Goal: Task Accomplishment & Management: Manage account settings

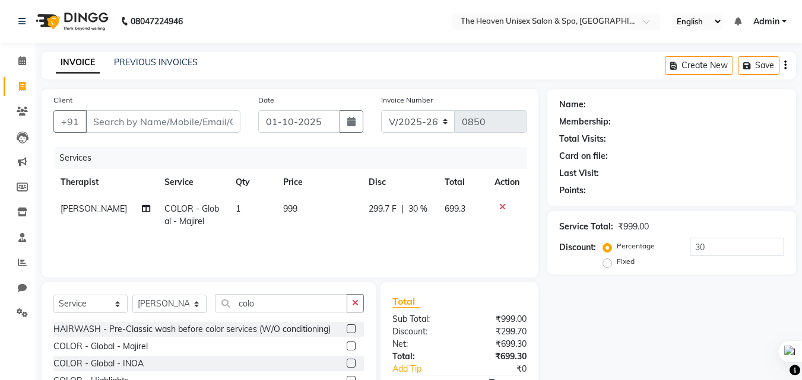
select select "8417"
select select "service"
select select "82833"
click at [122, 108] on div "Client +91" at bounding box center [147, 118] width 205 height 49
click at [122, 120] on input "Client" at bounding box center [162, 121] width 155 height 23
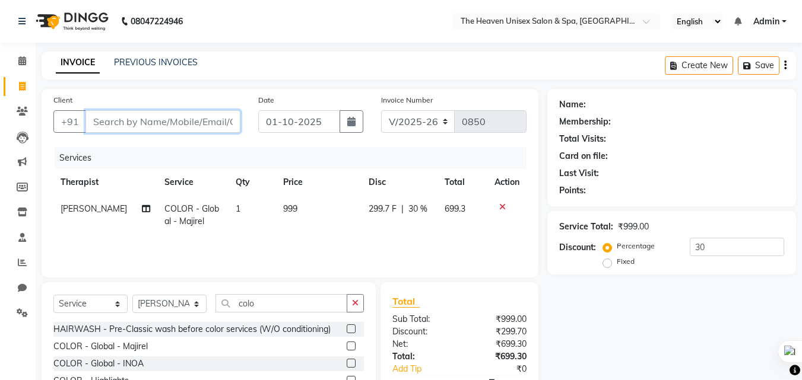
type input "s"
type input "0"
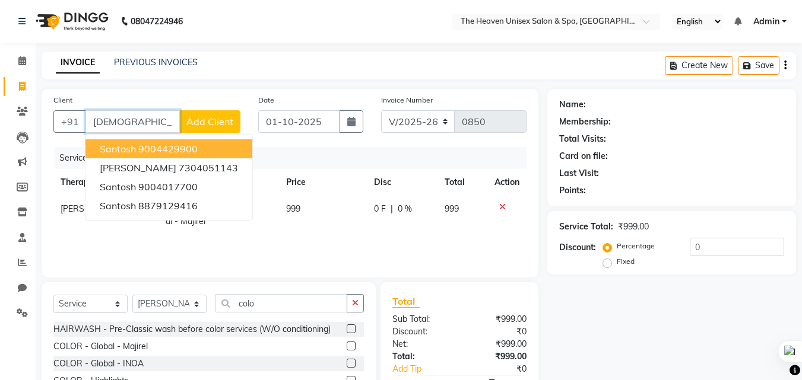
click at [147, 130] on input "santo" at bounding box center [132, 121] width 94 height 23
type input "s"
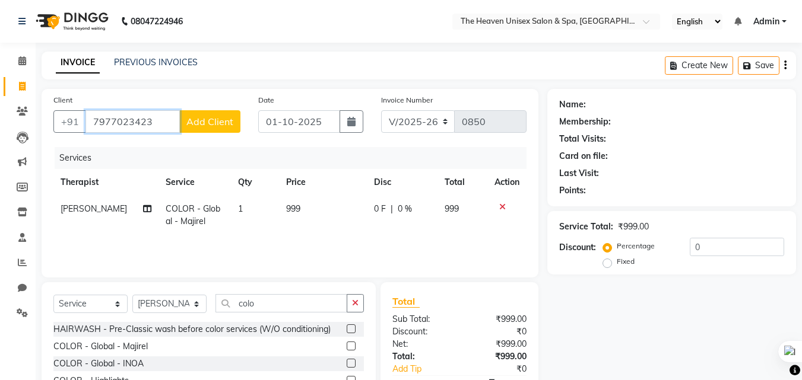
type input "7977023423"
click at [233, 125] on button "Add Client" at bounding box center [209, 121] width 61 height 23
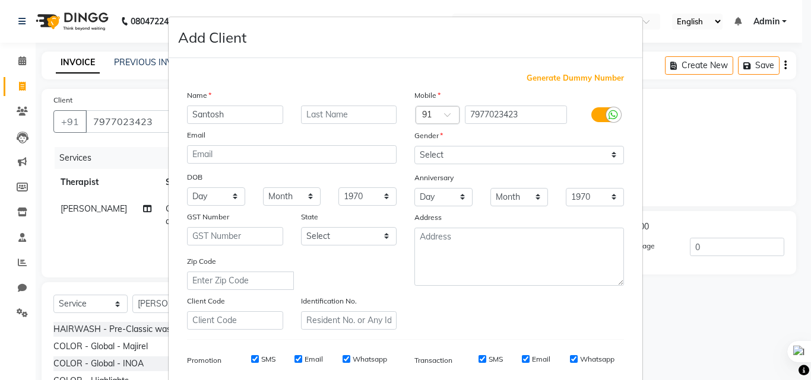
type input "Santosh"
click at [534, 160] on select "Select Male Female Other Prefer Not To Say" at bounding box center [518, 155] width 209 height 18
select select "male"
click at [414, 146] on select "Select Male Female Other Prefer Not To Say" at bounding box center [518, 155] width 209 height 18
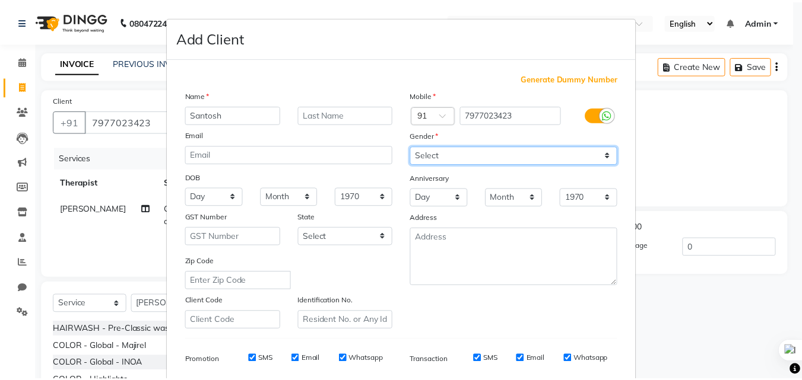
scroll to position [167, 0]
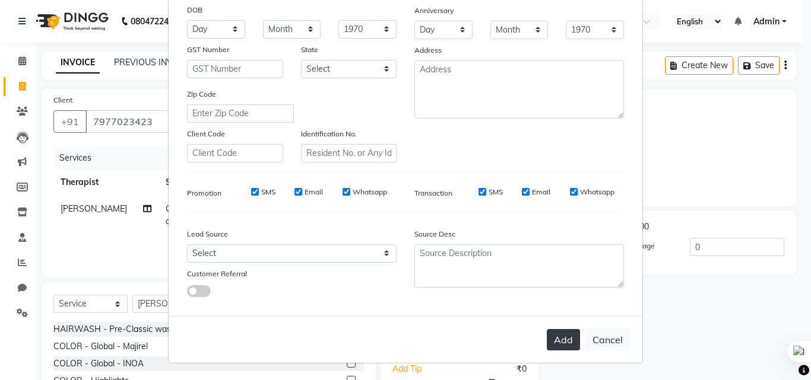
click at [561, 334] on button "Add" at bounding box center [563, 339] width 33 height 21
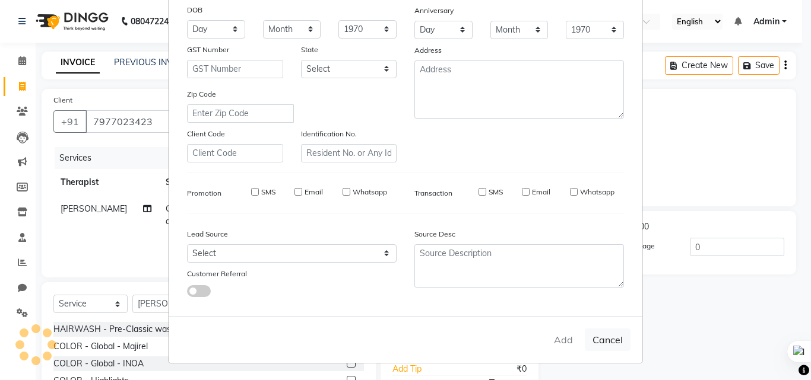
select select
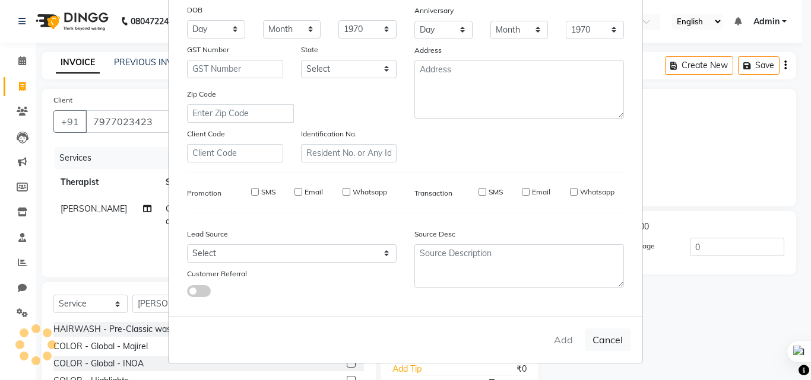
select select
checkbox input "false"
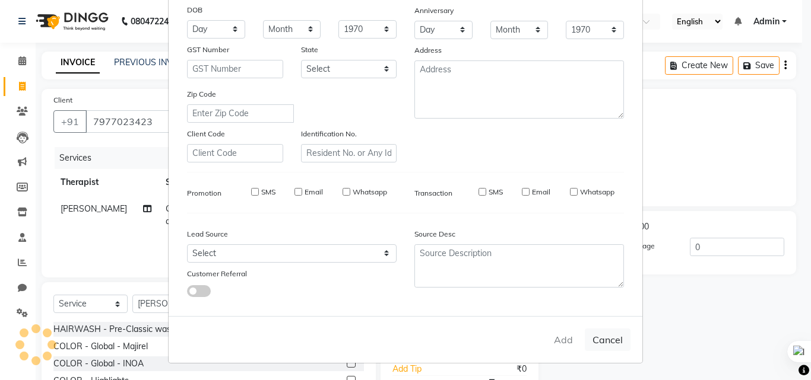
checkbox input "false"
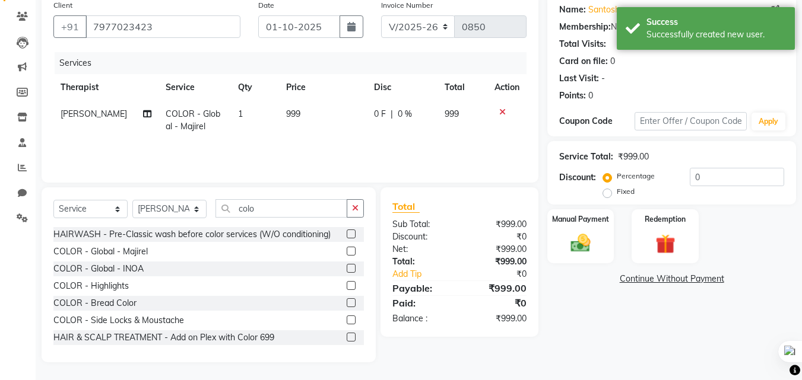
scroll to position [59, 0]
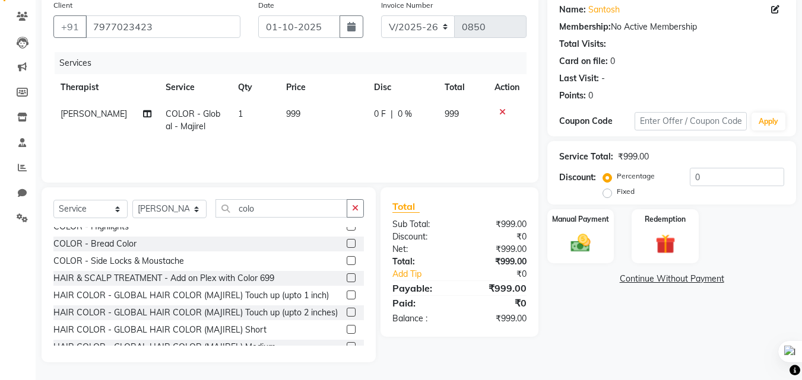
click at [617, 192] on label "Fixed" at bounding box center [626, 191] width 18 height 11
click at [605, 192] on input "Fixed" at bounding box center [609, 192] width 8 height 8
radio input "true"
click at [707, 176] on input "0" at bounding box center [737, 177] width 94 height 18
type input "299"
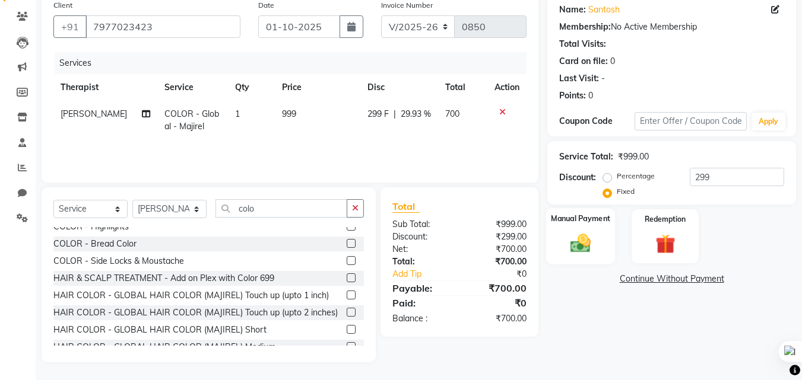
click at [593, 262] on div "Manual Payment" at bounding box center [580, 236] width 69 height 56
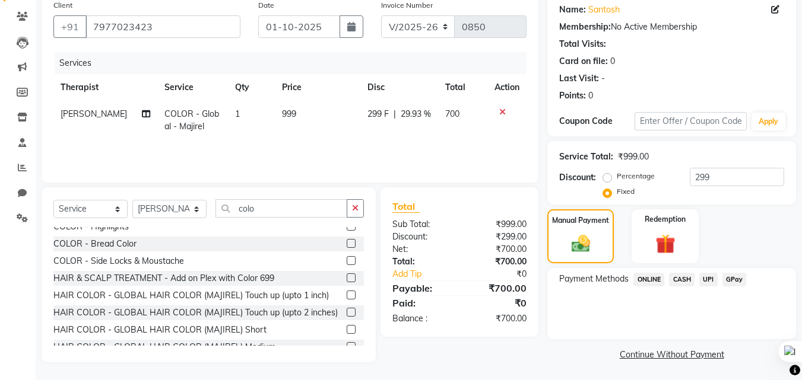
click at [681, 279] on span "CASH" at bounding box center [682, 280] width 26 height 14
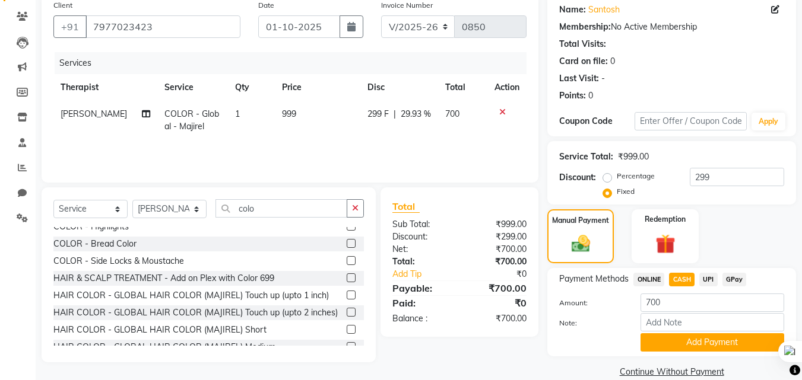
scroll to position [113, 0]
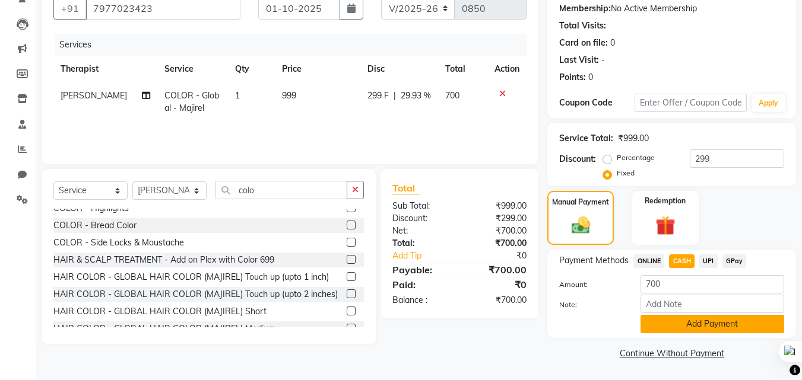
click at [698, 325] on button "Add Payment" at bounding box center [712, 324] width 144 height 18
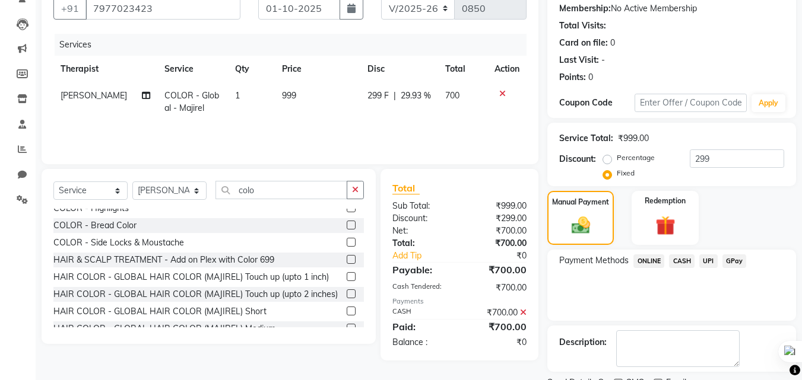
scroll to position [163, 0]
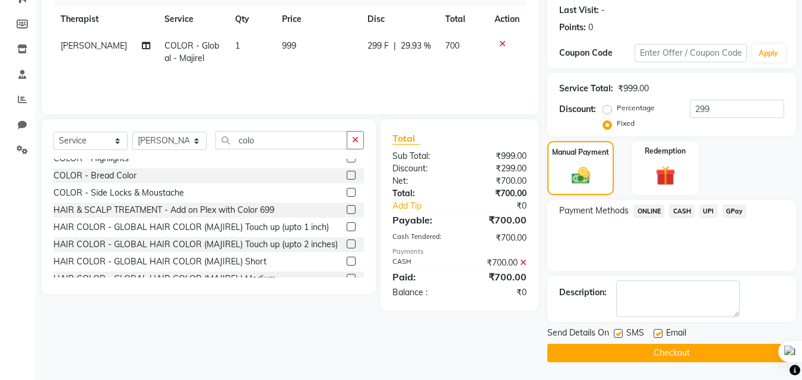
click at [687, 355] on button "Checkout" at bounding box center [671, 353] width 249 height 18
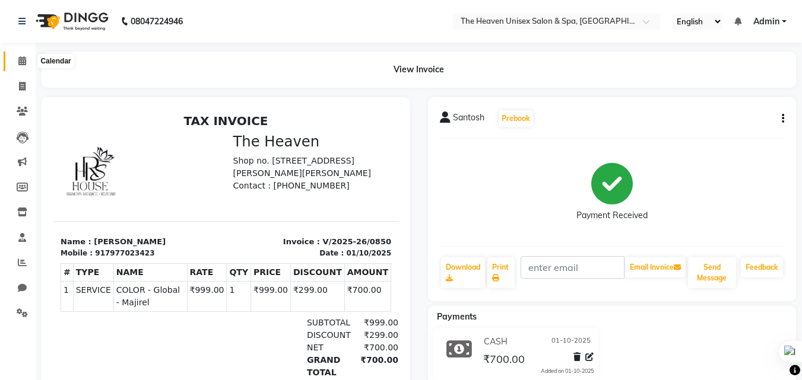
click at [18, 62] on icon at bounding box center [22, 60] width 8 height 9
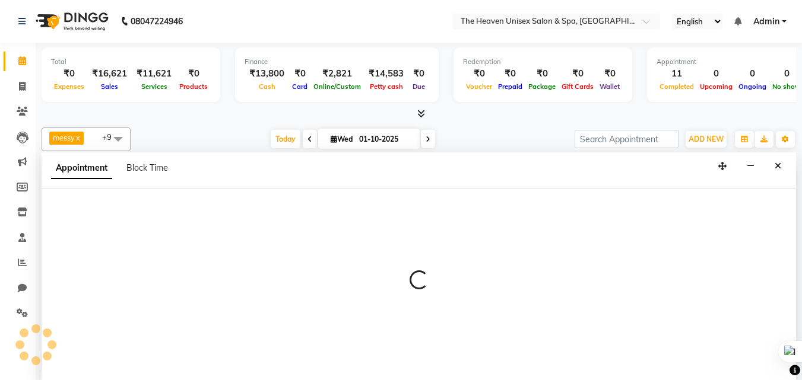
scroll to position [1, 0]
select select "88810"
select select "630"
select select "tentative"
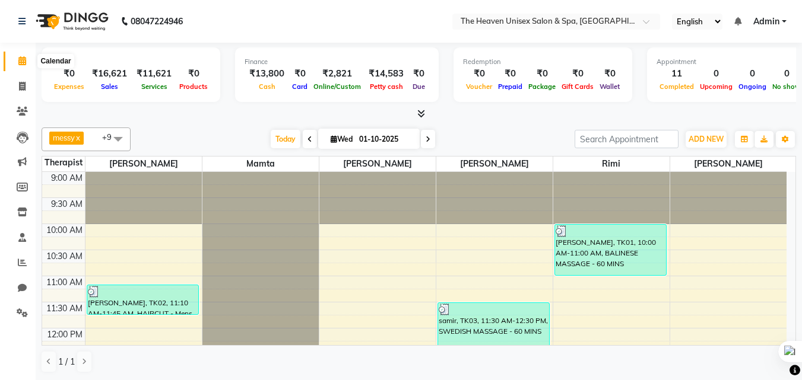
click at [21, 65] on span at bounding box center [22, 62] width 21 height 14
click at [23, 93] on link "Invoice" at bounding box center [18, 87] width 28 height 20
select select "8417"
select select "service"
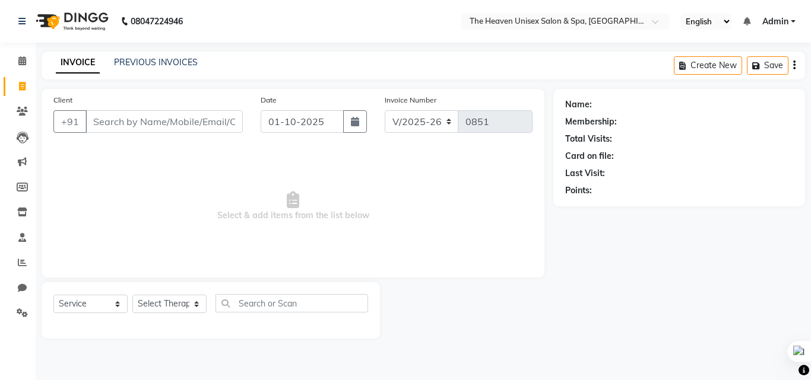
click at [129, 121] on input "Client" at bounding box center [163, 121] width 157 height 23
click at [129, 121] on input "beard" at bounding box center [133, 121] width 97 height 23
type input "b"
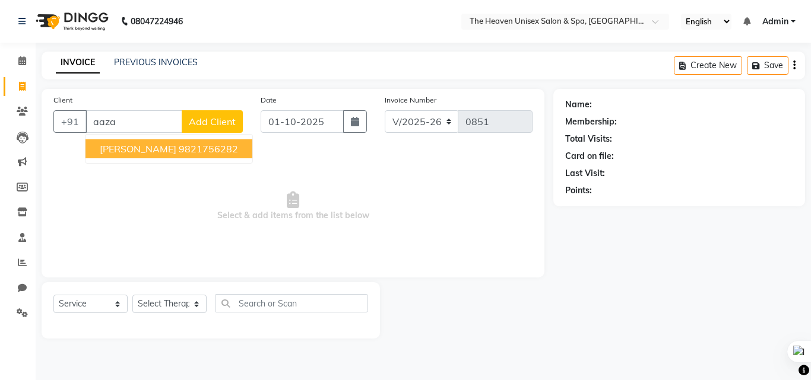
click at [126, 157] on button "aazad 9821756282" at bounding box center [168, 148] width 167 height 19
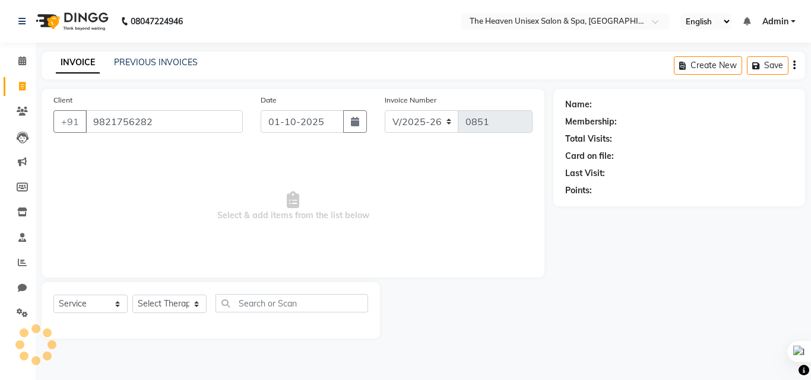
type input "9821756282"
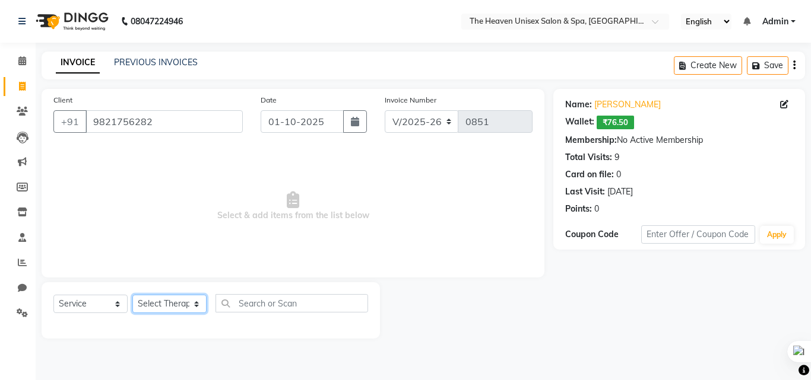
click at [183, 309] on select "Select Therapist Emtiyaz Himanshu Singh HRS House Lucky Mamta Meraj Monika pui …" at bounding box center [169, 304] width 74 height 18
select select "82833"
click at [132, 295] on select "Select Therapist Emtiyaz Himanshu Singh HRS House Lucky Mamta Meraj Monika pui …" at bounding box center [169, 304] width 74 height 18
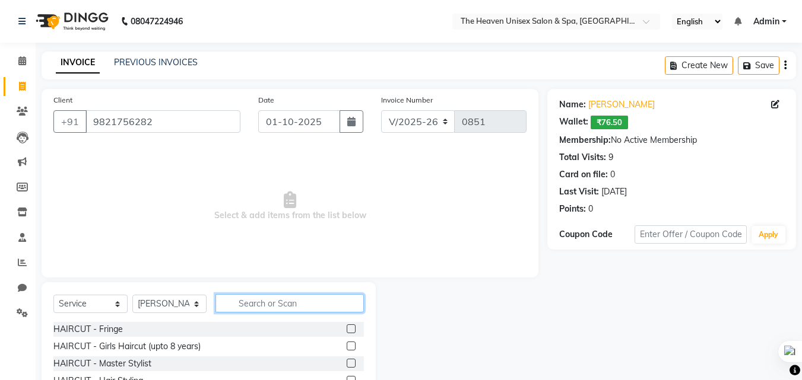
click at [253, 302] on input "text" at bounding box center [289, 303] width 148 height 18
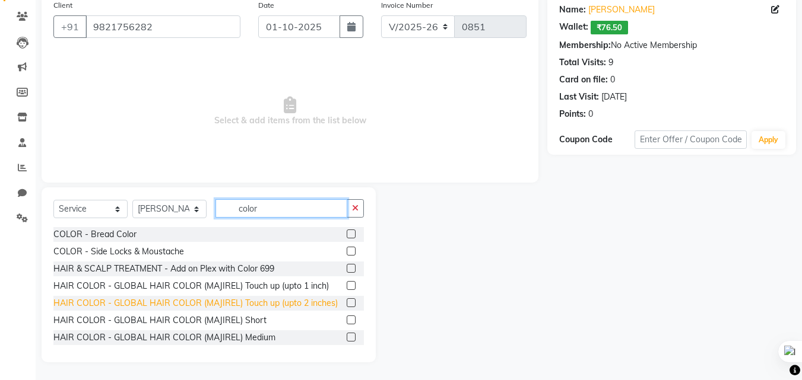
scroll to position [9, 0]
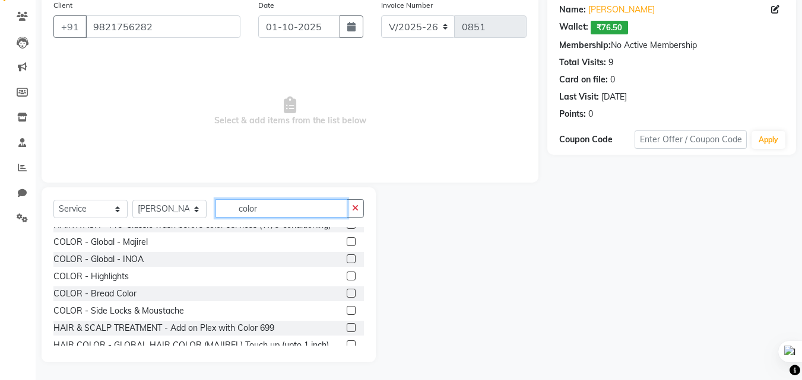
type input "color"
click at [347, 294] on label at bounding box center [351, 293] width 9 height 9
click at [347, 294] on input "checkbox" at bounding box center [351, 294] width 8 height 8
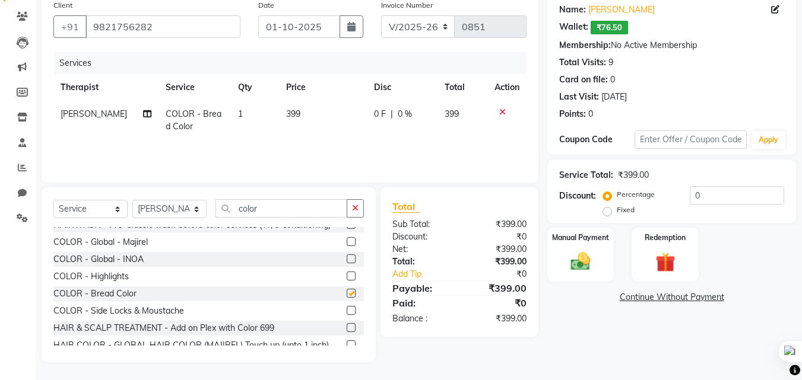
checkbox input "false"
click at [702, 189] on input "0" at bounding box center [737, 195] width 94 height 18
type input "3"
type input "4"
type input "50"
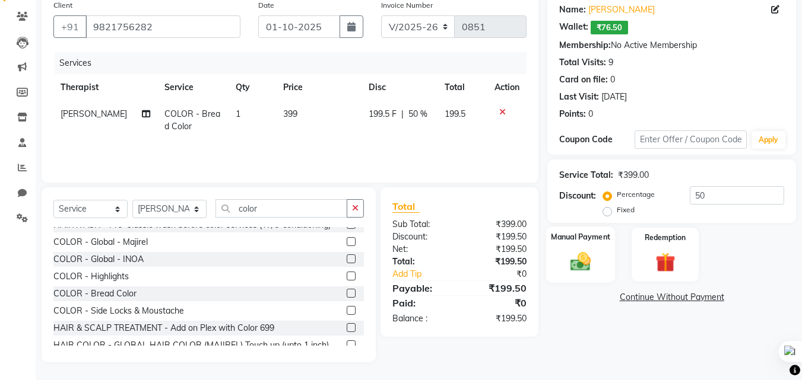
click at [582, 266] on img at bounding box center [580, 262] width 33 height 24
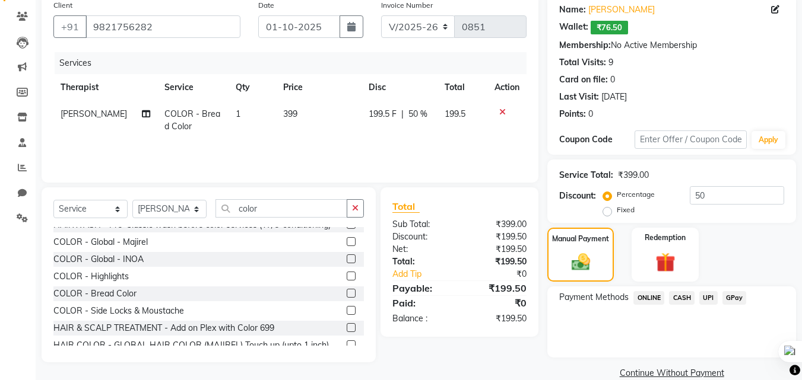
click at [682, 302] on span "CASH" at bounding box center [682, 298] width 26 height 14
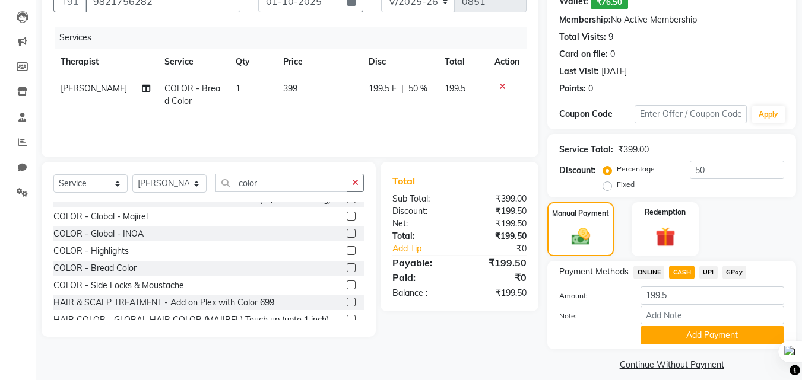
scroll to position [132, 0]
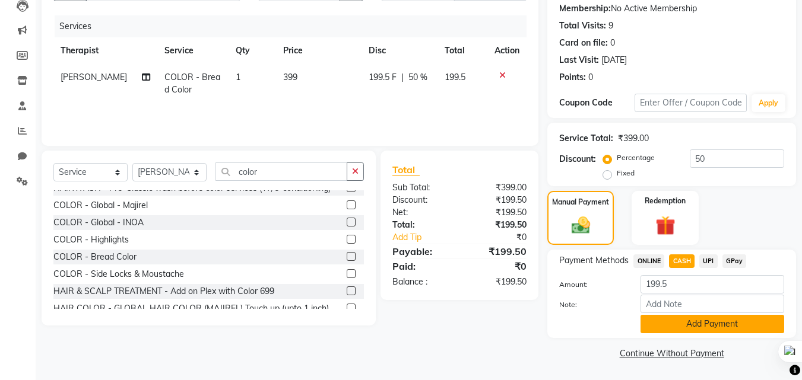
click at [687, 328] on button "Add Payment" at bounding box center [712, 324] width 144 height 18
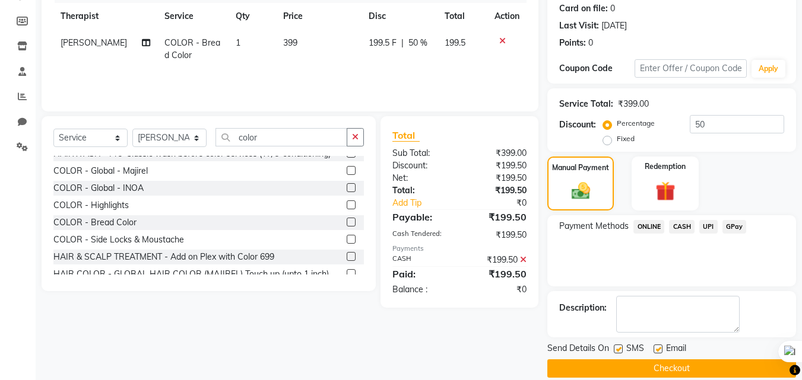
scroll to position [182, 0]
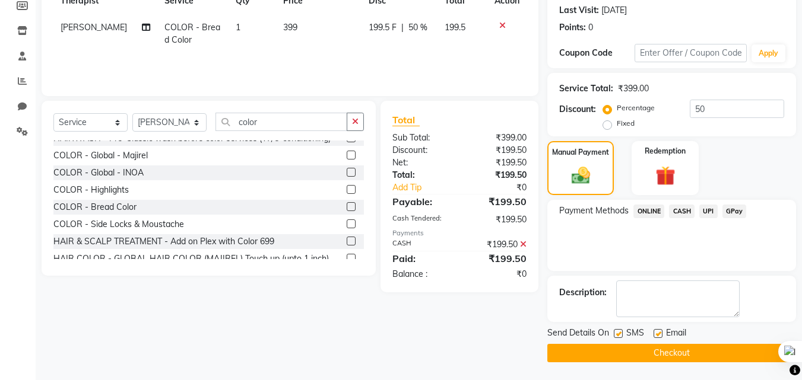
click at [657, 352] on button "Checkout" at bounding box center [671, 353] width 249 height 18
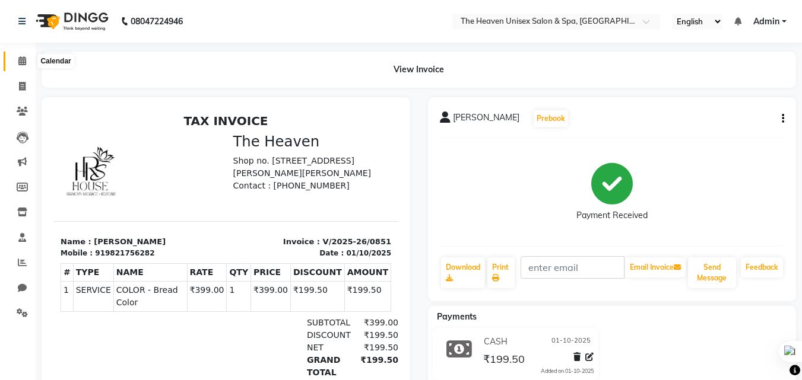
click at [18, 59] on icon at bounding box center [22, 60] width 8 height 9
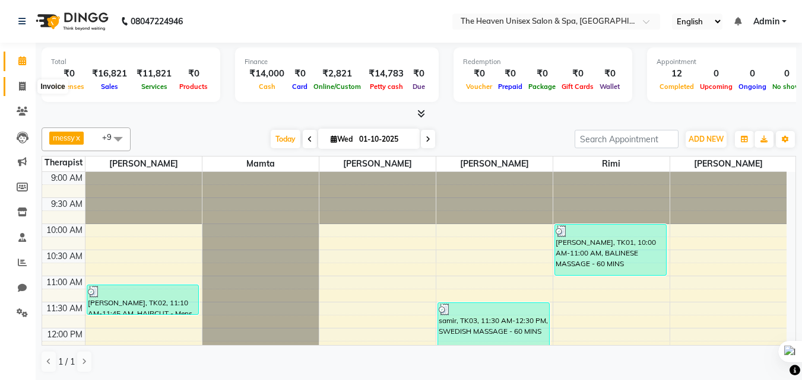
click at [26, 85] on icon at bounding box center [22, 86] width 7 height 9
select select "8417"
select select "service"
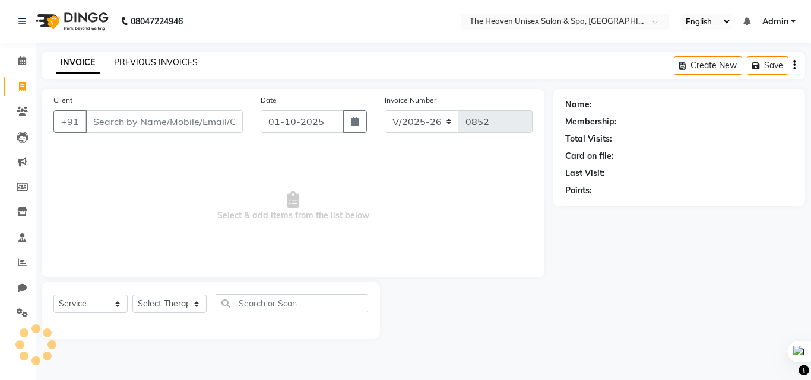
click at [161, 62] on link "PREVIOUS INVOICES" at bounding box center [156, 62] width 84 height 11
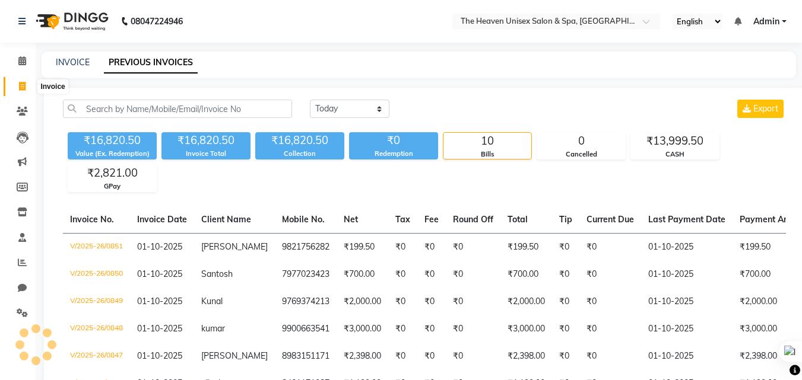
click at [27, 85] on span at bounding box center [22, 87] width 21 height 14
select select "8417"
select select "service"
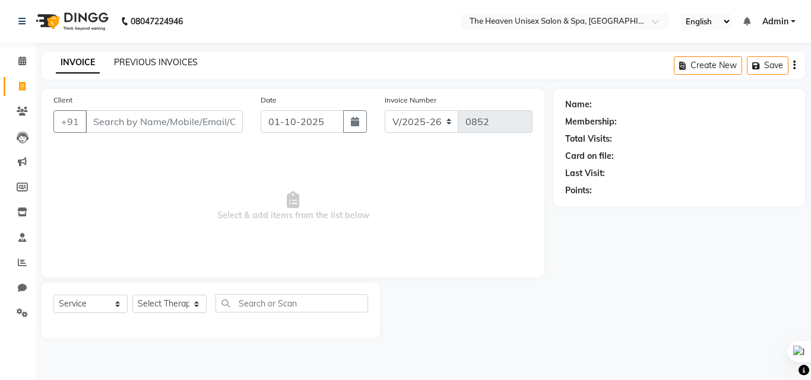
click at [169, 61] on link "PREVIOUS INVOICES" at bounding box center [156, 62] width 84 height 11
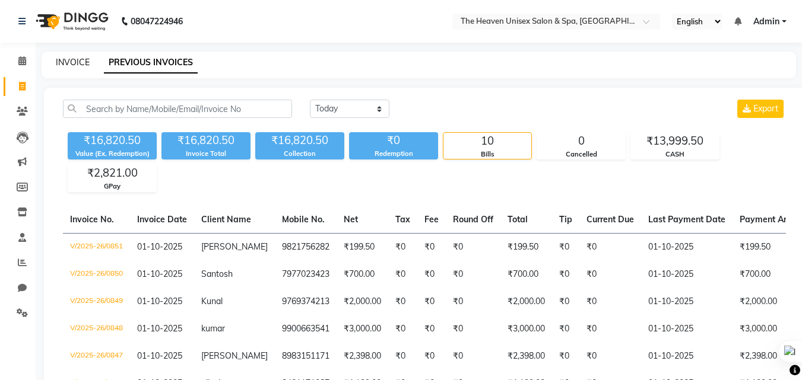
click at [85, 63] on link "INVOICE" at bounding box center [73, 62] width 34 height 11
select select "8417"
select select "service"
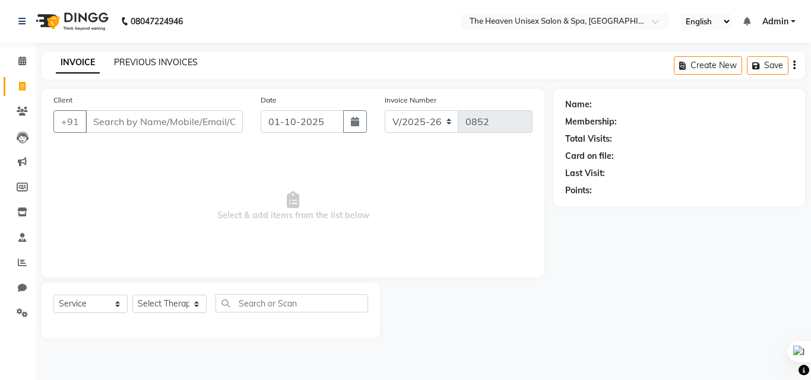
click at [170, 66] on link "PREVIOUS INVOICES" at bounding box center [156, 62] width 84 height 11
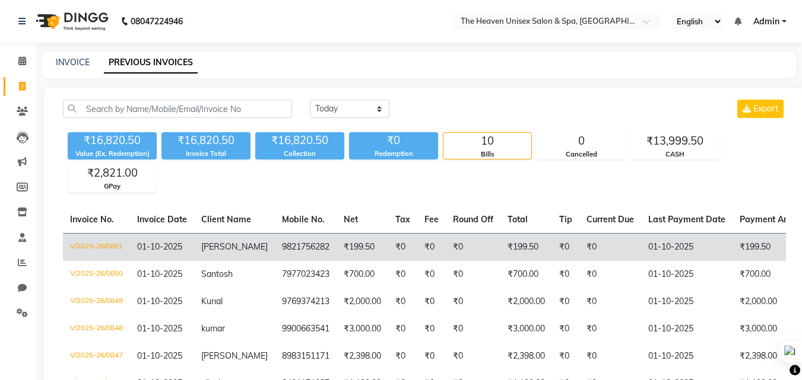
click at [646, 250] on td "01-10-2025" at bounding box center [686, 247] width 91 height 28
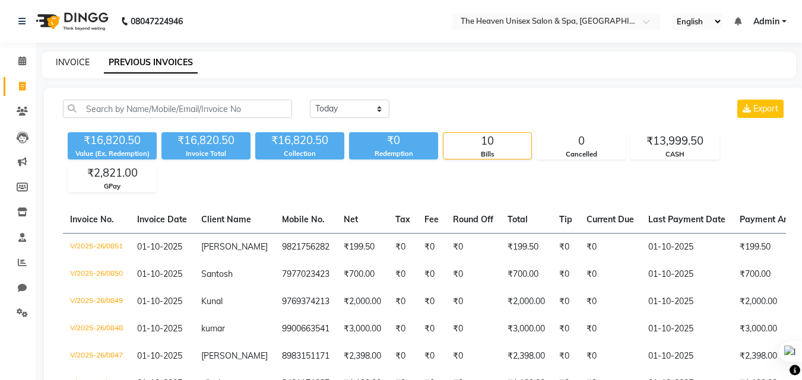
click at [76, 62] on link "INVOICE" at bounding box center [73, 62] width 34 height 11
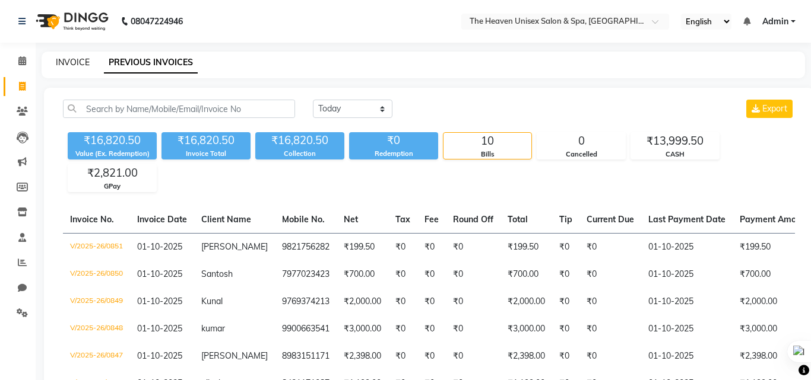
select select "8417"
select select "service"
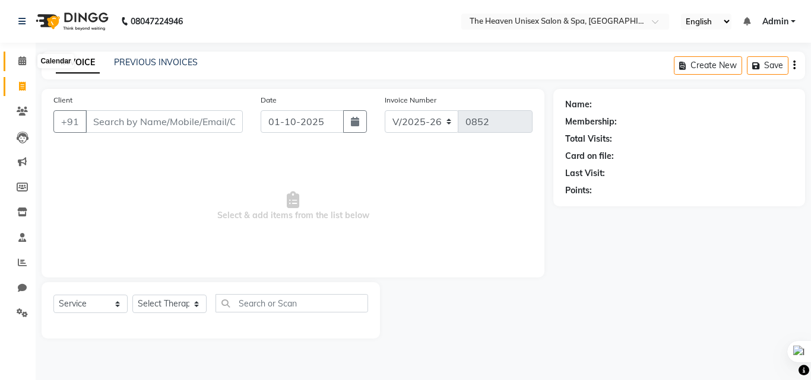
click at [25, 58] on icon at bounding box center [22, 60] width 8 height 9
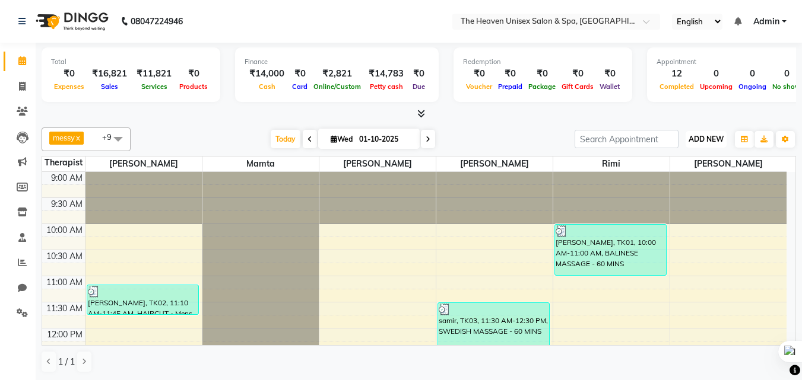
click at [713, 134] on button "ADD NEW Toggle Dropdown" at bounding box center [705, 139] width 41 height 17
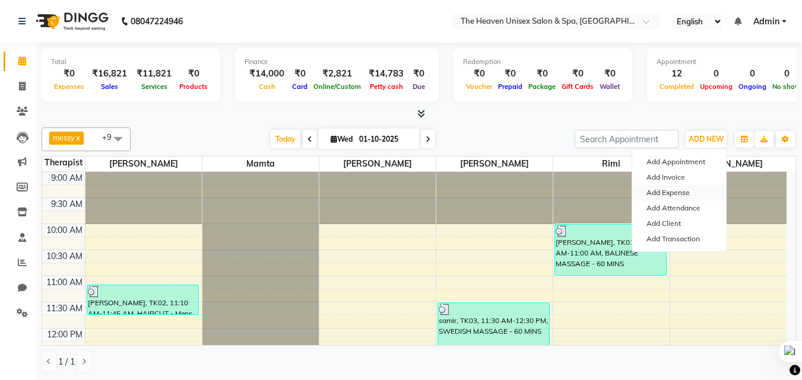
click at [666, 187] on link "Add Expense" at bounding box center [679, 192] width 94 height 15
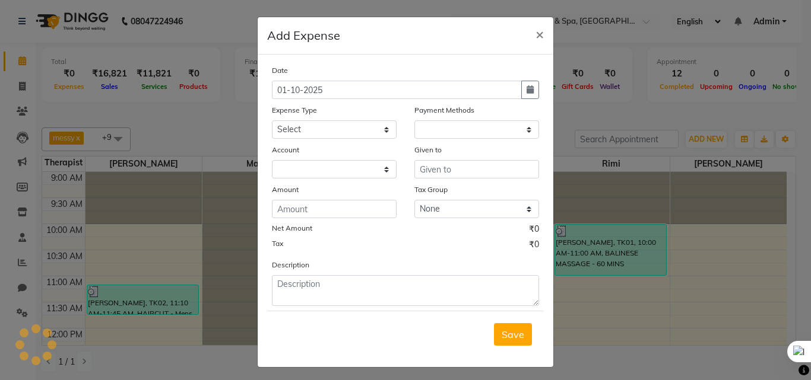
select select "1"
select select "7539"
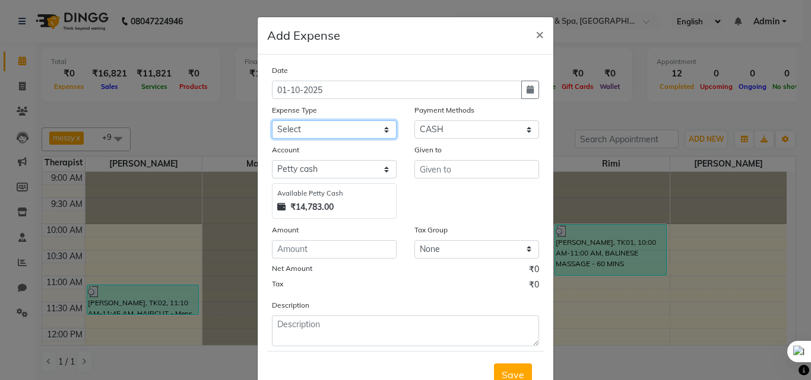
click at [345, 125] on select "Select Advance Salary Bank charges Car maintenance Cash transfer to bank Cash t…" at bounding box center [334, 129] width 125 height 18
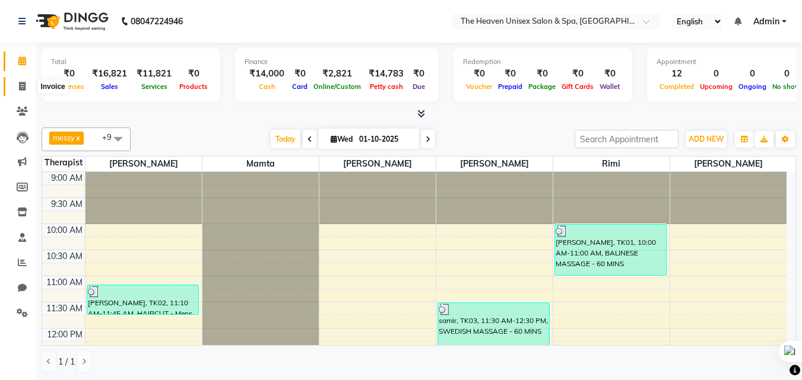
click at [18, 90] on span at bounding box center [22, 87] width 21 height 14
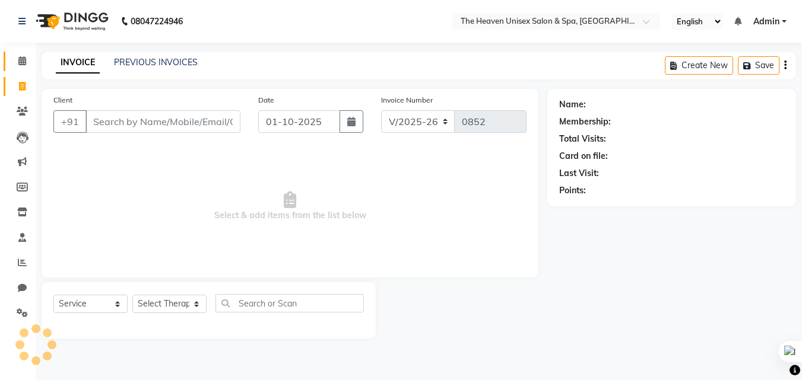
click at [14, 54] on link "Calendar" at bounding box center [18, 62] width 28 height 20
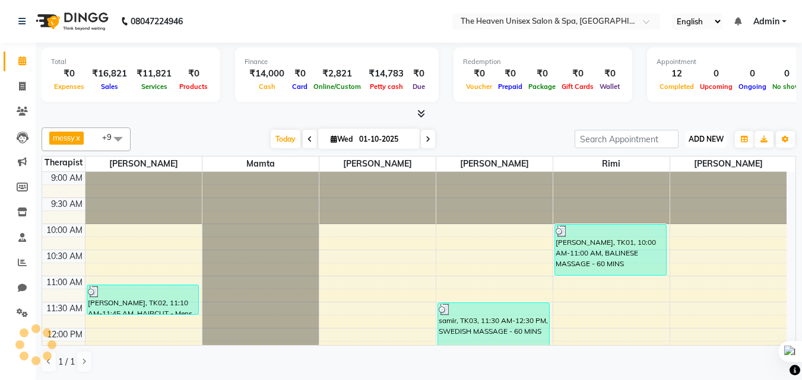
click at [699, 142] on span "ADD NEW" at bounding box center [705, 139] width 35 height 9
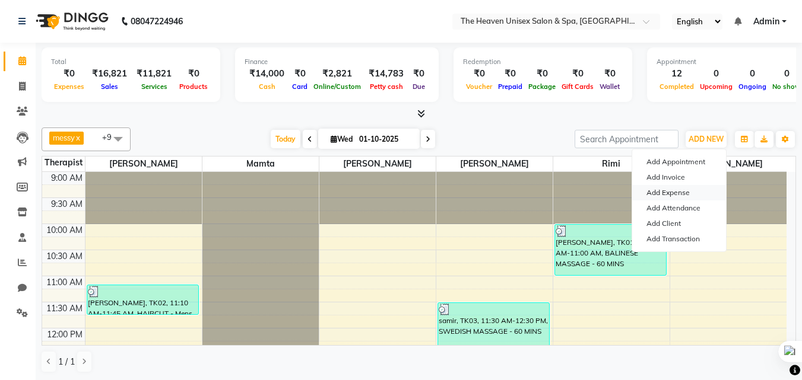
click at [667, 186] on link "Add Expense" at bounding box center [679, 192] width 94 height 15
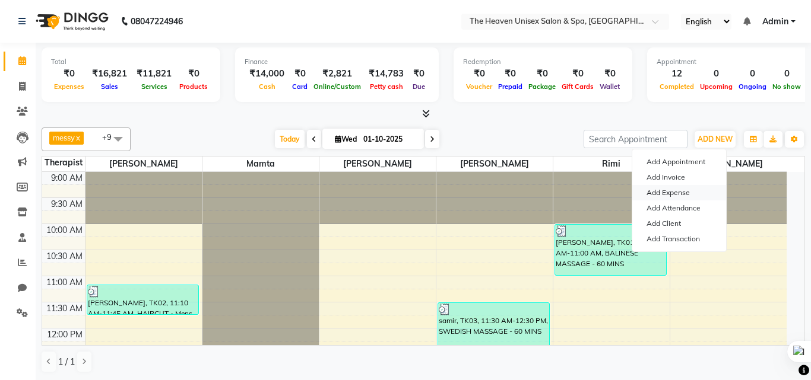
select select "1"
select select "7539"
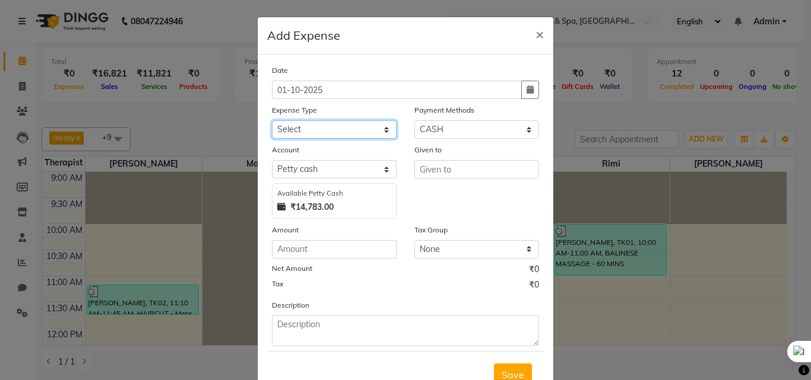
click at [355, 133] on select "Select Advance Salary Bank charges Car maintenance Cash transfer to bank Cash t…" at bounding box center [334, 129] width 125 height 18
select select "25123"
click at [272, 120] on select "Select Advance Salary Bank charges Car maintenance Cash transfer to bank Cash t…" at bounding box center [334, 129] width 125 height 18
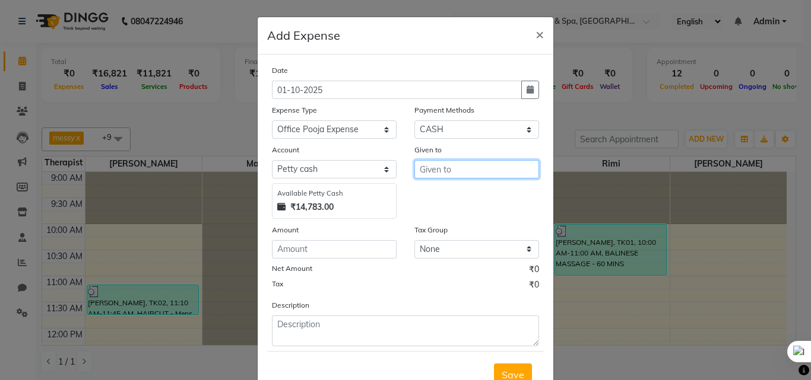
click at [448, 170] on input "text" at bounding box center [476, 169] width 125 height 18
type input "HRS House"
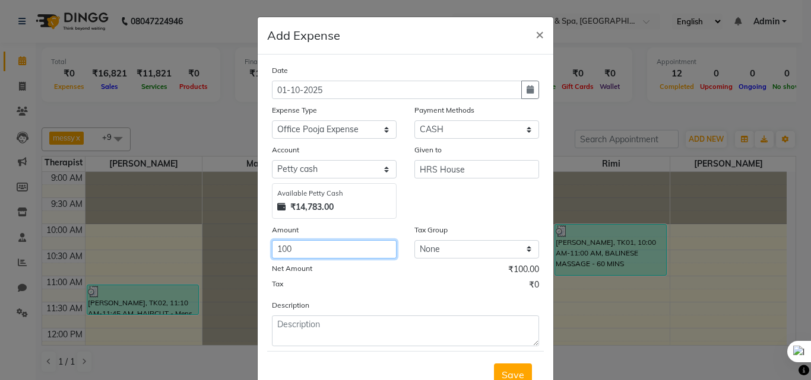
type input "100"
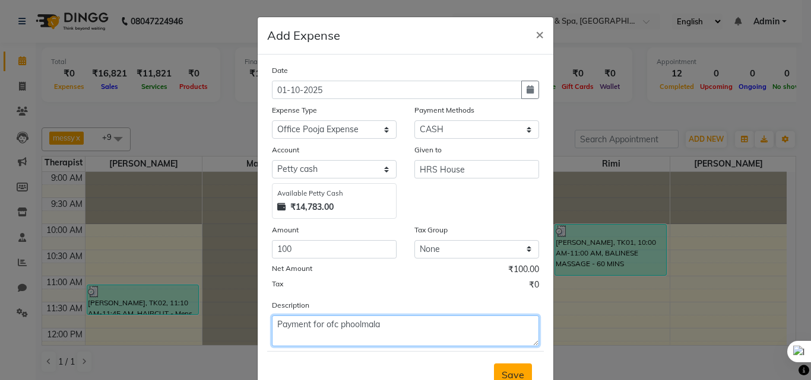
type textarea "Payment for ofc phoolmala"
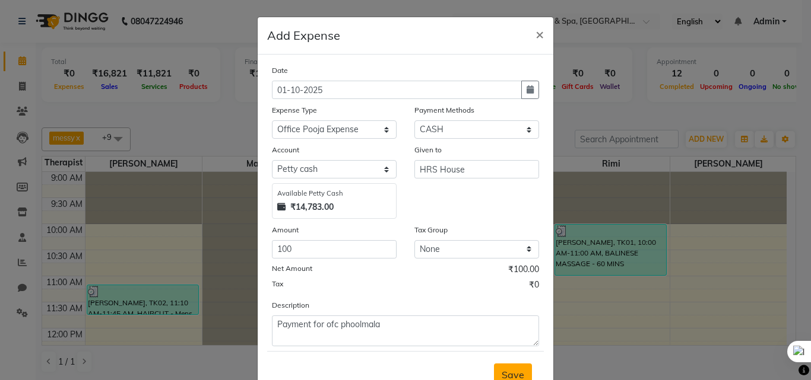
click at [507, 374] on span "Save" at bounding box center [512, 375] width 23 height 12
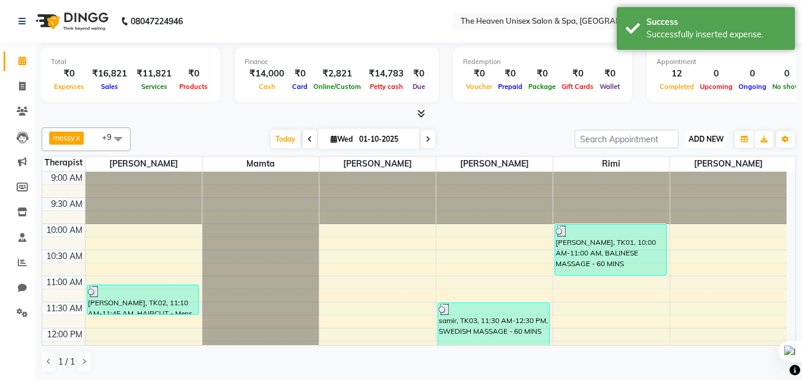
click at [698, 135] on span "ADD NEW" at bounding box center [705, 139] width 35 height 9
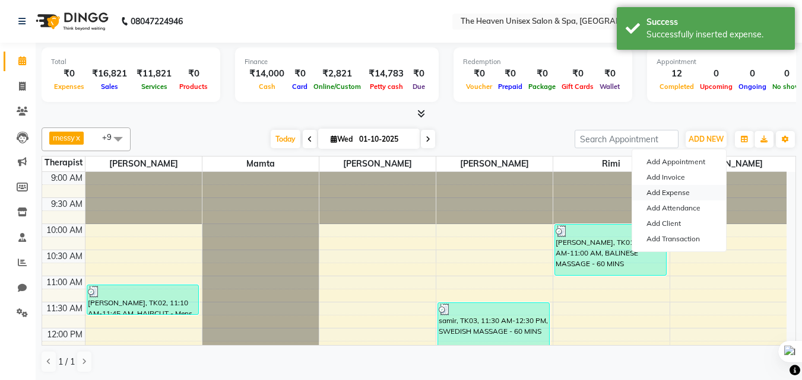
click at [666, 195] on link "Add Expense" at bounding box center [679, 192] width 94 height 15
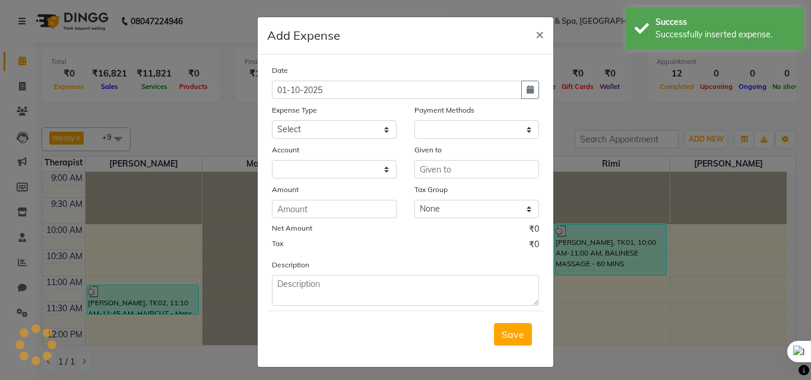
select select "1"
select select "7539"
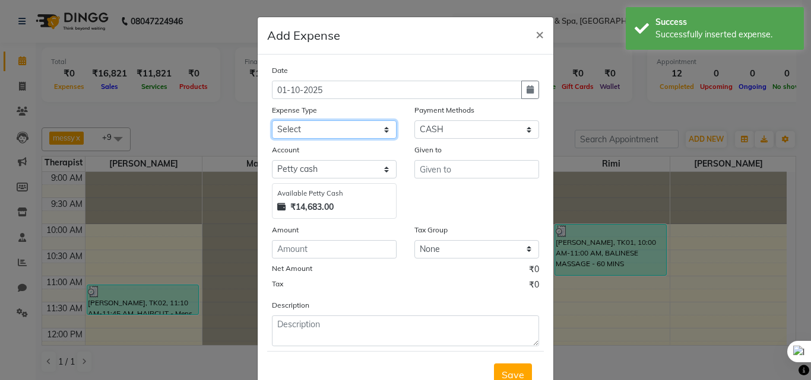
click at [287, 122] on select "Select Advance Salary Bank charges Car maintenance Cash transfer to bank Cash t…" at bounding box center [334, 129] width 125 height 18
select select "25124"
click at [272, 120] on select "Select Advance Salary Bank charges Car maintenance Cash transfer to bank Cash t…" at bounding box center [334, 129] width 125 height 18
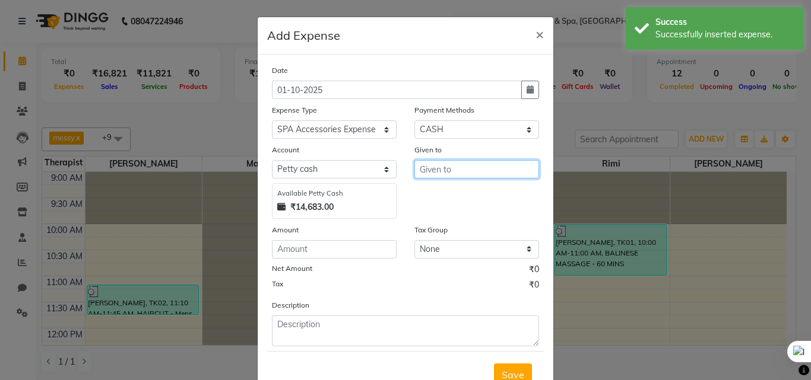
click at [484, 163] on input "text" at bounding box center [476, 169] width 125 height 18
type input "HRS House"
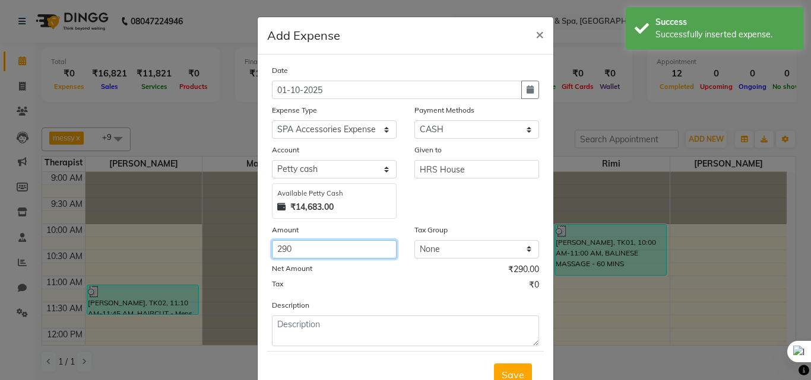
type input "290"
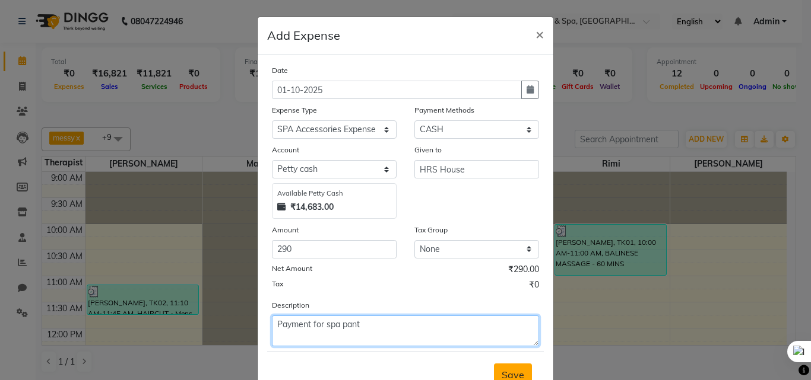
type textarea "Payment for spa pant"
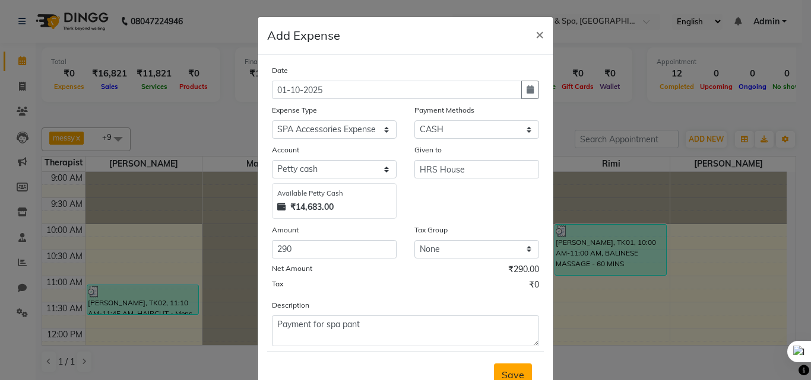
click at [504, 373] on span "Save" at bounding box center [512, 375] width 23 height 12
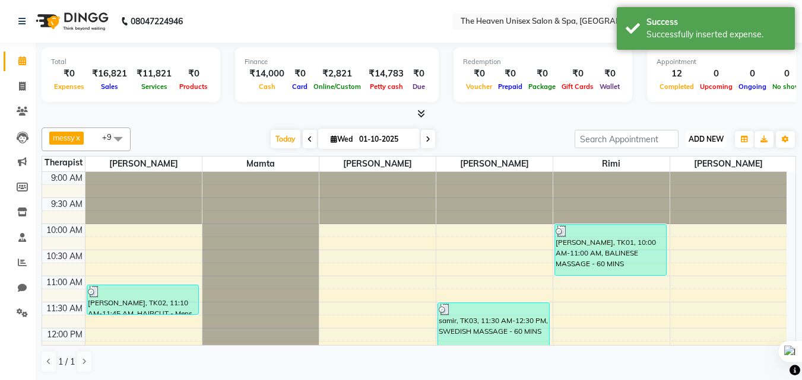
click at [711, 141] on span "ADD NEW" at bounding box center [705, 139] width 35 height 9
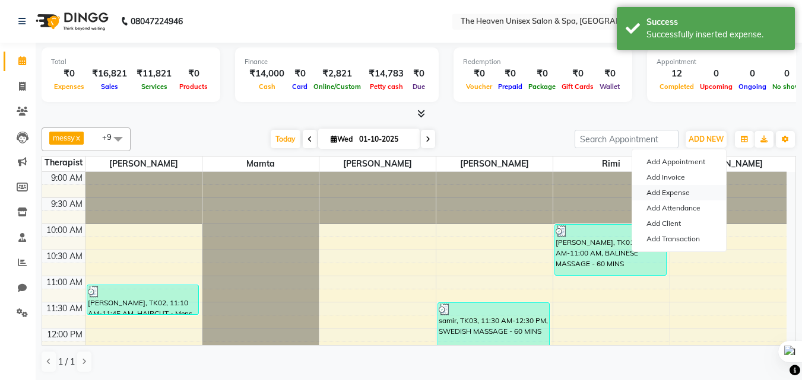
click at [672, 188] on link "Add Expense" at bounding box center [679, 192] width 94 height 15
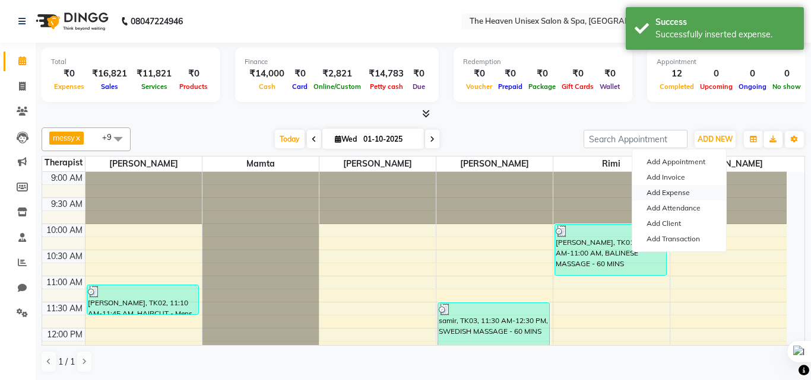
select select "1"
select select "7539"
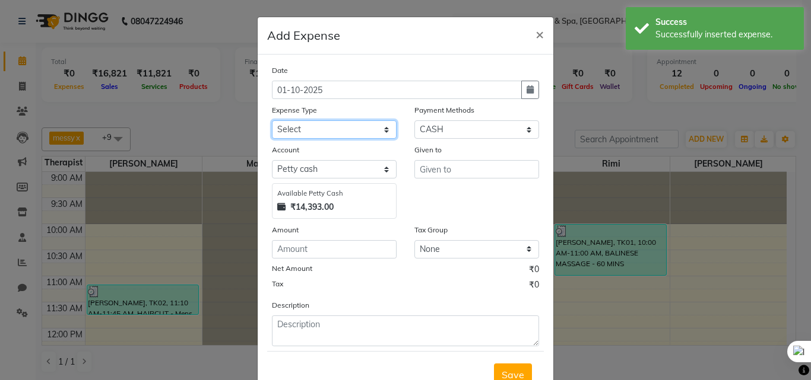
click at [360, 131] on select "Select Advance Salary Bank charges Car maintenance Cash transfer to bank Cash t…" at bounding box center [334, 129] width 125 height 18
select select "25112"
click at [272, 120] on select "Select Advance Salary Bank charges Car maintenance Cash transfer to bank Cash t…" at bounding box center [334, 129] width 125 height 18
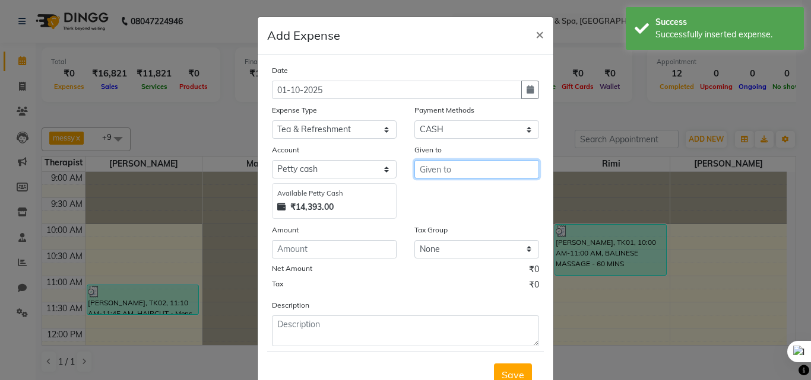
click at [455, 161] on input "text" at bounding box center [476, 169] width 125 height 18
type input "HRS House"
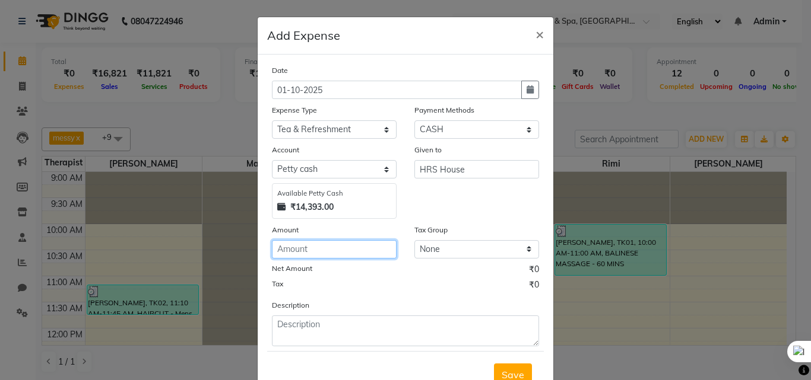
type input "2"
type input "150"
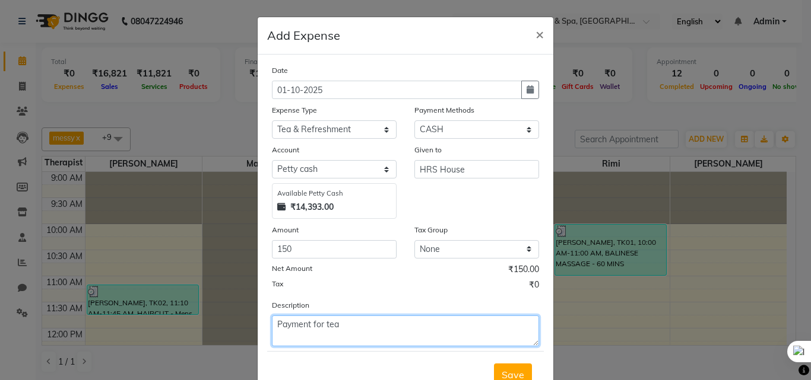
type textarea "Payment for tea"
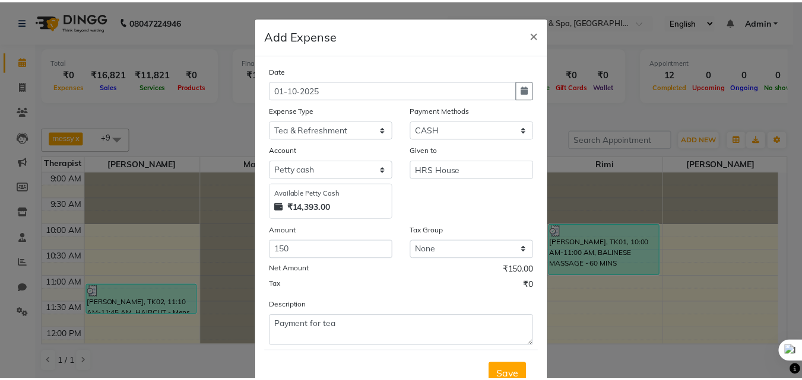
scroll to position [6, 0]
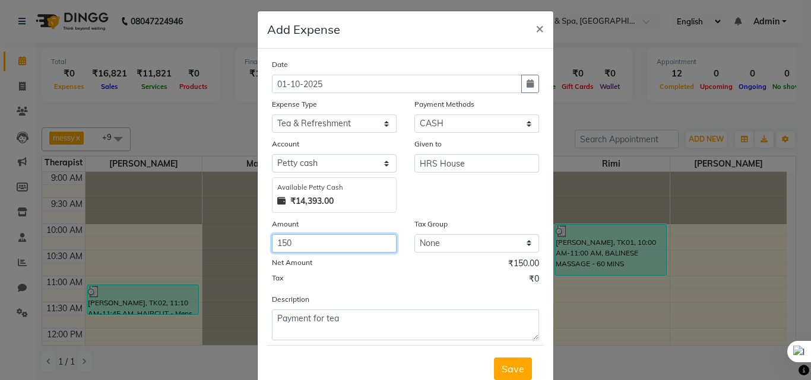
click at [309, 249] on input "150" at bounding box center [334, 243] width 125 height 18
type input "180"
click at [513, 366] on span "Save" at bounding box center [512, 369] width 23 height 12
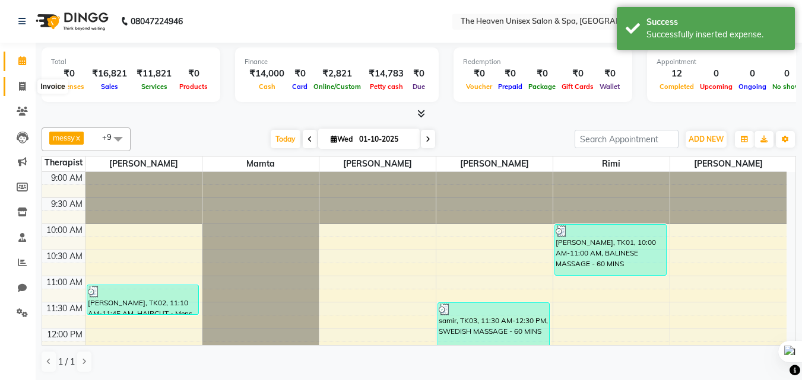
click at [16, 87] on span at bounding box center [22, 87] width 21 height 14
select select "8417"
select select "service"
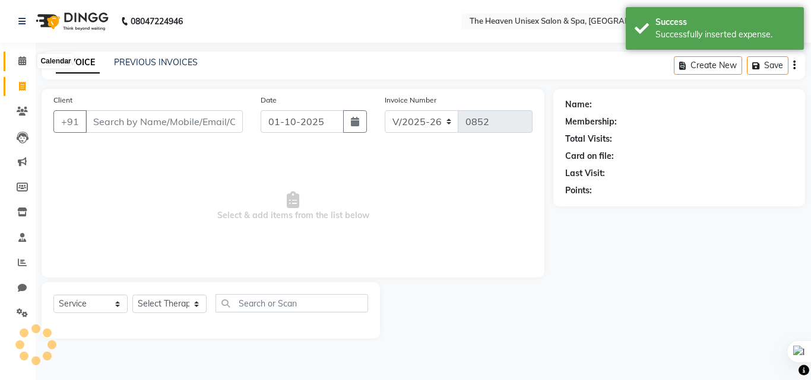
click at [21, 64] on icon at bounding box center [22, 60] width 8 height 9
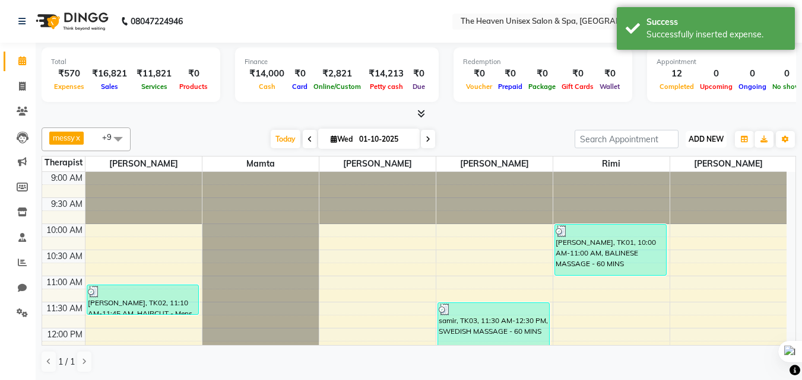
click at [716, 136] on span "ADD NEW" at bounding box center [705, 139] width 35 height 9
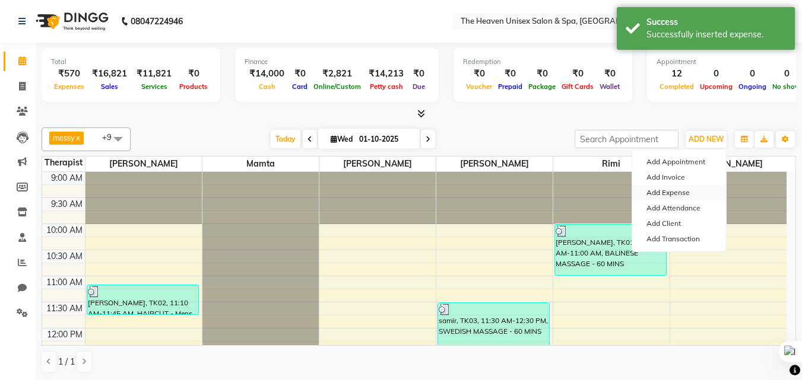
click at [677, 195] on link "Add Expense" at bounding box center [679, 192] width 94 height 15
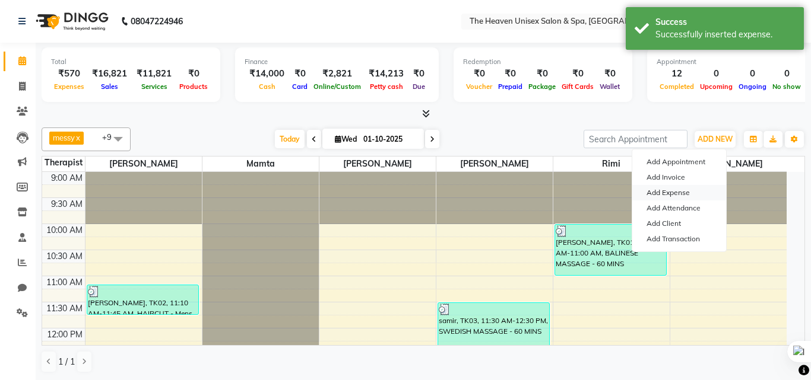
select select "1"
select select "7539"
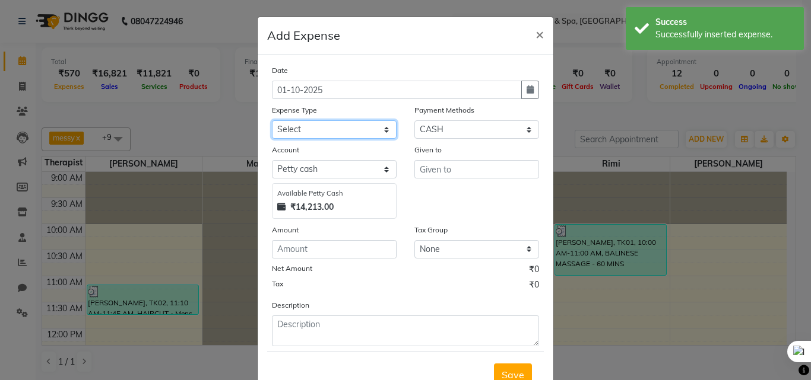
click at [319, 132] on select "Select Advance Salary Bank charges Car maintenance Cash transfer to bank Cash t…" at bounding box center [334, 129] width 125 height 18
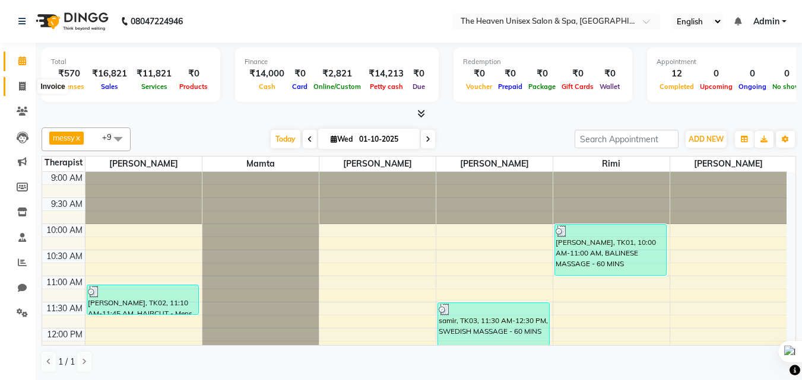
click at [23, 84] on icon at bounding box center [22, 86] width 7 height 9
click at [31, 59] on span at bounding box center [22, 62] width 21 height 14
click at [703, 134] on button "ADD NEW Toggle Dropdown" at bounding box center [705, 139] width 41 height 17
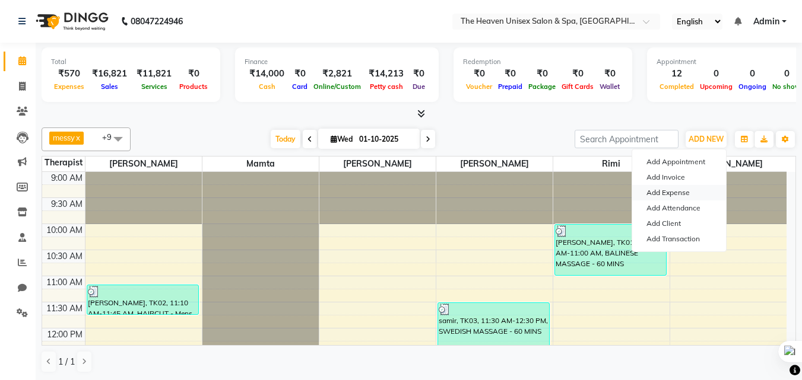
click at [671, 193] on link "Add Expense" at bounding box center [679, 192] width 94 height 15
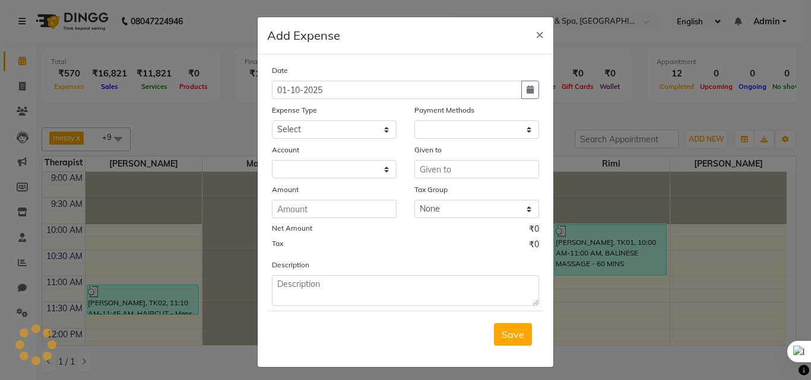
select select "1"
select select "7539"
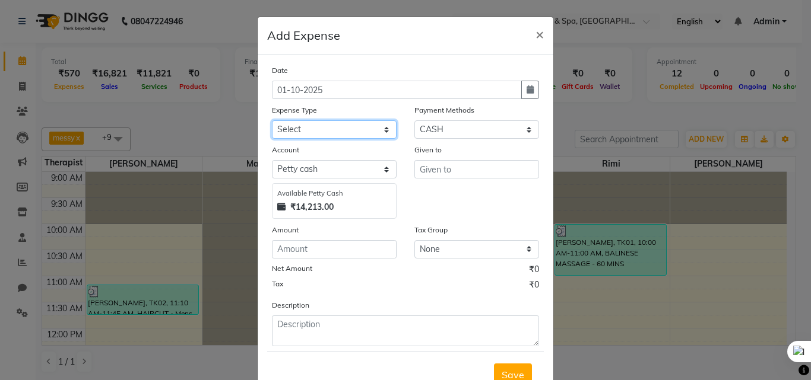
click at [313, 138] on select "Select Advance Salary Bank charges Car maintenance Cash transfer to bank Cash t…" at bounding box center [334, 129] width 125 height 18
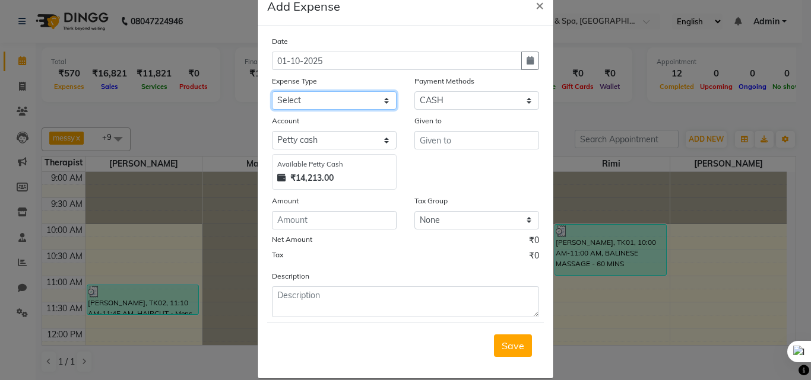
scroll to position [45, 0]
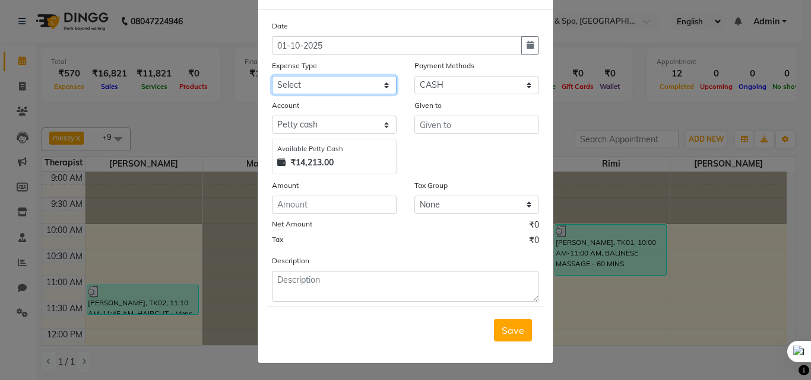
click at [341, 85] on select "Select Advance Salary Bank charges Car maintenance Cash transfer to bank Cash t…" at bounding box center [334, 85] width 125 height 18
select select "25125"
click at [272, 76] on select "Select Advance Salary Bank charges Car maintenance Cash transfer to bank Cash t…" at bounding box center [334, 85] width 125 height 18
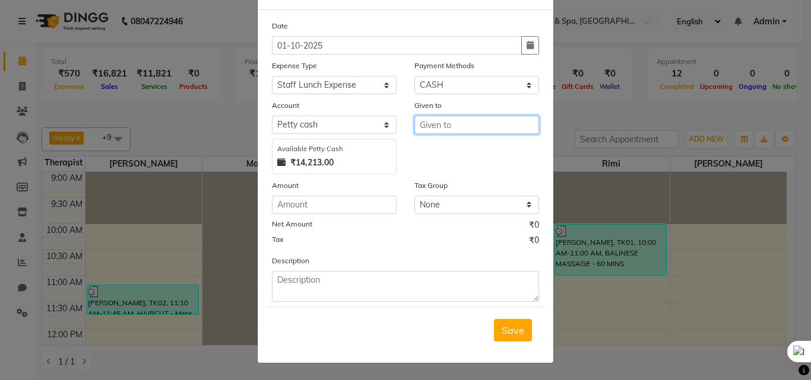
click at [481, 119] on input "text" at bounding box center [476, 125] width 125 height 18
type input "HRS House"
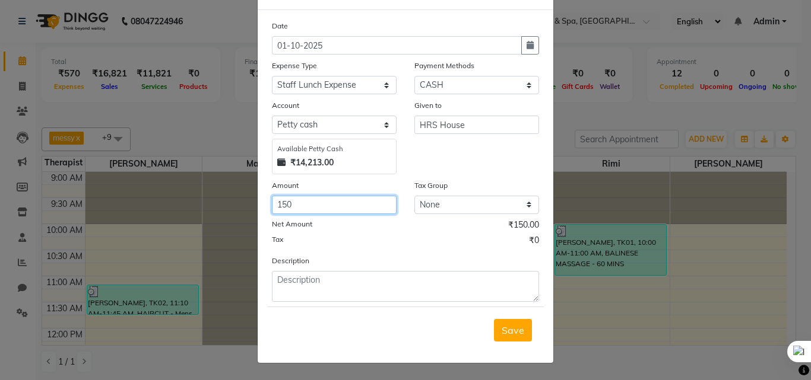
type input "150"
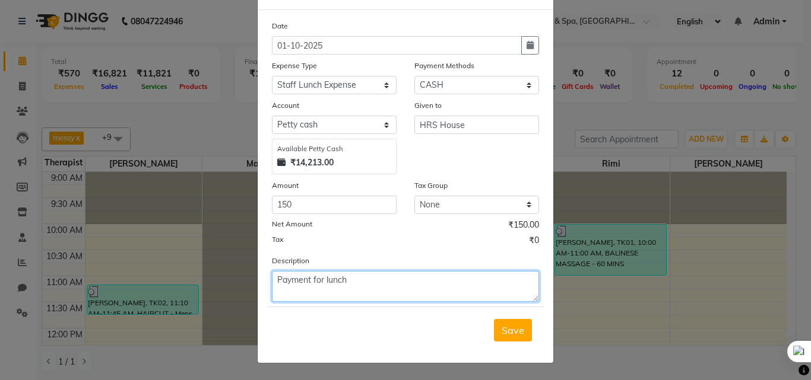
type textarea "Payment for lunch"
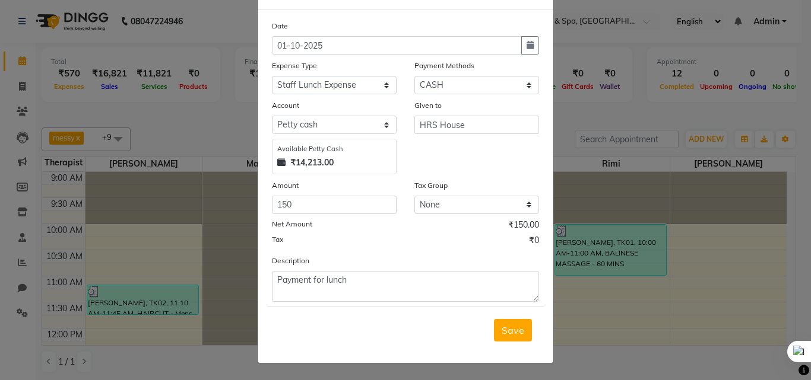
click at [494, 319] on button "Save" at bounding box center [513, 330] width 38 height 23
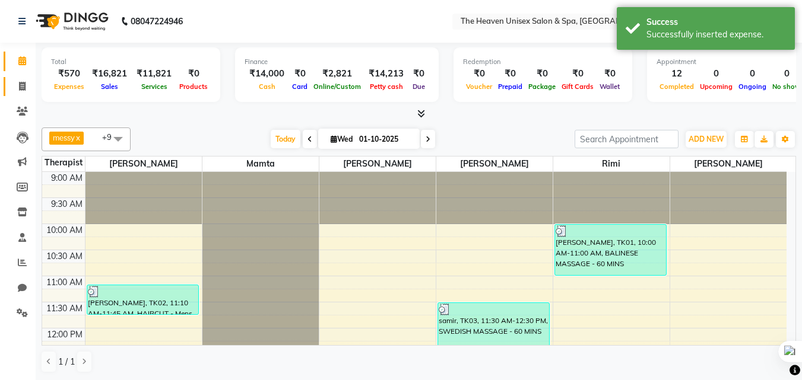
click at [23, 91] on span at bounding box center [22, 87] width 21 height 14
select select "8417"
select select "service"
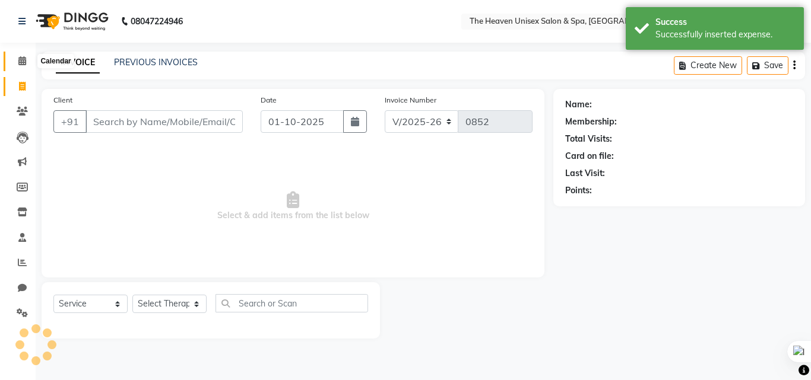
click at [24, 60] on icon at bounding box center [22, 60] width 8 height 9
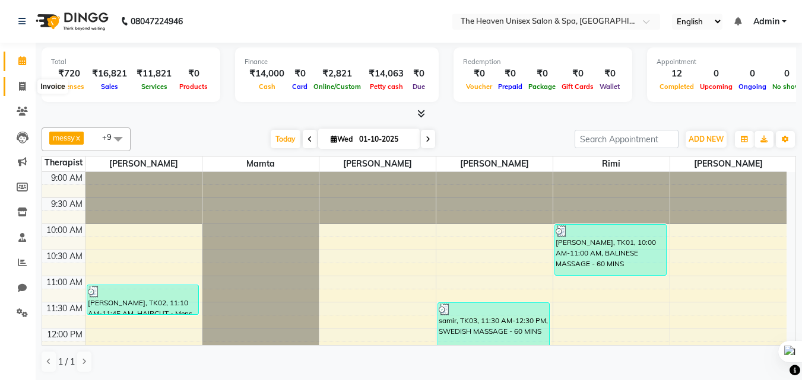
click at [24, 86] on icon at bounding box center [22, 86] width 7 height 9
select select "8417"
select select "service"
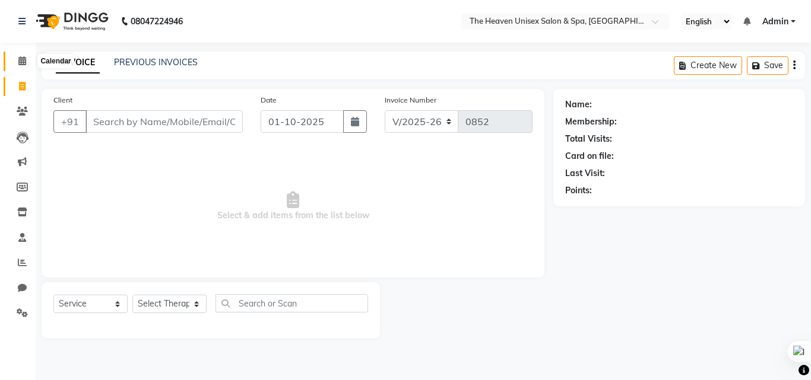
click at [21, 55] on span at bounding box center [22, 62] width 21 height 14
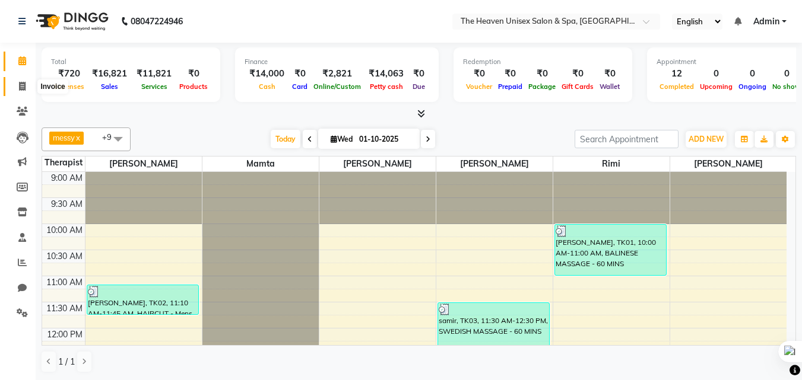
click at [23, 85] on icon at bounding box center [22, 86] width 7 height 9
select select "service"
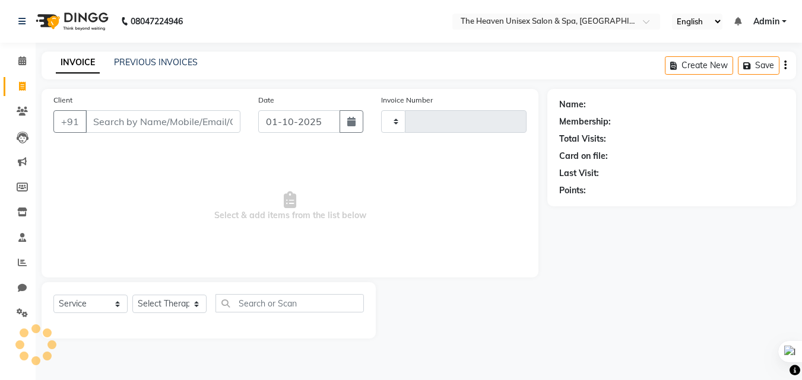
type input "0852"
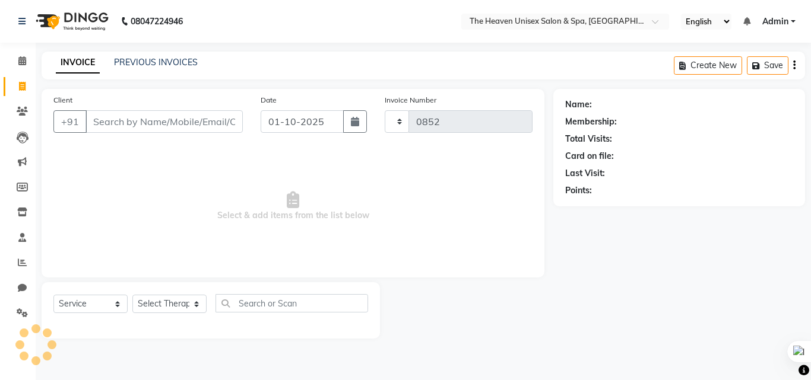
select select "8417"
click at [125, 122] on input "Client" at bounding box center [163, 121] width 157 height 23
click at [23, 62] on icon at bounding box center [22, 60] width 8 height 9
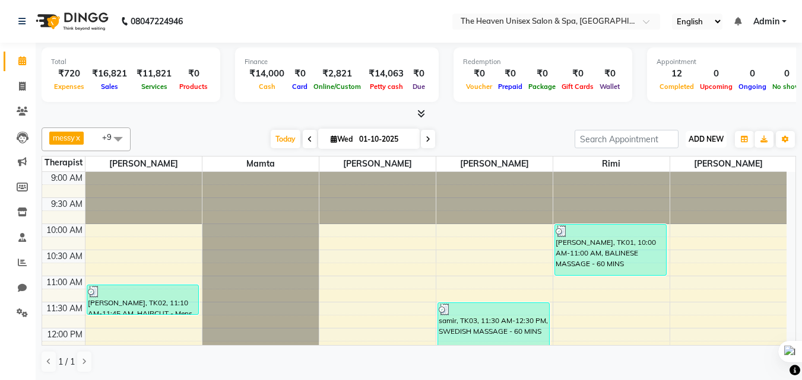
click at [713, 135] on span "ADD NEW" at bounding box center [705, 139] width 35 height 9
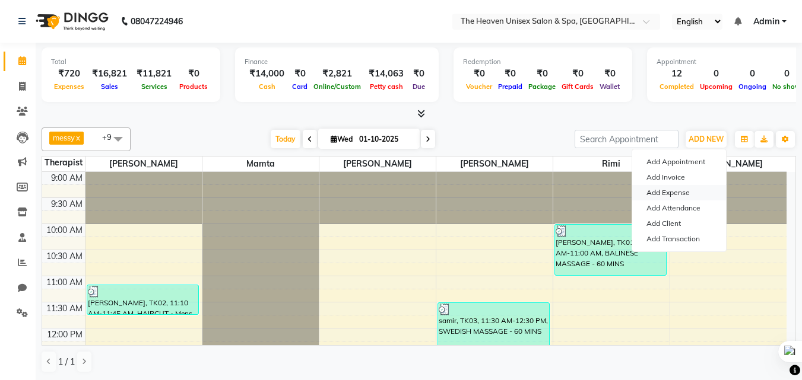
click at [668, 195] on link "Add Expense" at bounding box center [679, 192] width 94 height 15
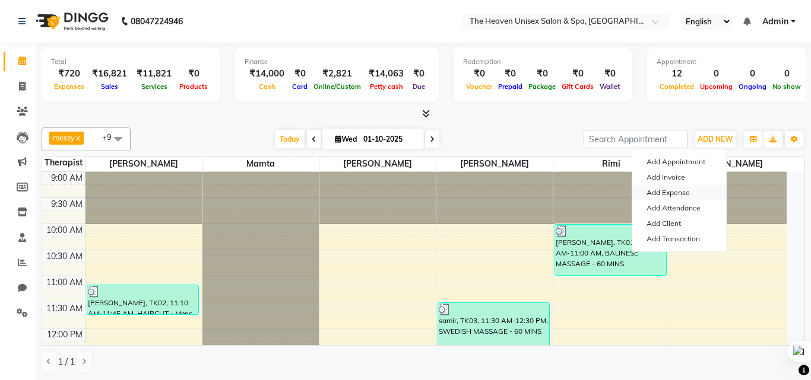
select select "1"
select select "7539"
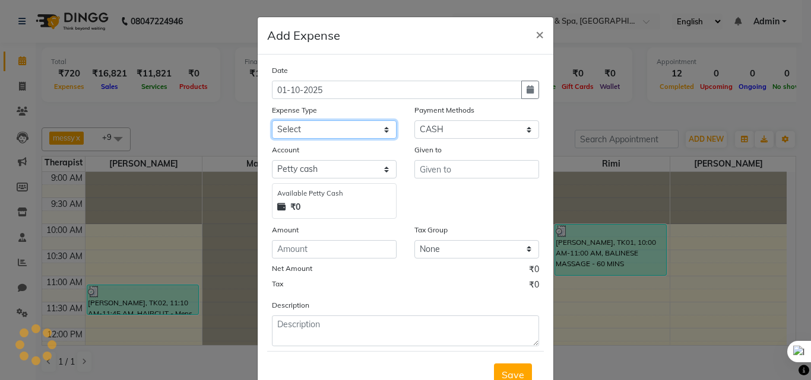
click at [319, 129] on select "Select Advance Salary Bank charges Car maintenance Cash transfer to bank Cash t…" at bounding box center [334, 129] width 125 height 18
select select "25111"
click at [272, 120] on select "Select Advance Salary Bank charges Car maintenance Cash transfer to bank Cash t…" at bounding box center [334, 129] width 125 height 18
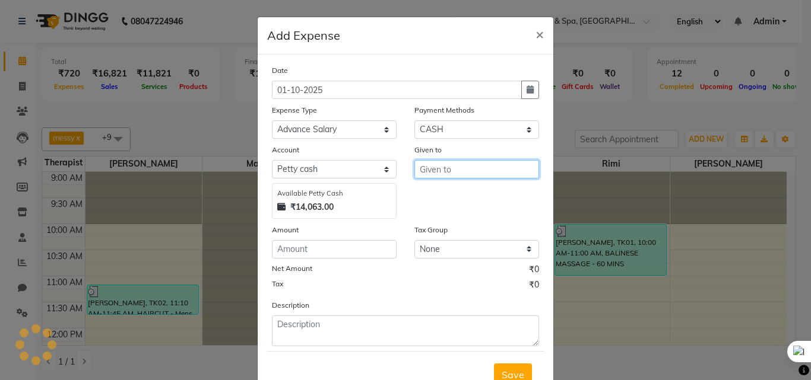
click at [449, 169] on input "text" at bounding box center [476, 169] width 125 height 18
type input "c"
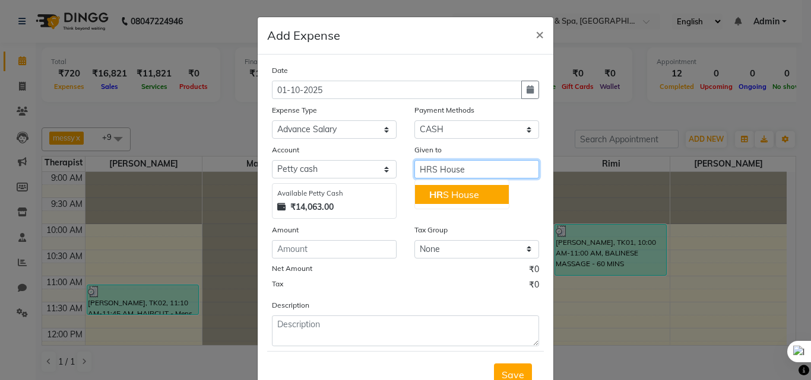
type input "HRS House"
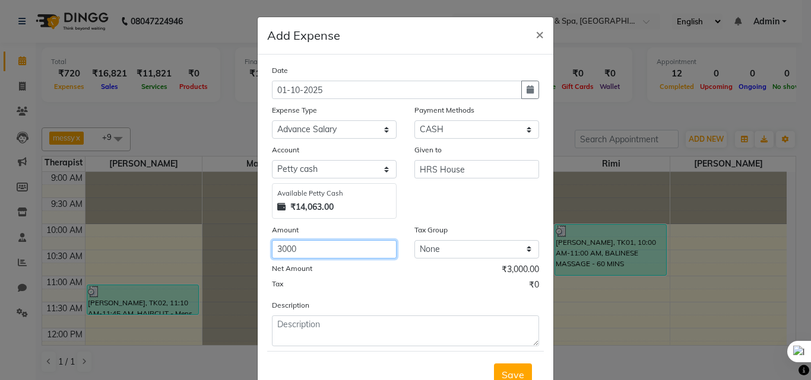
type input "3000"
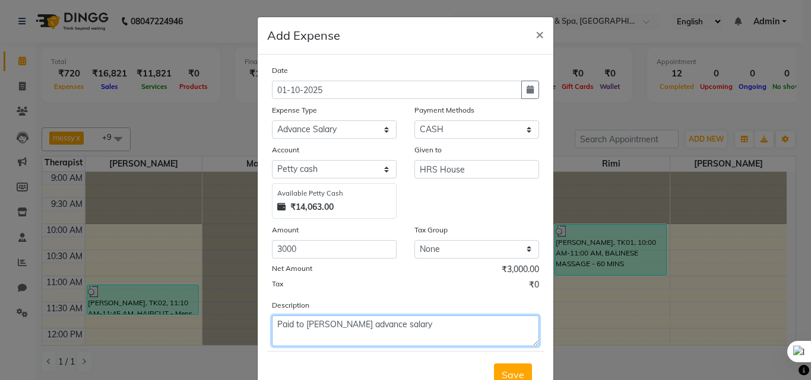
type textarea "Paid to [PERSON_NAME] advance salary"
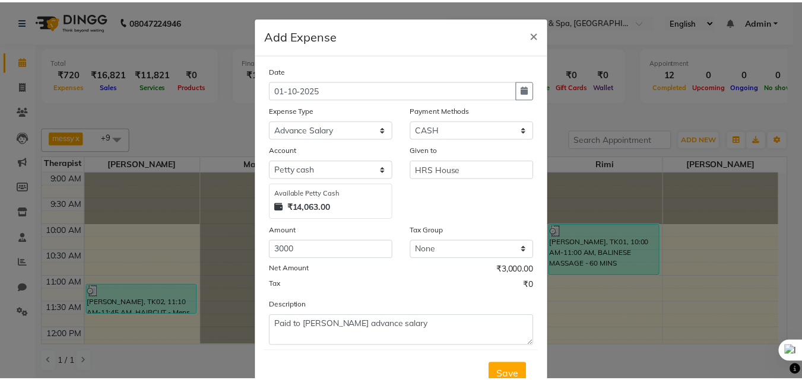
scroll to position [6, 0]
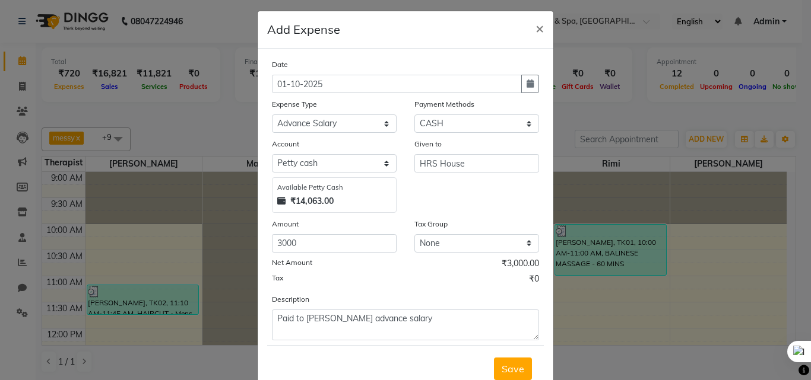
click at [494, 358] on button "Save" at bounding box center [513, 369] width 38 height 23
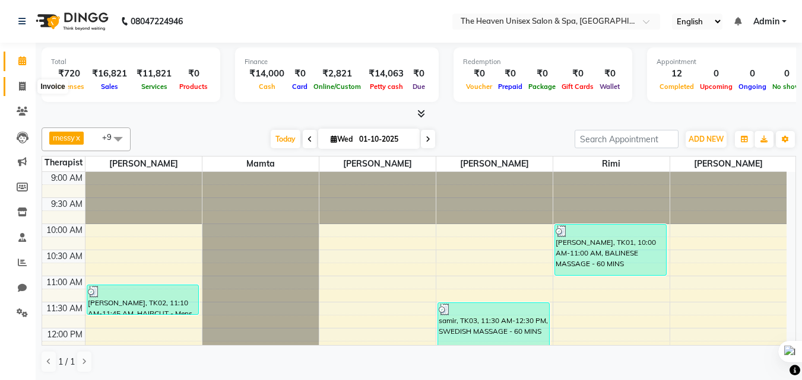
drag, startPoint x: 23, startPoint y: 84, endPoint x: 26, endPoint y: 61, distance: 23.3
click at [23, 83] on icon at bounding box center [22, 86] width 7 height 9
select select "8417"
select select "service"
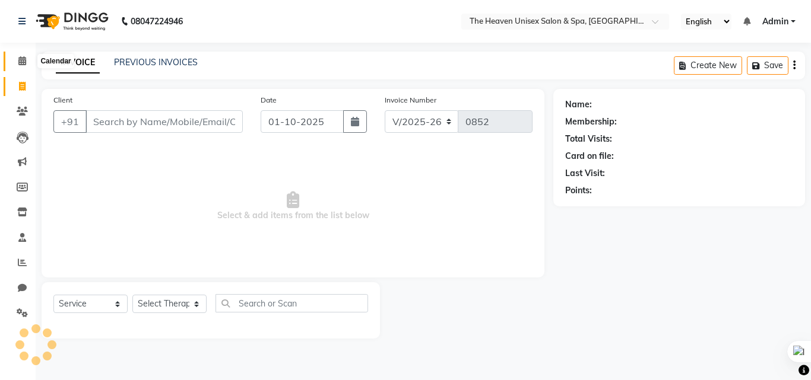
click at [26, 61] on icon at bounding box center [22, 60] width 8 height 9
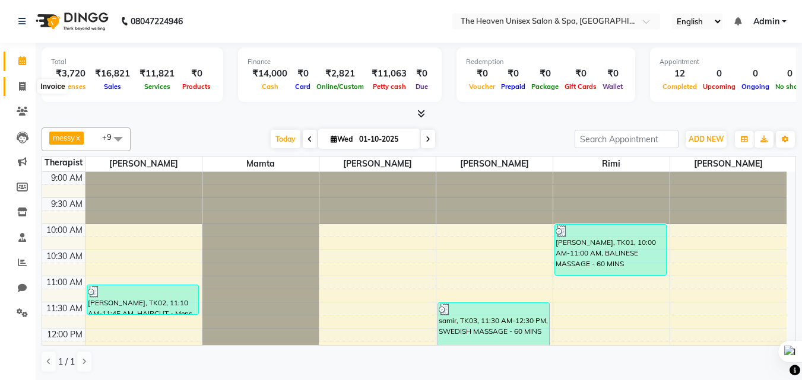
click at [26, 87] on span at bounding box center [22, 87] width 21 height 14
select select "8417"
select select "service"
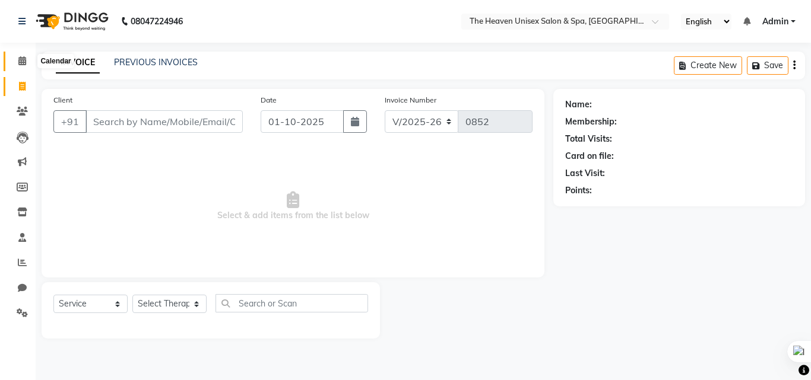
click at [18, 61] on icon at bounding box center [22, 60] width 8 height 9
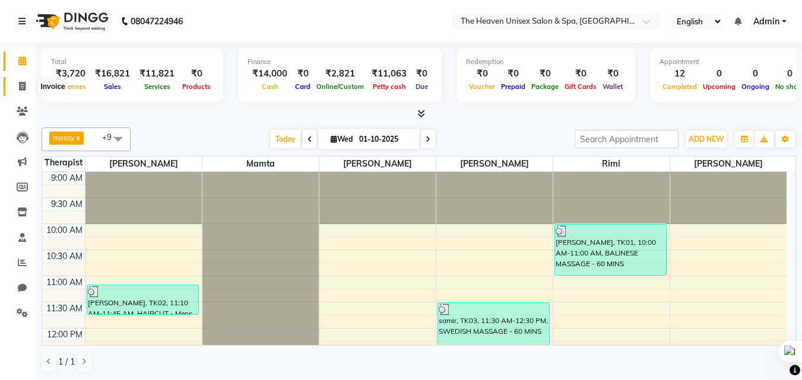
click at [19, 83] on icon at bounding box center [22, 86] width 7 height 9
select select "8417"
select select "service"
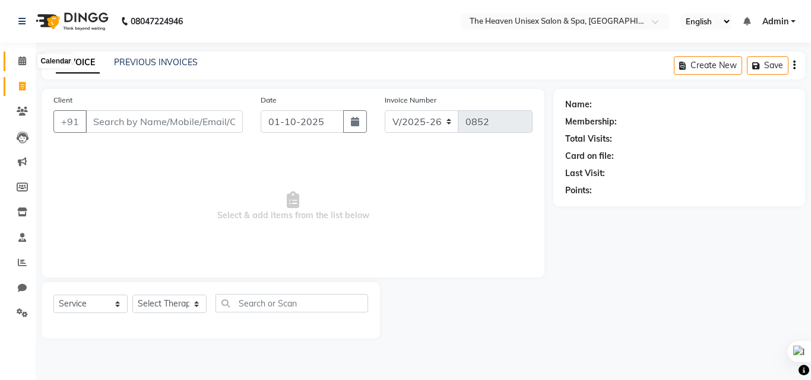
click at [21, 63] on icon at bounding box center [22, 60] width 8 height 9
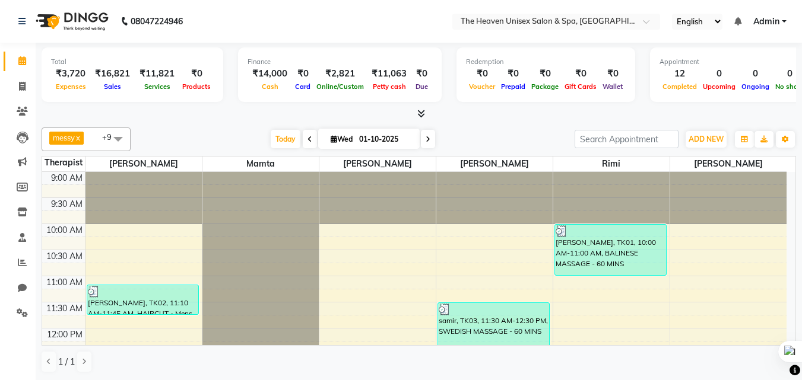
click at [99, 136] on span "messy x pui x Rahul x riddhi x Mamta x Monika x Emtiyaz x Meraj x Rimi x Teress…" at bounding box center [86, 140] width 89 height 24
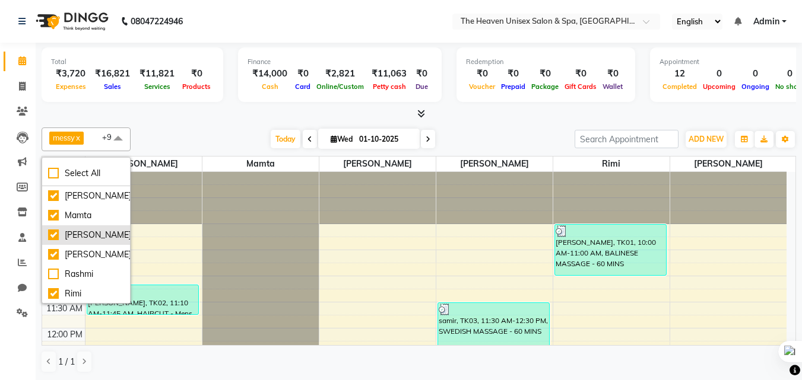
scroll to position [40, 0]
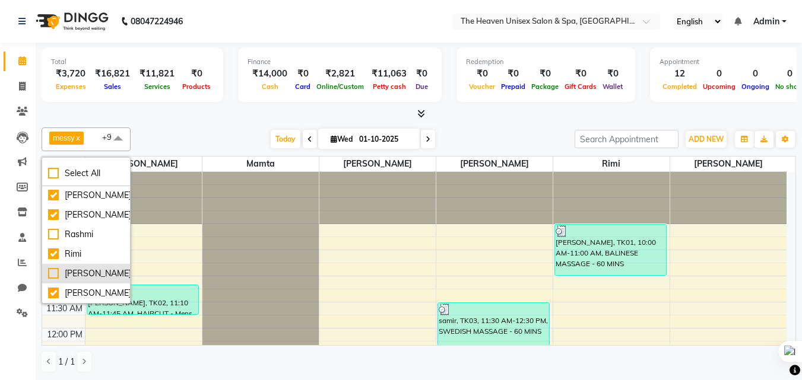
click at [55, 272] on div "[PERSON_NAME]" at bounding box center [86, 274] width 76 height 12
checkbox input "true"
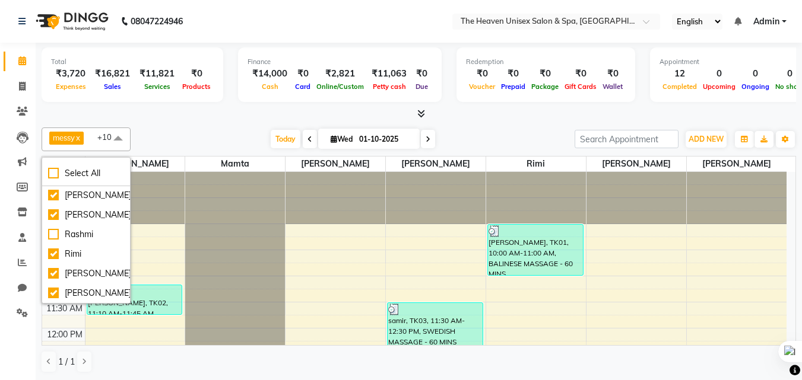
click at [210, 114] on div at bounding box center [419, 114] width 754 height 12
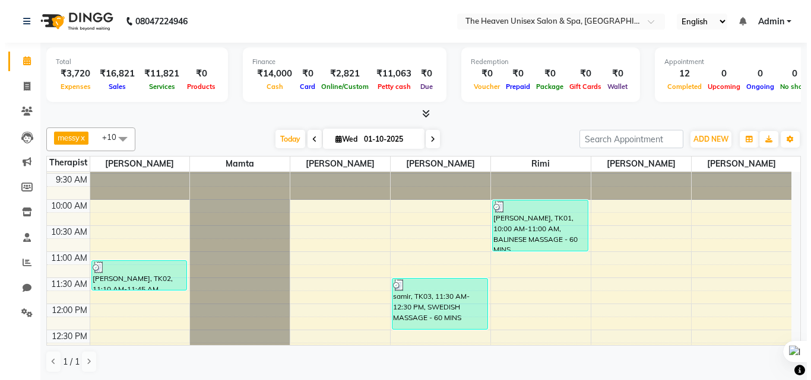
scroll to position [0, 0]
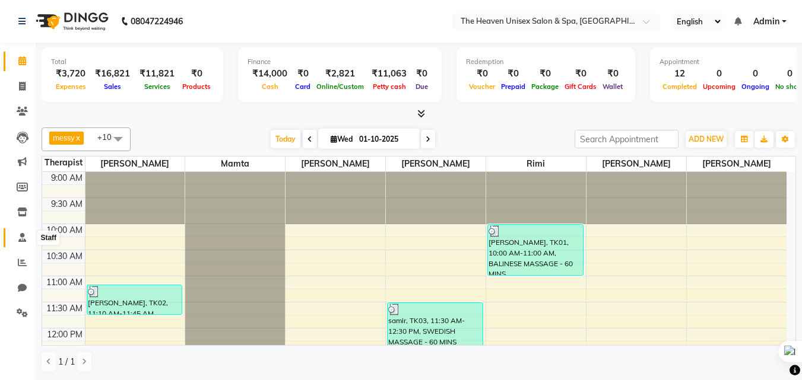
click at [20, 239] on icon at bounding box center [22, 237] width 8 height 9
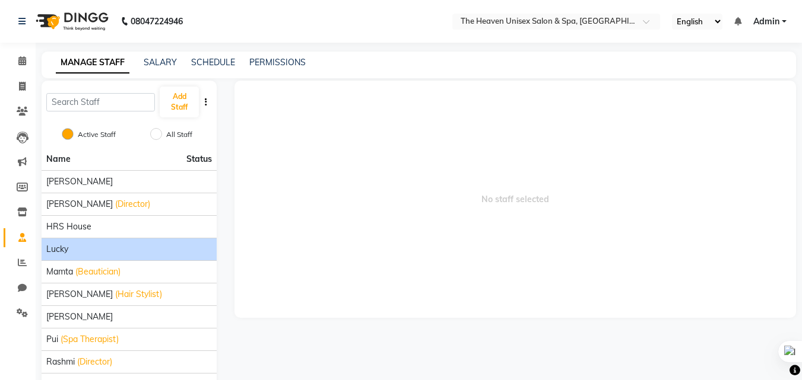
click at [106, 250] on div "Lucky" at bounding box center [129, 249] width 166 height 12
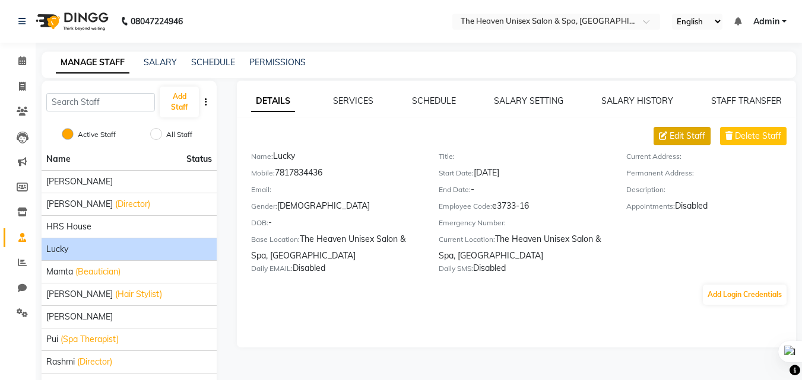
click at [680, 130] on span "Edit Staff" at bounding box center [687, 136] width 36 height 12
select select "male"
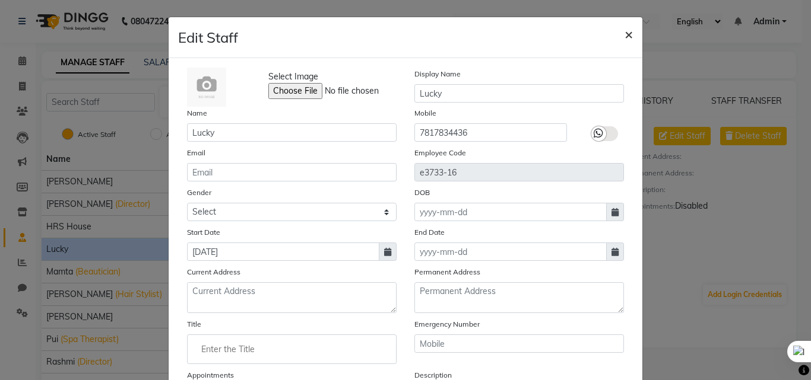
click at [624, 38] on span "×" at bounding box center [628, 34] width 8 height 18
select select
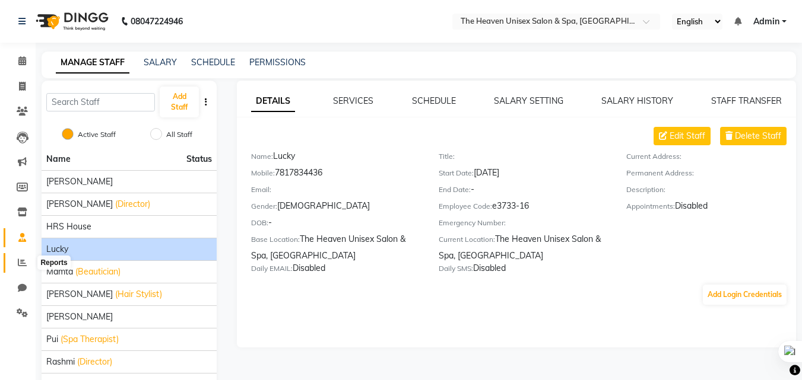
click at [23, 263] on icon at bounding box center [22, 262] width 9 height 9
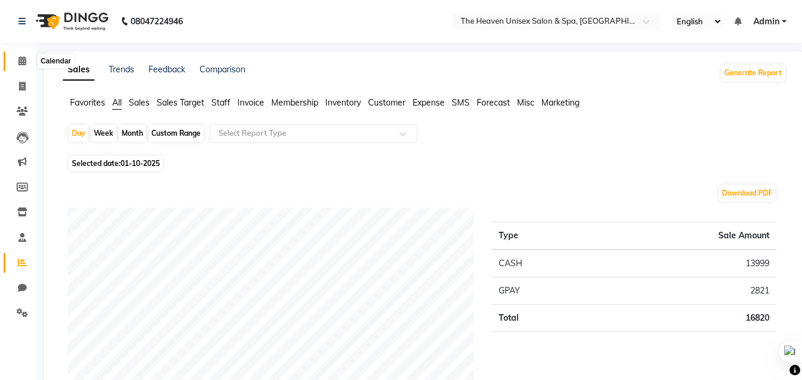
click at [20, 60] on icon at bounding box center [22, 60] width 8 height 9
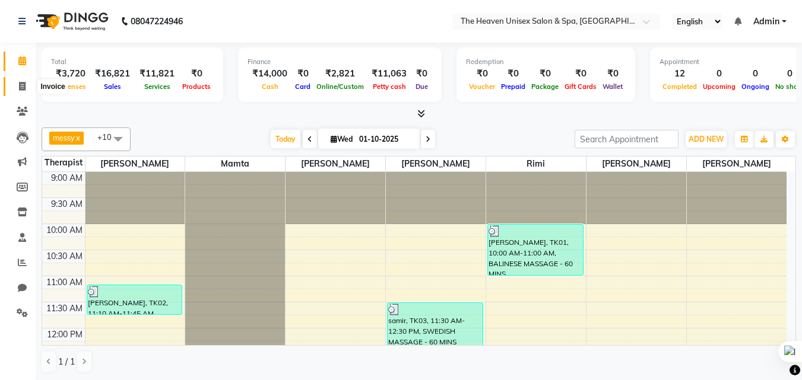
click at [19, 84] on icon at bounding box center [22, 86] width 7 height 9
select select "service"
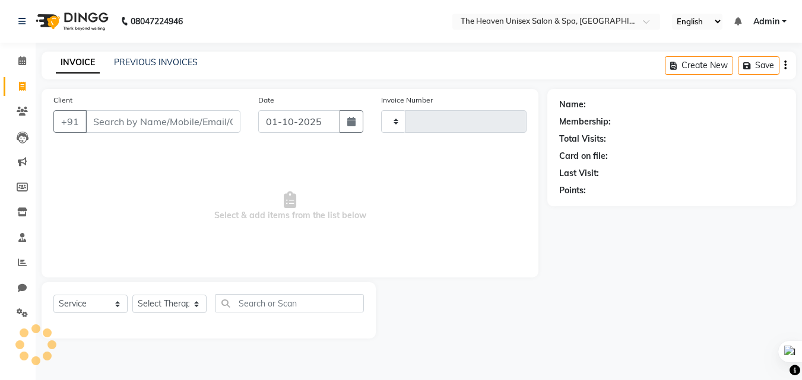
type input "0852"
select select "8417"
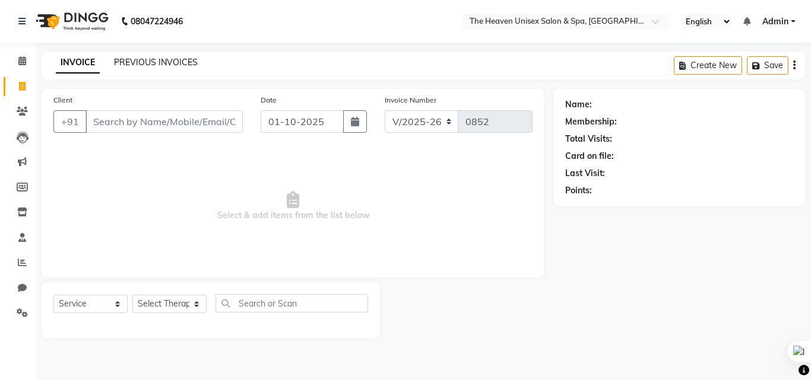
click at [142, 61] on link "PREVIOUS INVOICES" at bounding box center [156, 62] width 84 height 11
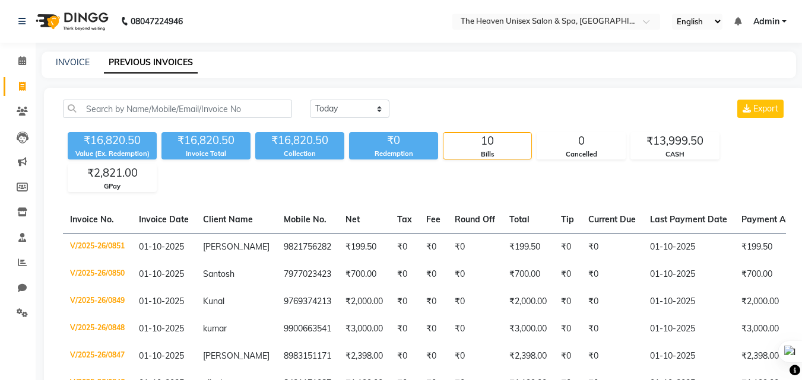
click at [82, 56] on div "INVOICE" at bounding box center [73, 62] width 34 height 12
click at [73, 64] on link "INVOICE" at bounding box center [73, 62] width 34 height 11
select select "service"
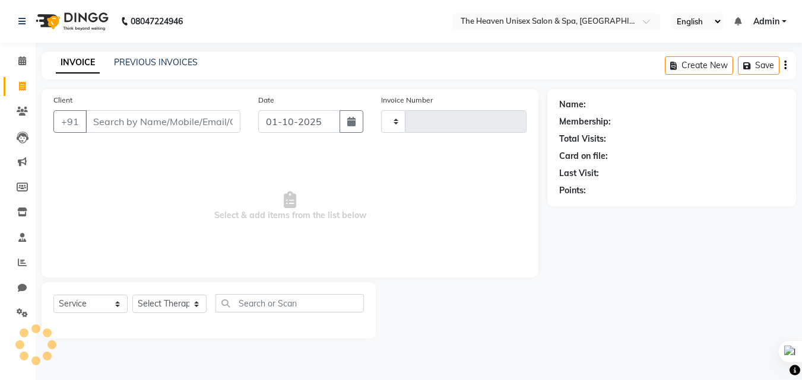
type input "0852"
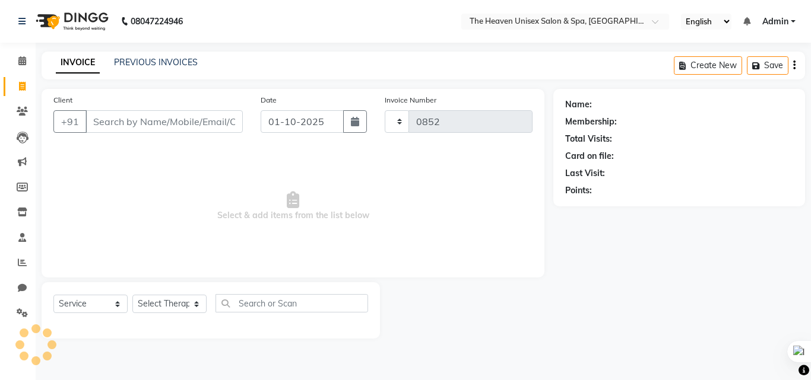
select select "8417"
click at [150, 61] on link "PREVIOUS INVOICES" at bounding box center [156, 62] width 84 height 11
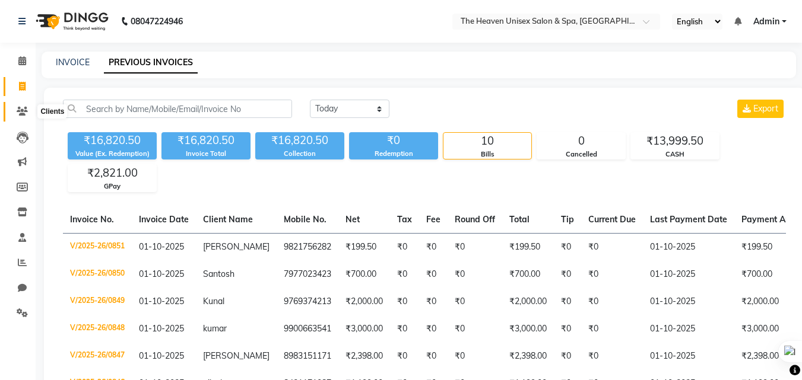
click at [30, 109] on span at bounding box center [22, 112] width 21 height 14
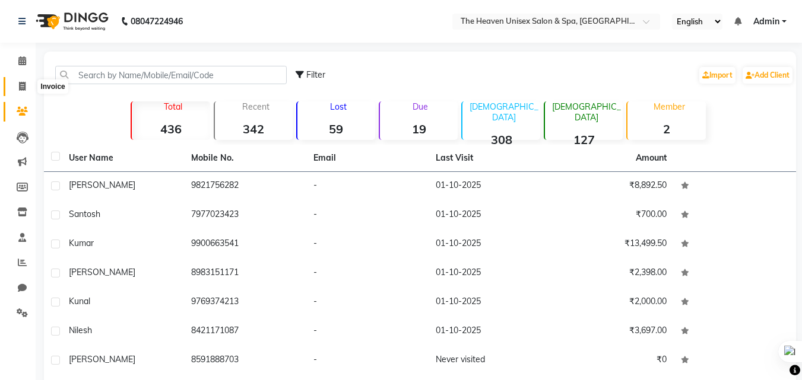
click at [31, 84] on span at bounding box center [22, 87] width 21 height 14
select select "8417"
select select "service"
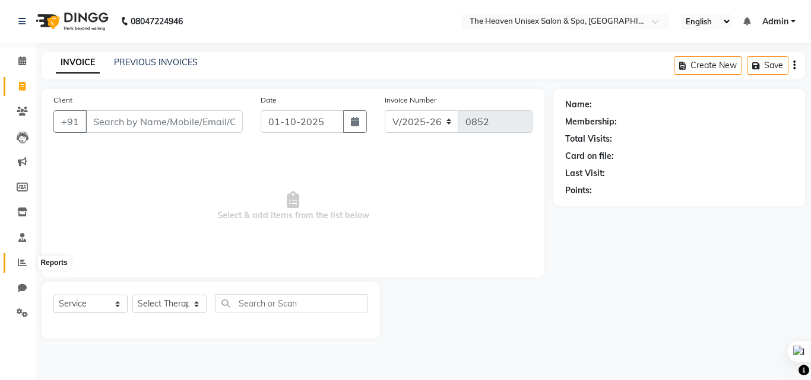
drag, startPoint x: 21, startPoint y: 260, endPoint x: 28, endPoint y: 260, distance: 7.1
click at [21, 260] on icon at bounding box center [22, 262] width 9 height 9
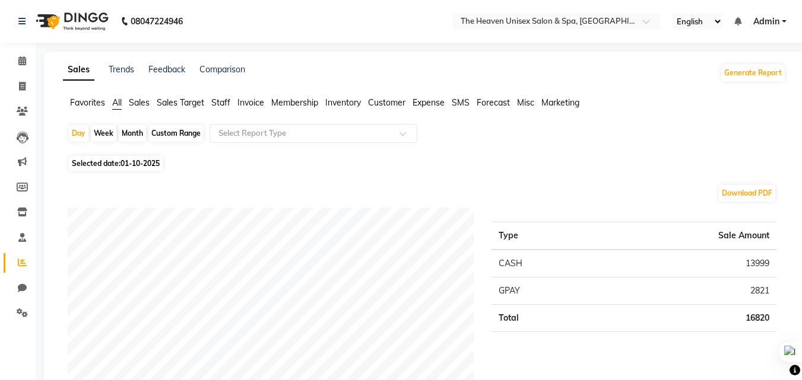
click at [427, 107] on span "Expense" at bounding box center [428, 102] width 32 height 11
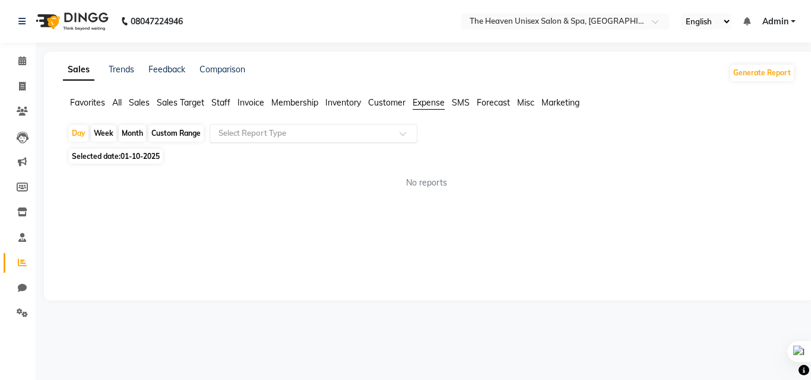
click at [314, 135] on input "text" at bounding box center [301, 134] width 171 height 12
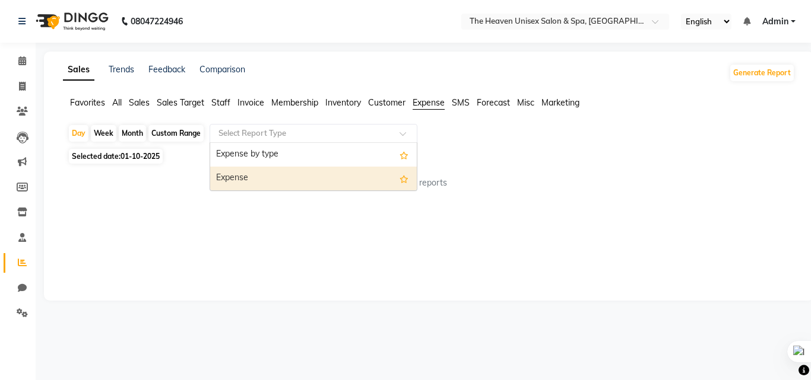
click at [286, 176] on div "Expense" at bounding box center [313, 179] width 206 height 24
select select "full_report"
select select "csv"
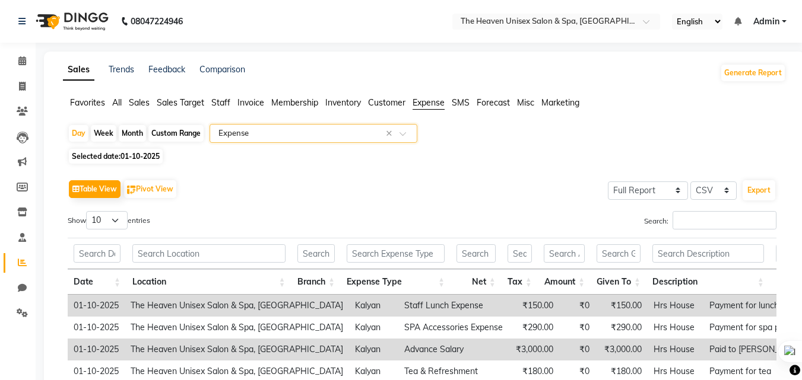
click at [180, 134] on div "Custom Range" at bounding box center [175, 133] width 55 height 17
select select "10"
select select "2025"
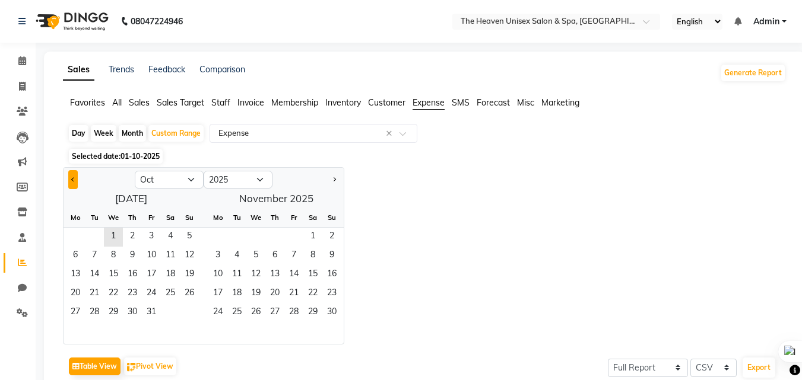
click at [75, 179] on span "Previous month" at bounding box center [73, 179] width 4 height 4
select select "9"
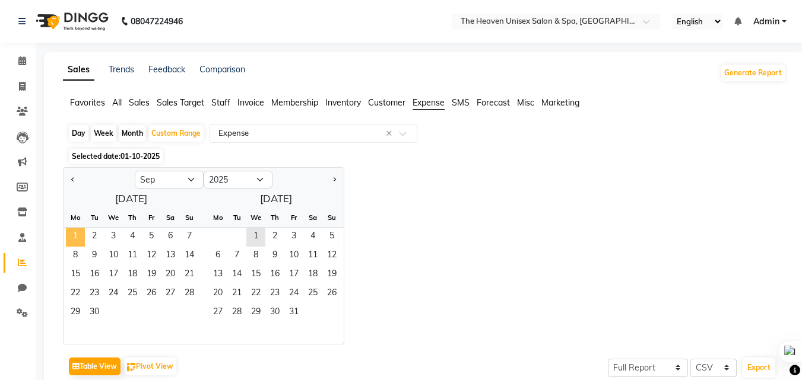
click at [84, 229] on span "1" at bounding box center [75, 237] width 19 height 19
click at [94, 312] on span "30" at bounding box center [94, 313] width 19 height 19
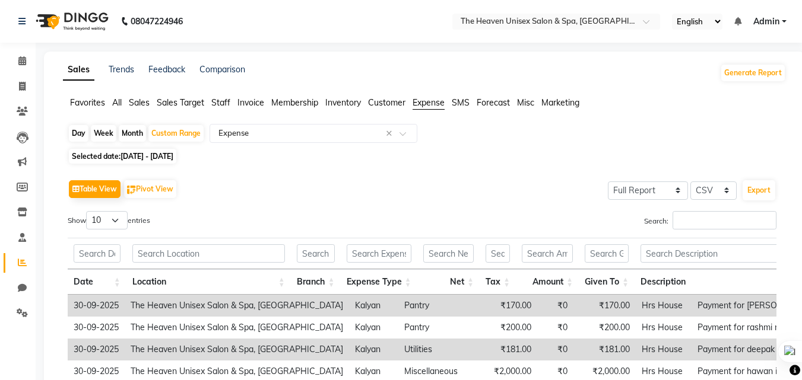
click at [134, 104] on span "Sales" at bounding box center [139, 102] width 21 height 11
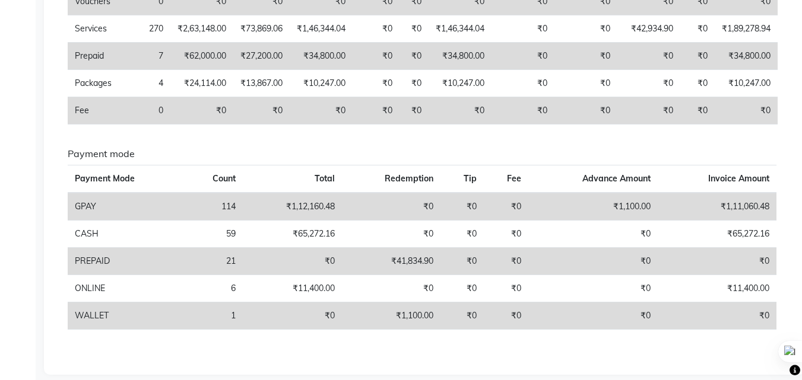
scroll to position [26, 0]
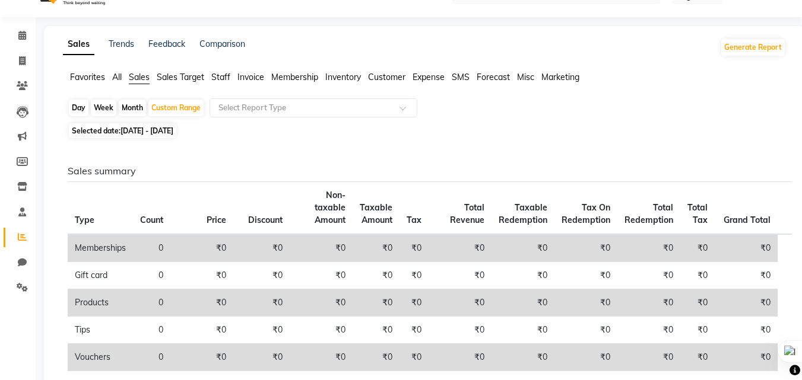
click at [112, 76] on ul "Favorites All Sales Sales Target Staff Invoice Membership Inventory Customer Ex…" at bounding box center [424, 77] width 723 height 13
click at [115, 74] on span "All" at bounding box center [116, 77] width 9 height 11
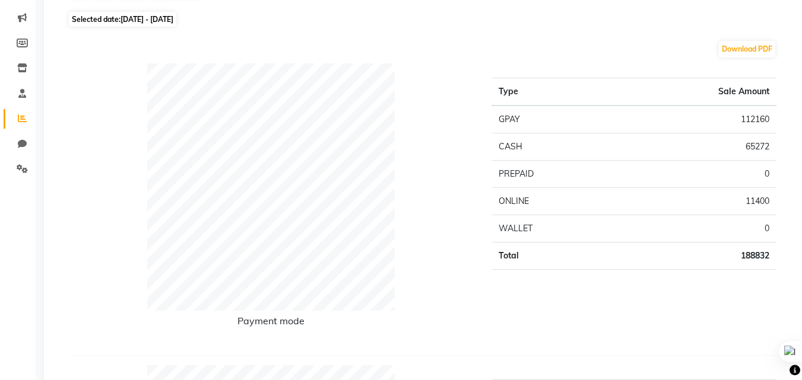
scroll to position [0, 0]
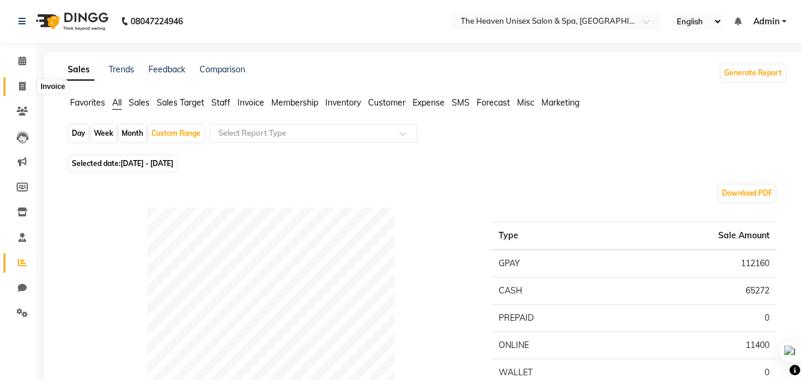
click at [23, 80] on span at bounding box center [22, 87] width 21 height 14
select select "8417"
select select "service"
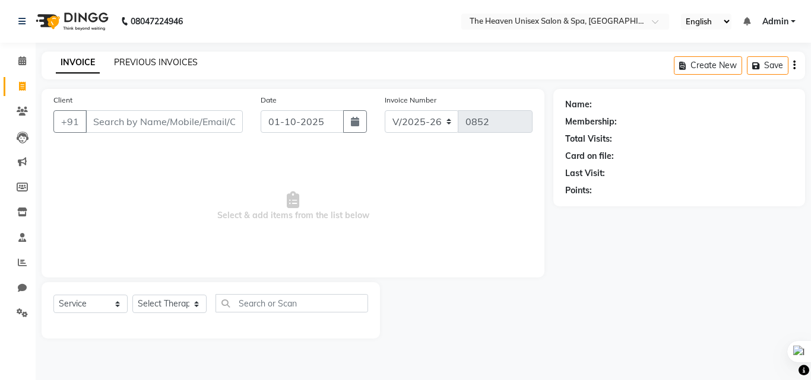
click at [159, 64] on link "PREVIOUS INVOICES" at bounding box center [156, 62] width 84 height 11
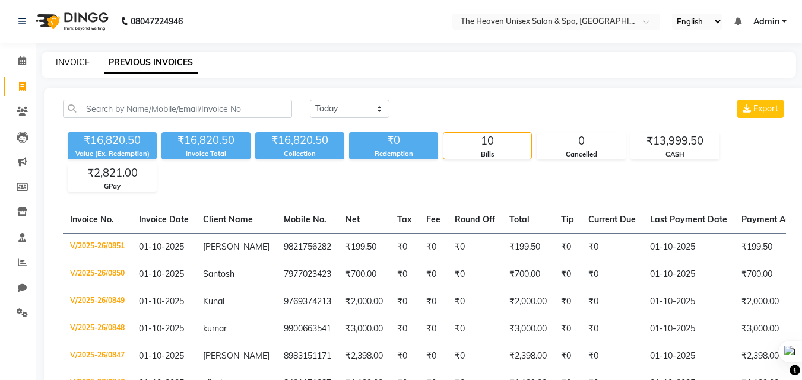
click at [68, 65] on link "INVOICE" at bounding box center [73, 62] width 34 height 11
select select "8417"
select select "service"
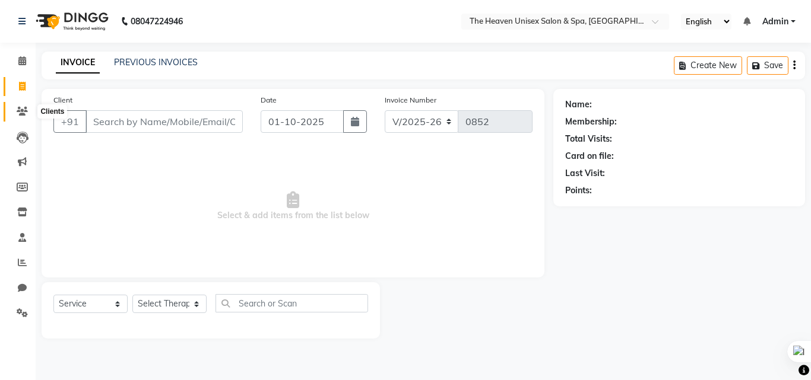
click at [20, 118] on span at bounding box center [22, 112] width 21 height 14
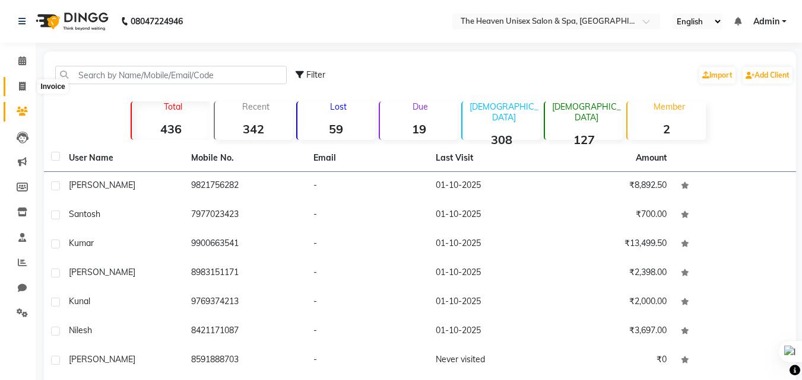
click at [25, 87] on icon at bounding box center [22, 86] width 7 height 9
select select "8417"
select select "service"
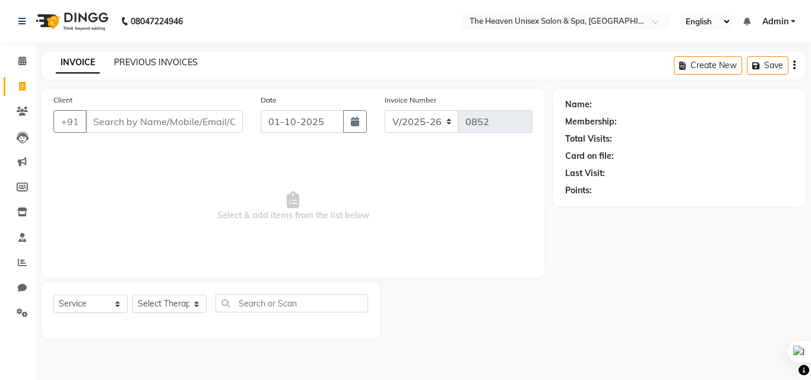
click at [144, 61] on link "PREVIOUS INVOICES" at bounding box center [156, 62] width 84 height 11
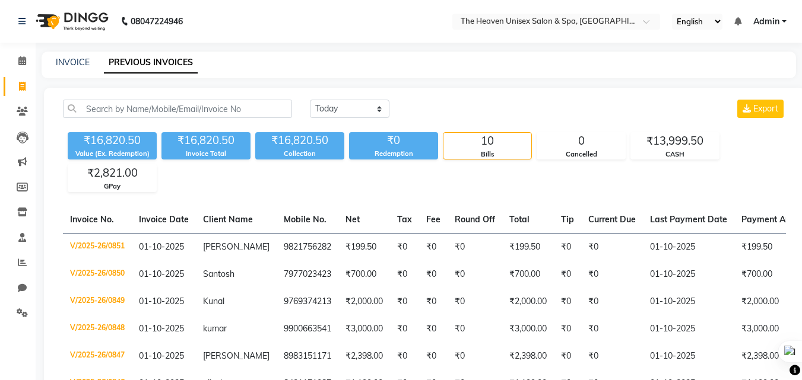
click at [89, 61] on div "INVOICE PREVIOUS INVOICES" at bounding box center [412, 62] width 740 height 12
click at [69, 65] on link "INVOICE" at bounding box center [73, 62] width 34 height 11
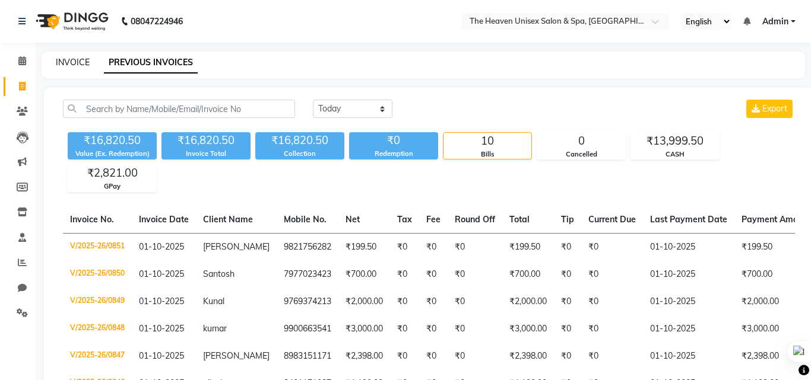
select select "8417"
select select "service"
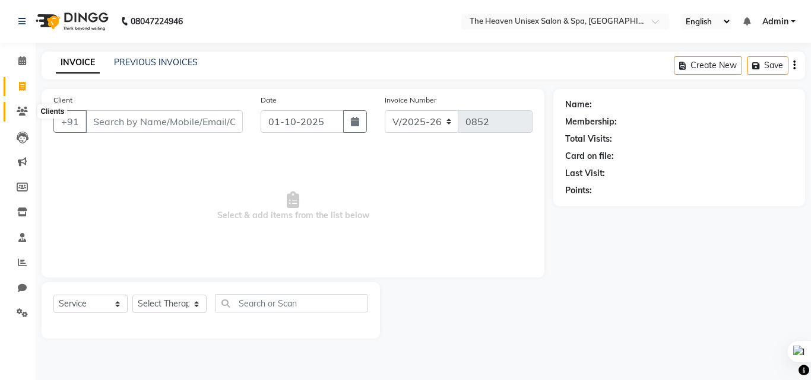
click at [18, 107] on icon at bounding box center [22, 111] width 11 height 9
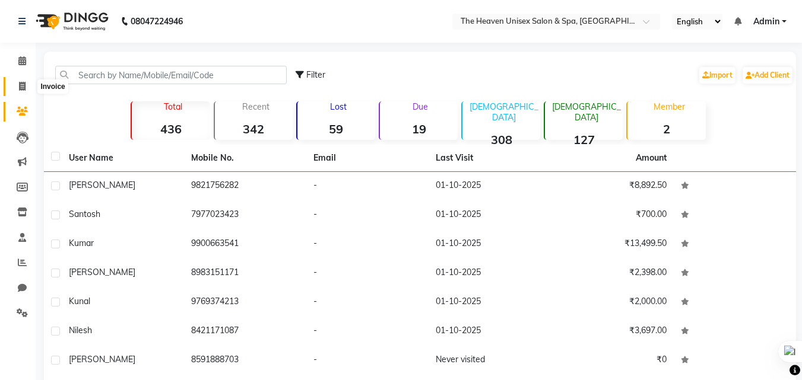
click at [21, 88] on icon at bounding box center [22, 86] width 7 height 9
select select "8417"
select select "service"
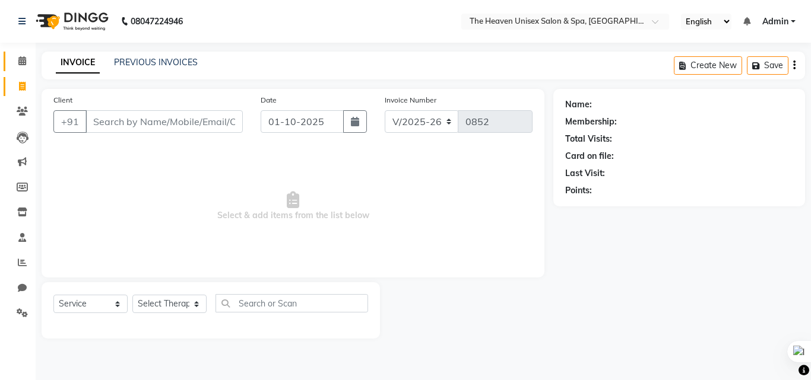
click at [14, 53] on link "Calendar" at bounding box center [18, 62] width 28 height 20
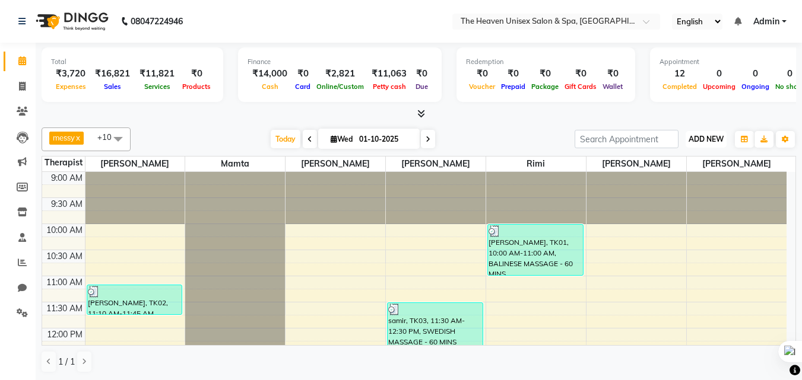
click at [709, 139] on span "ADD NEW" at bounding box center [705, 139] width 35 height 9
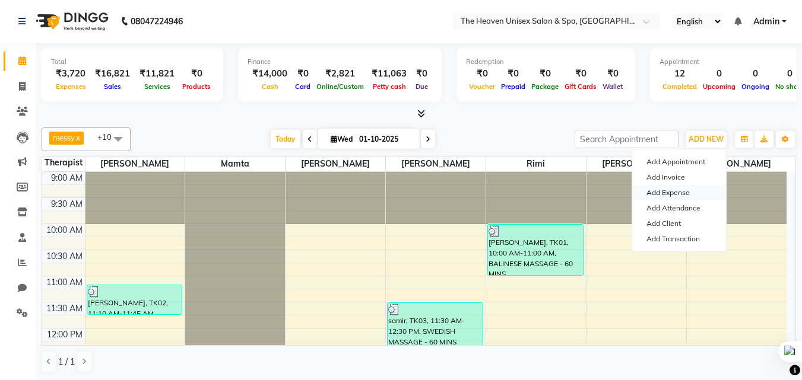
click at [680, 193] on link "Add Expense" at bounding box center [679, 192] width 94 height 15
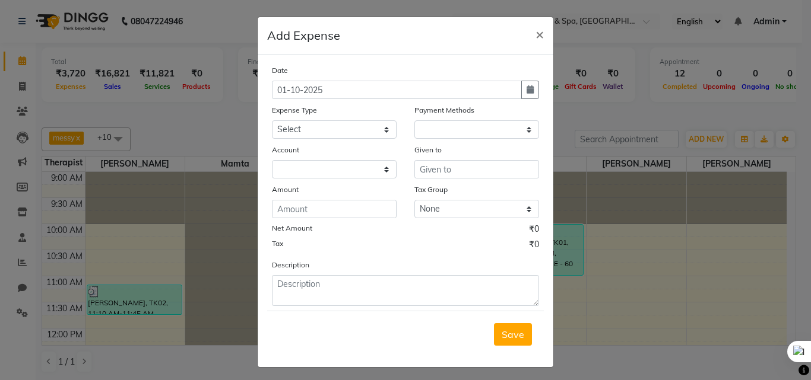
select select "1"
select select "7539"
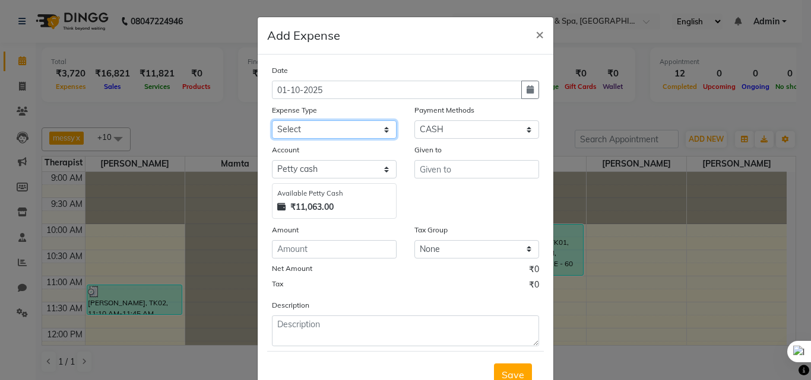
click at [321, 125] on select "Select Advance Salary Bank charges Car maintenance Cash transfer to bank Cash t…" at bounding box center [334, 129] width 125 height 18
select select "25128"
click at [272, 120] on select "Select Advance Salary Bank charges Car maintenance Cash transfer to bank Cash t…" at bounding box center [334, 129] width 125 height 18
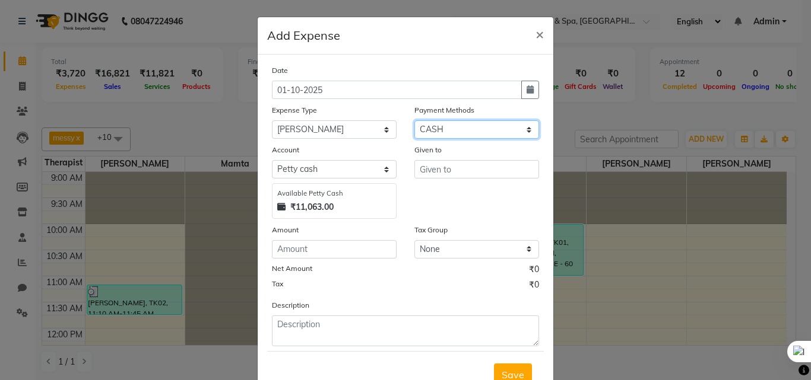
click at [449, 126] on select "Select ONLINE CASH UPI Prepaid Voucher Wallet GPay" at bounding box center [476, 129] width 125 height 18
select select "3"
click at [414, 120] on select "Select ONLINE CASH UPI Prepaid Voucher Wallet GPay" at bounding box center [476, 129] width 125 height 18
select select "7540"
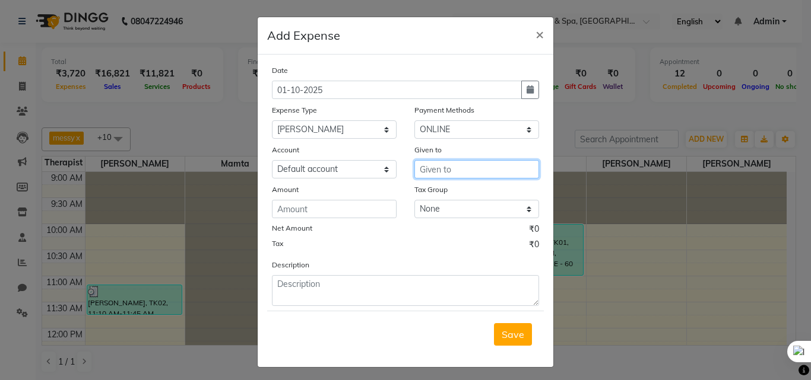
click at [460, 172] on input "text" at bounding box center [476, 169] width 125 height 18
type input "HRS House"
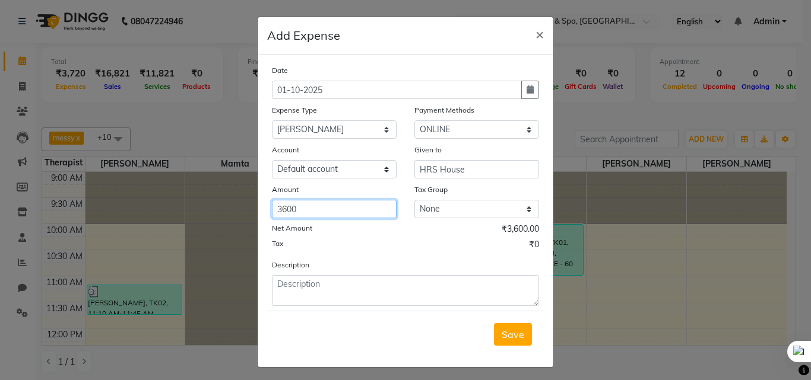
type input "3600"
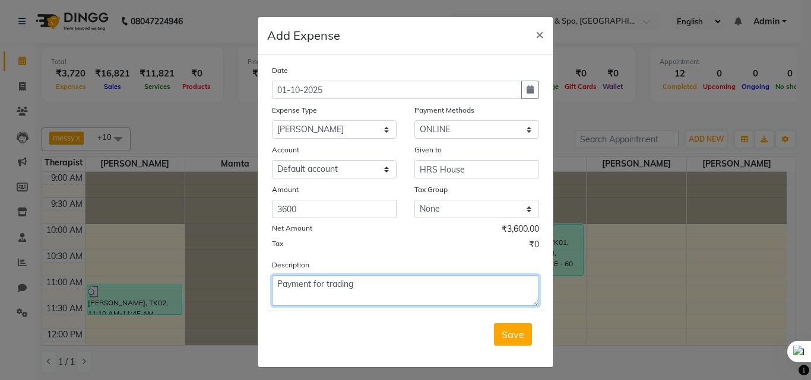
type textarea "Payment for trading"
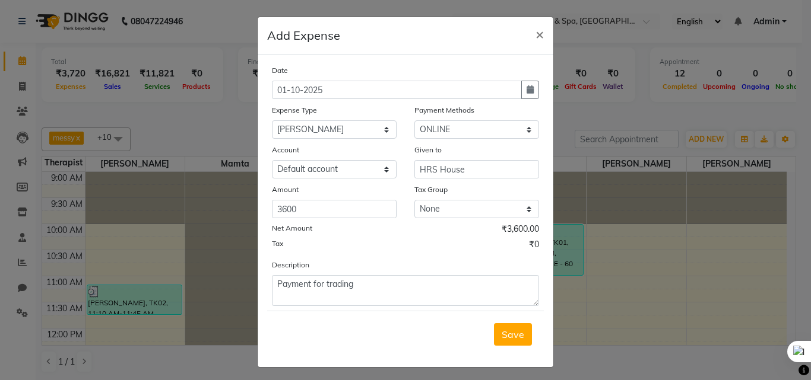
click at [494, 323] on button "Save" at bounding box center [513, 334] width 38 height 23
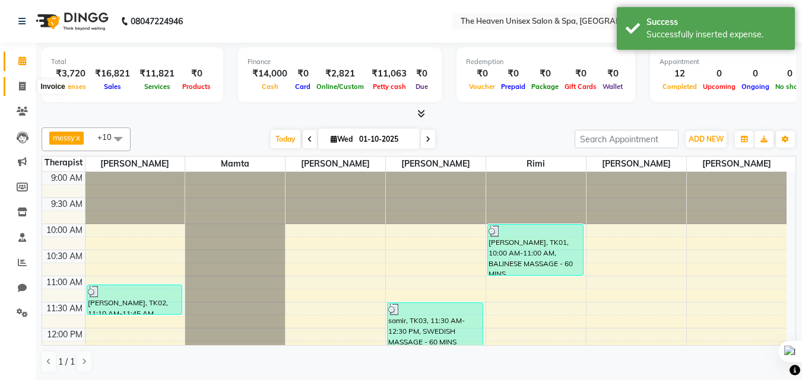
click at [17, 88] on span at bounding box center [22, 87] width 21 height 14
select select "8417"
select select "service"
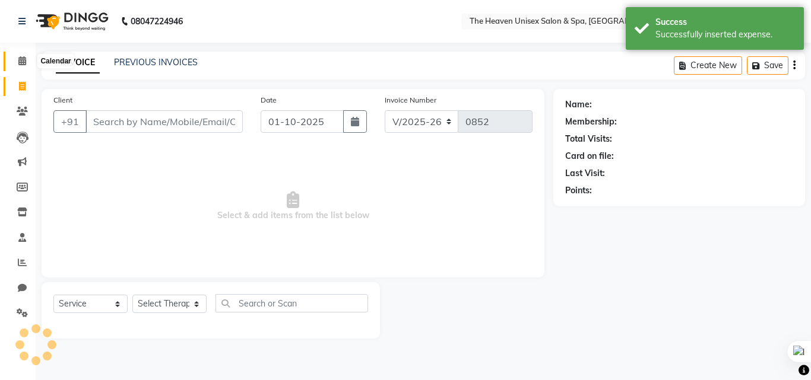
click at [21, 66] on span at bounding box center [22, 62] width 21 height 14
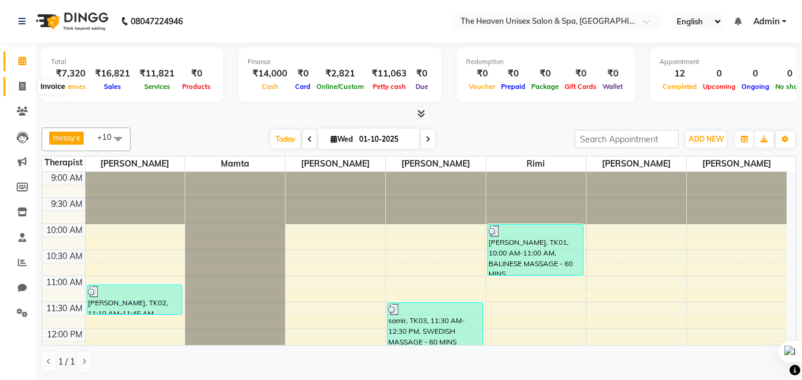
click at [25, 83] on icon at bounding box center [22, 86] width 7 height 9
select select "8417"
select select "service"
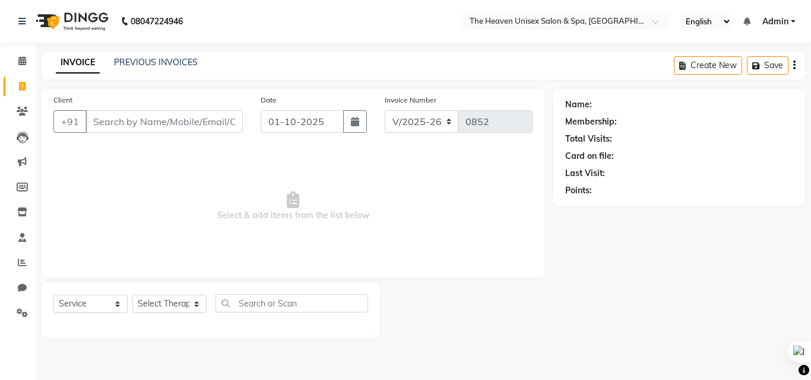
click at [112, 127] on input "Client" at bounding box center [163, 121] width 157 height 23
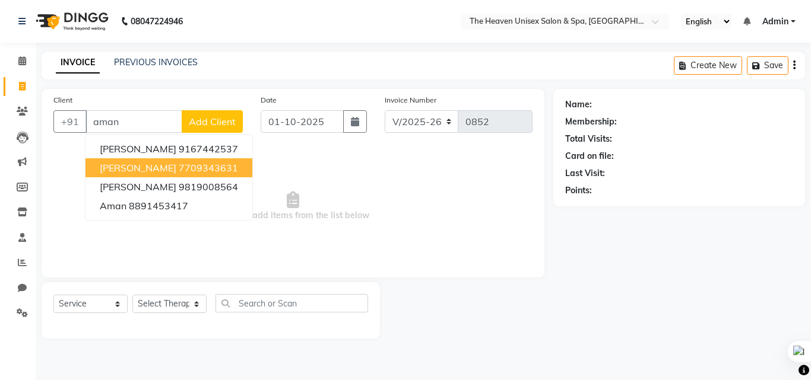
click at [159, 174] on button "Aman Lone 7709343631" at bounding box center [168, 167] width 167 height 19
type input "7709343631"
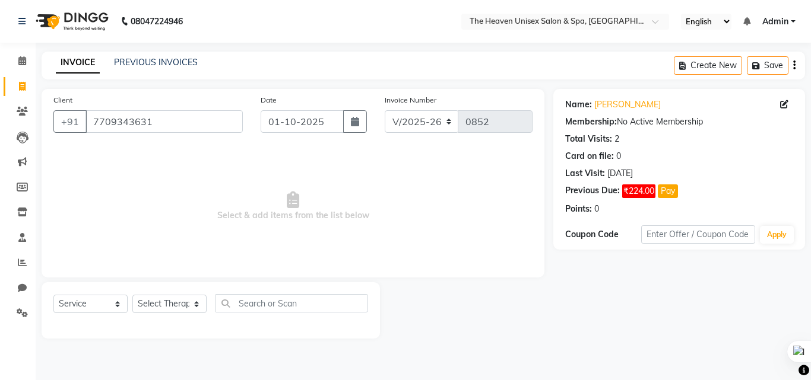
click at [640, 199] on div "Name: Aman Lone Membership: No Active Membership Total Visits: 2 Card on file: …" at bounding box center [679, 155] width 228 height 122
click at [678, 191] on button "Pay" at bounding box center [667, 192] width 20 height 14
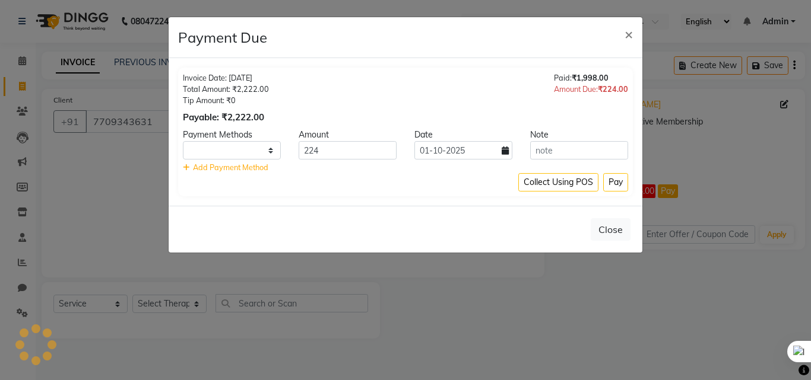
select select "1"
click at [606, 230] on button "Close" at bounding box center [610, 229] width 40 height 23
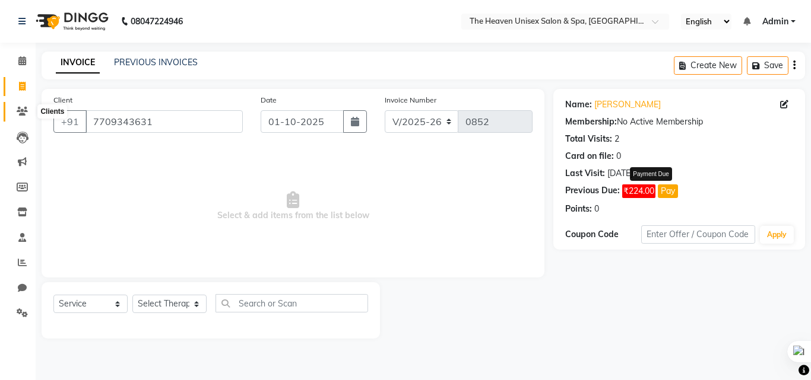
click at [18, 110] on icon at bounding box center [22, 111] width 11 height 9
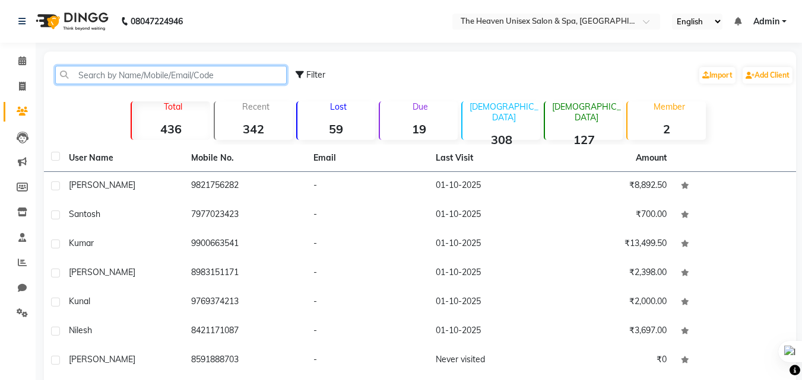
click at [138, 75] on input "text" at bounding box center [170, 75] width 231 height 18
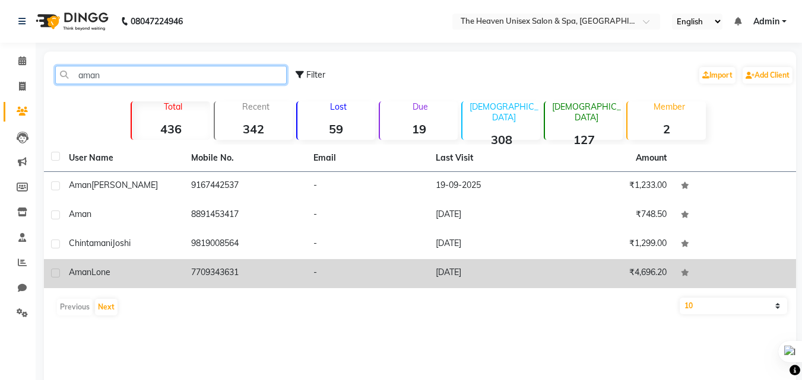
type input "aman"
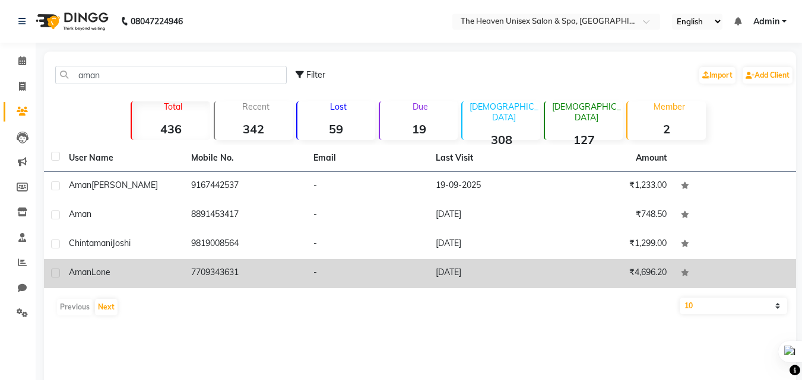
click at [182, 268] on td "Aman Lone" at bounding box center [123, 273] width 122 height 29
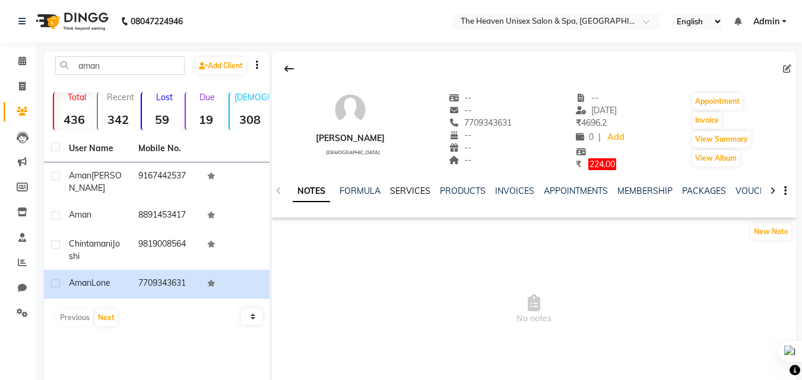
click at [410, 189] on link "SERVICES" at bounding box center [410, 191] width 40 height 11
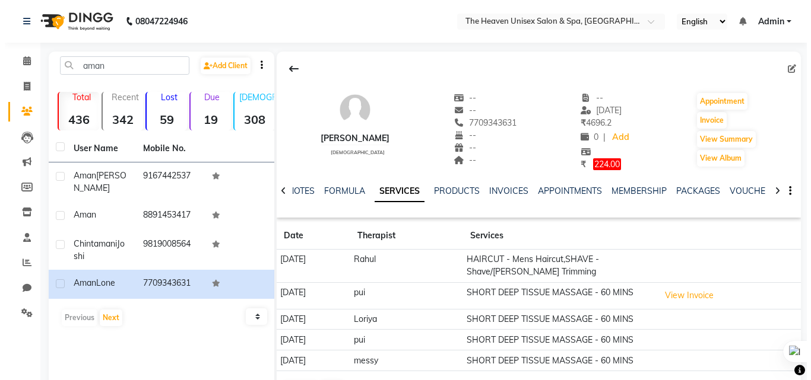
scroll to position [45, 0]
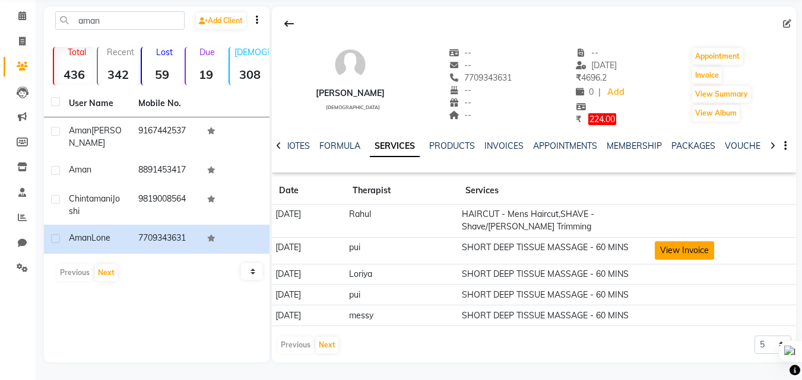
click at [679, 253] on button "View Invoice" at bounding box center [683, 251] width 59 height 18
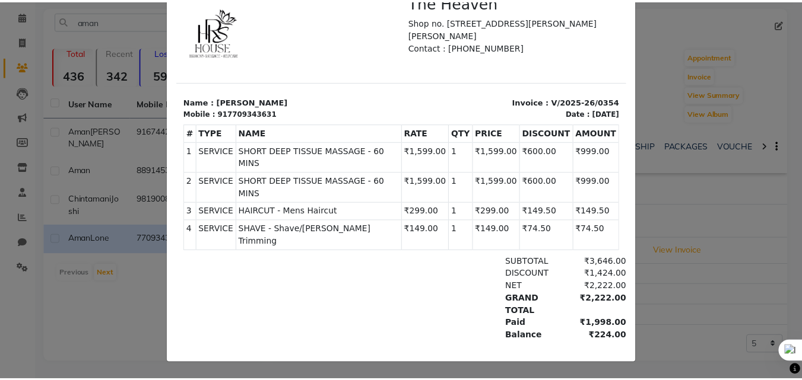
scroll to position [0, 0]
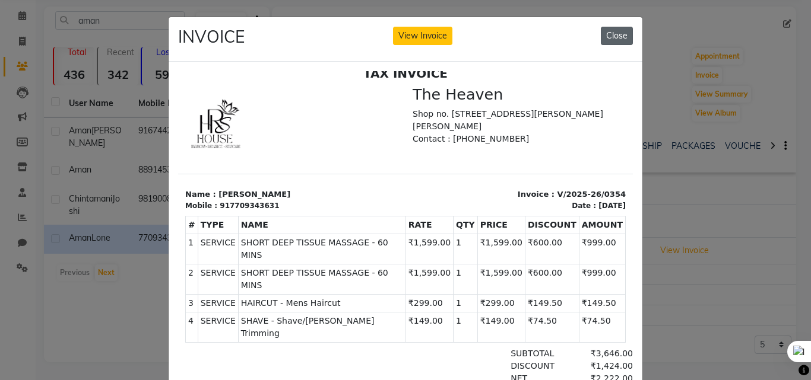
click at [611, 40] on button "Close" at bounding box center [616, 36] width 32 height 18
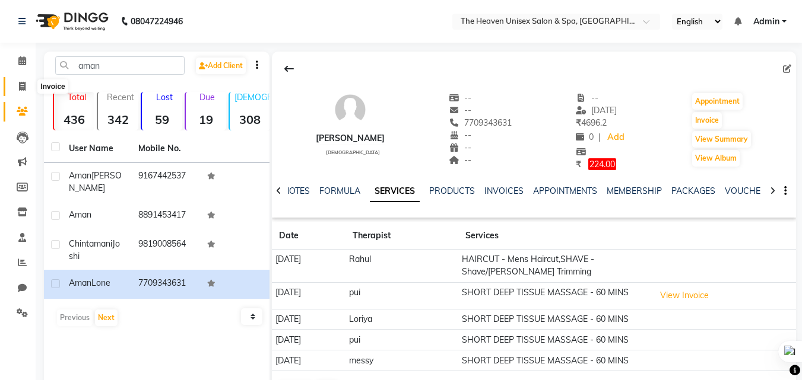
click at [24, 85] on icon at bounding box center [22, 86] width 7 height 9
select select "8417"
select select "service"
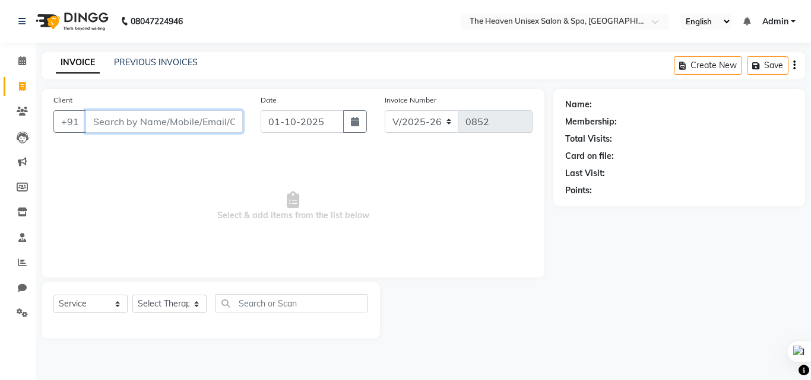
click at [124, 125] on input "Client" at bounding box center [163, 121] width 157 height 23
click at [24, 61] on icon at bounding box center [22, 60] width 8 height 9
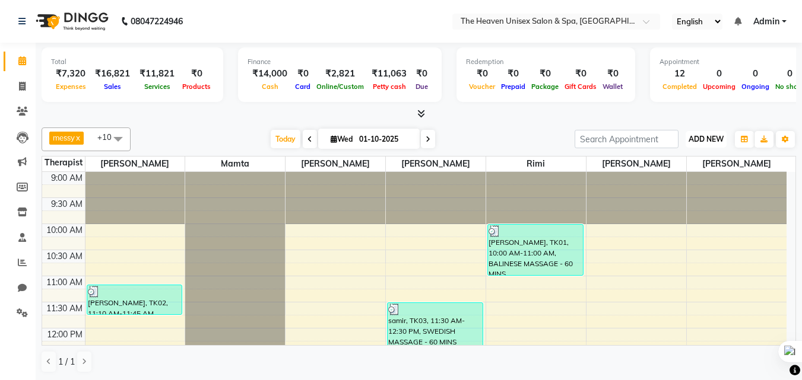
click at [700, 133] on button "ADD NEW Toggle Dropdown" at bounding box center [705, 139] width 41 height 17
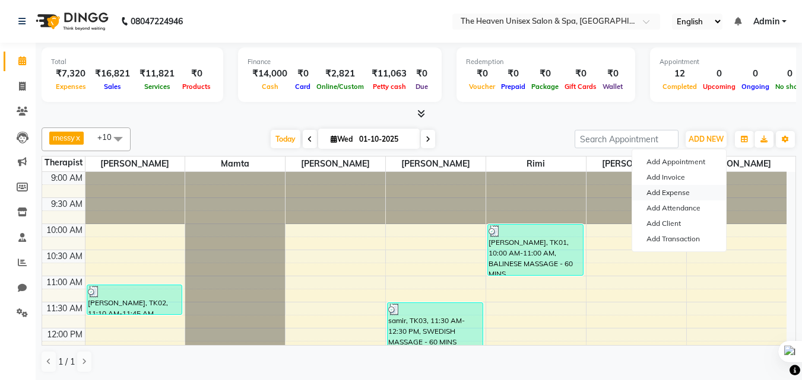
click at [674, 192] on link "Add Expense" at bounding box center [679, 192] width 94 height 15
select select "1"
select select "7539"
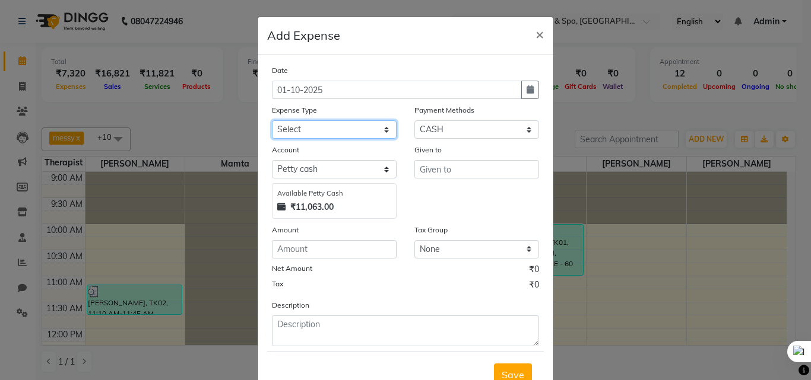
click at [346, 136] on select "Select Advance Salary Bank charges Car maintenance Cash transfer to bank Cash t…" at bounding box center [334, 129] width 125 height 18
select select "25113"
click at [272, 120] on select "Select Advance Salary Bank charges Car maintenance Cash transfer to bank Cash t…" at bounding box center [334, 129] width 125 height 18
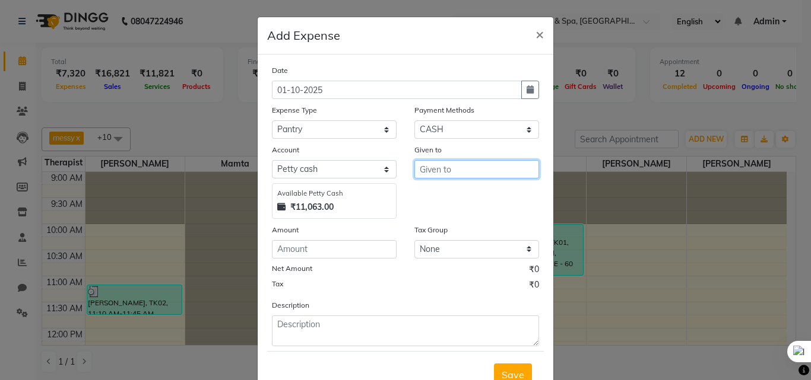
click at [457, 164] on input "text" at bounding box center [476, 169] width 125 height 18
type input "HRS House"
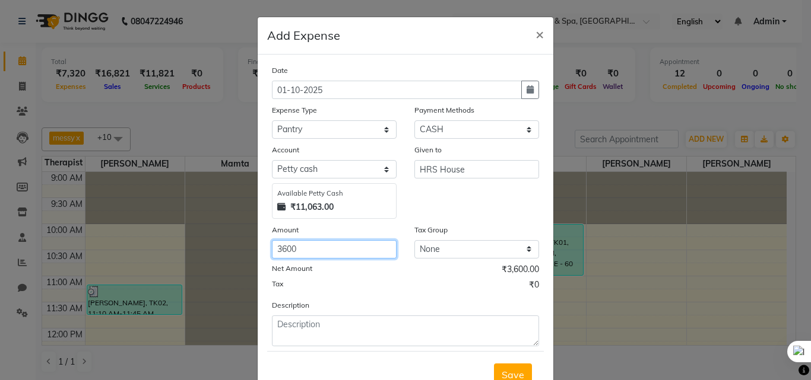
type input "3600"
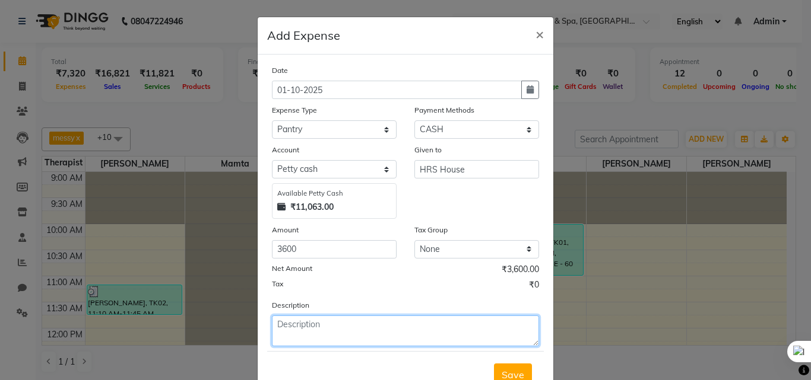
click at [361, 335] on textarea at bounding box center [405, 331] width 267 height 31
type textarea "Payment for tiffin"
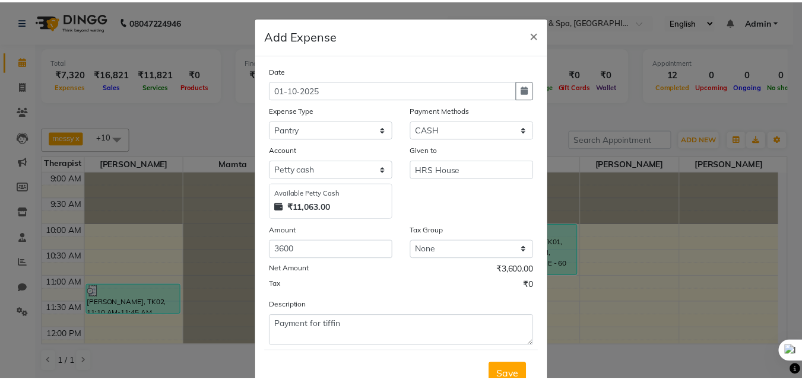
scroll to position [6, 0]
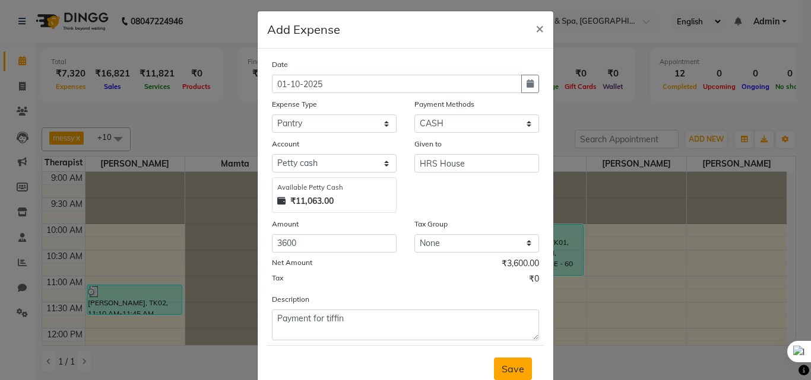
click at [515, 370] on span "Save" at bounding box center [512, 369] width 23 height 12
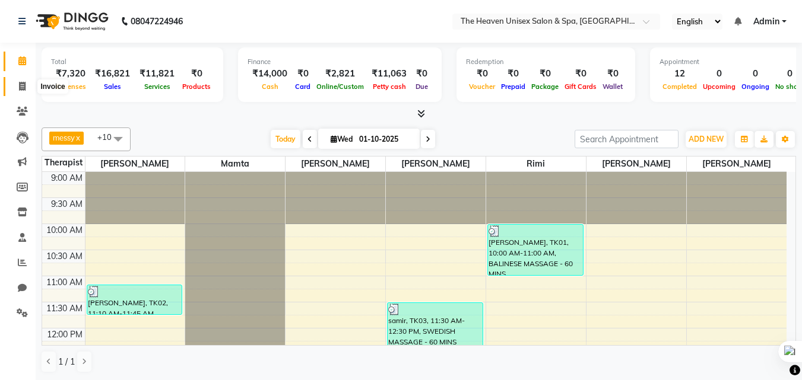
click at [21, 83] on icon at bounding box center [22, 86] width 7 height 9
select select "8417"
select select "service"
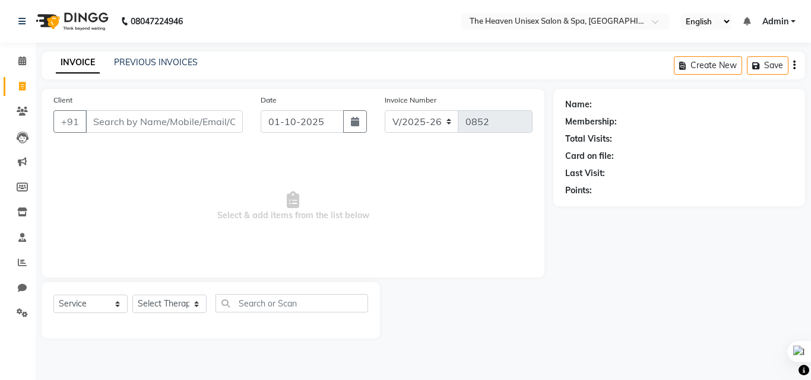
click at [155, 117] on input "Client" at bounding box center [163, 121] width 157 height 23
click at [19, 114] on icon at bounding box center [22, 111] width 11 height 9
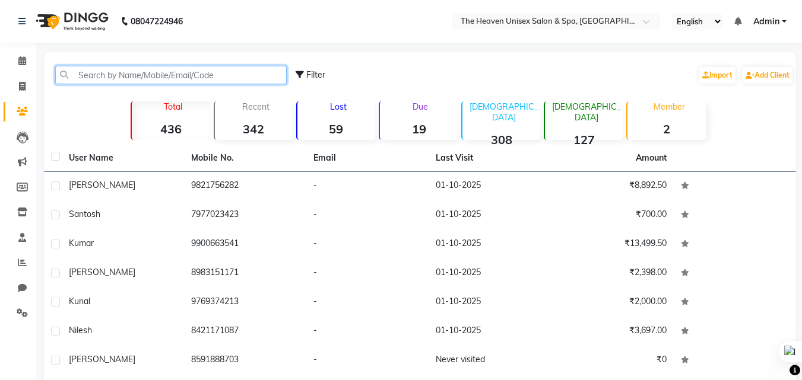
click at [129, 72] on input "text" at bounding box center [170, 75] width 231 height 18
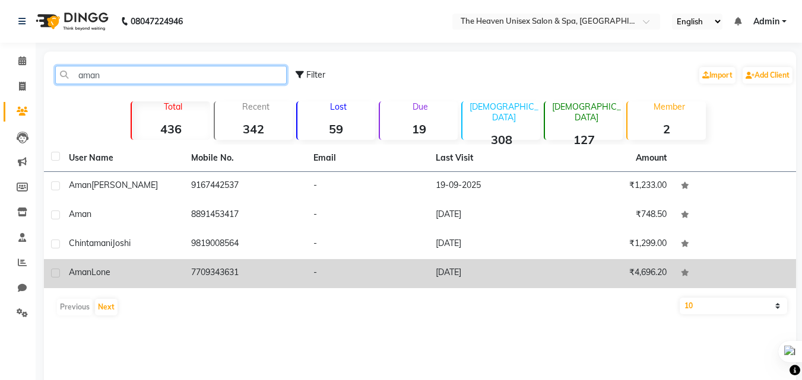
type input "aman"
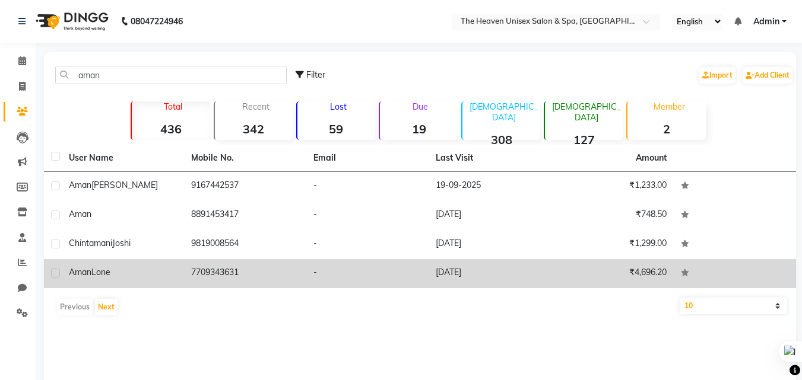
click at [138, 277] on div "Aman Lone" at bounding box center [123, 272] width 108 height 12
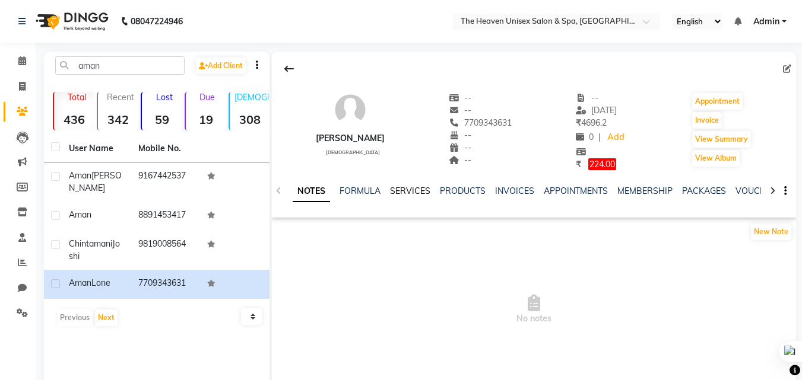
click at [421, 193] on link "SERVICES" at bounding box center [410, 191] width 40 height 11
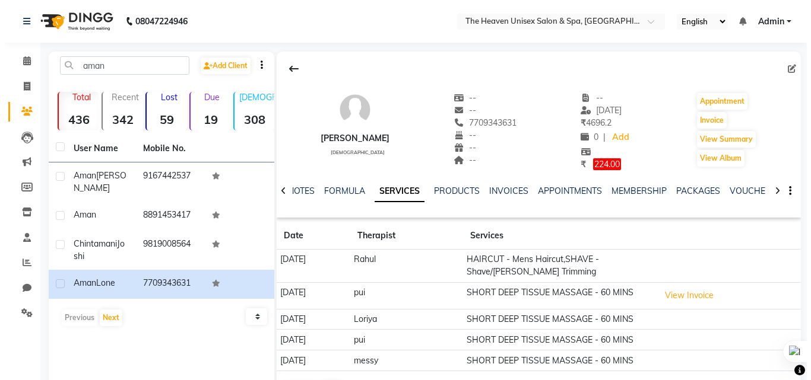
scroll to position [45, 0]
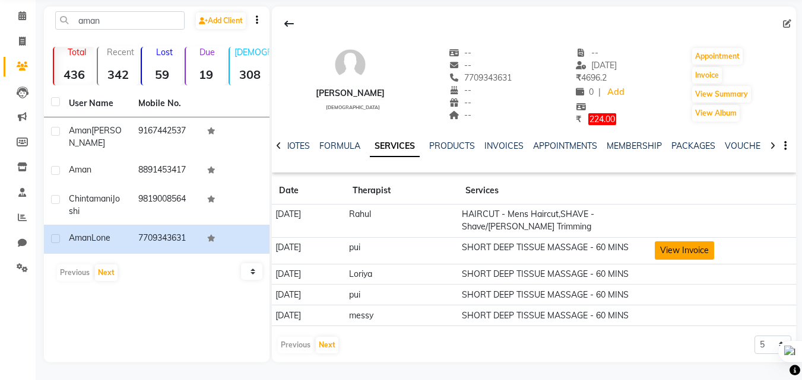
click at [692, 253] on button "View Invoice" at bounding box center [683, 251] width 59 height 18
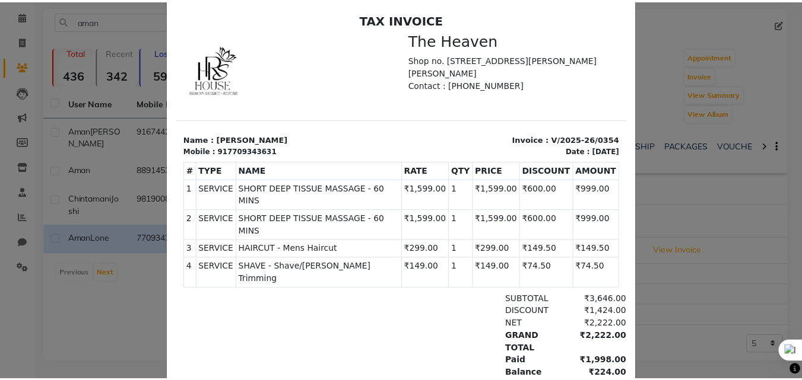
scroll to position [0, 0]
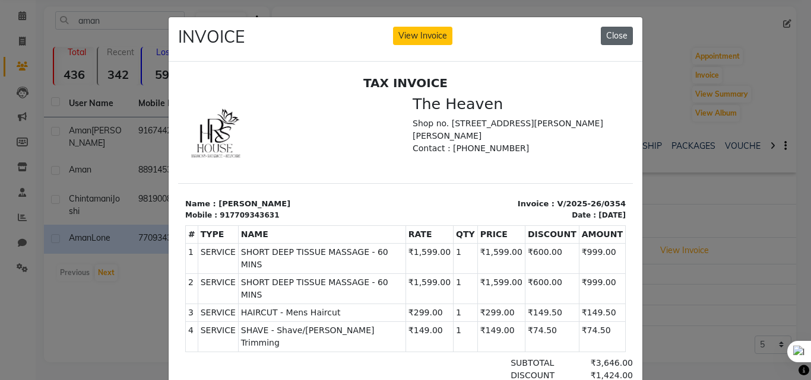
click at [611, 36] on button "Close" at bounding box center [616, 36] width 32 height 18
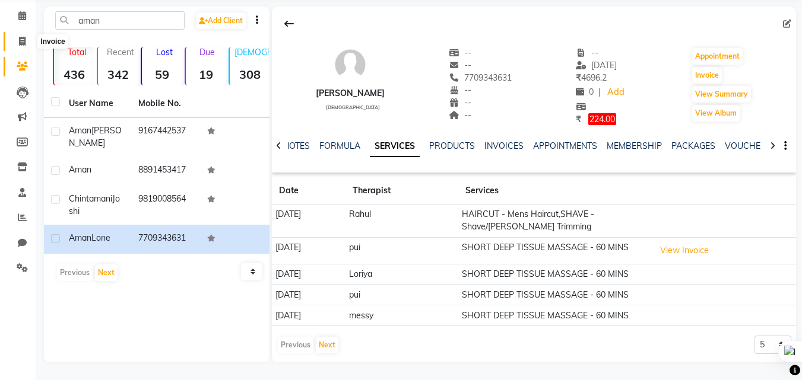
click at [23, 47] on span at bounding box center [22, 42] width 21 height 14
select select "8417"
select select "service"
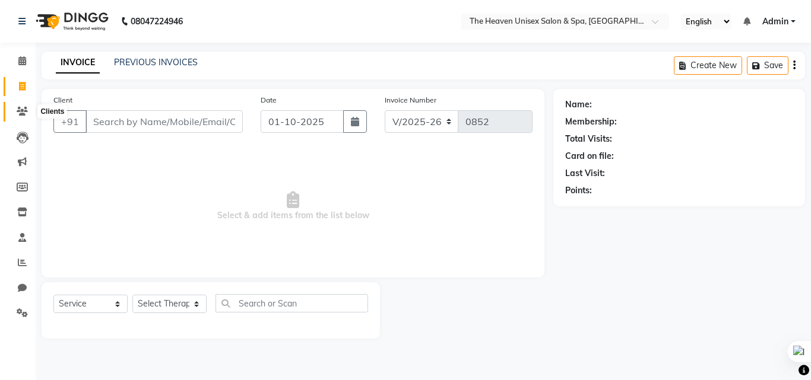
click at [24, 114] on icon at bounding box center [22, 111] width 11 height 9
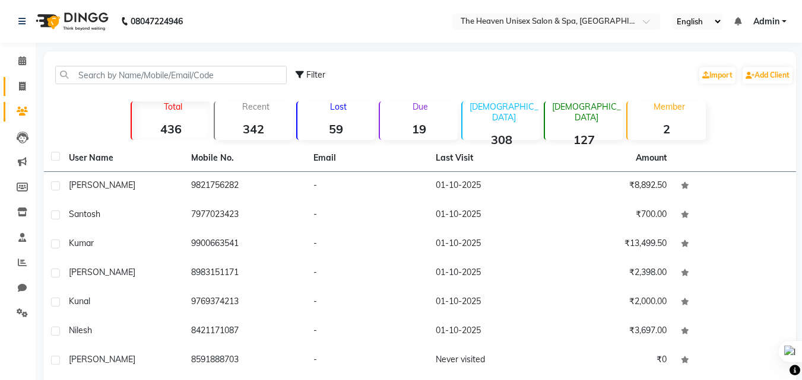
click at [21, 94] on link "Invoice" at bounding box center [18, 87] width 28 height 20
select select "8417"
select select "service"
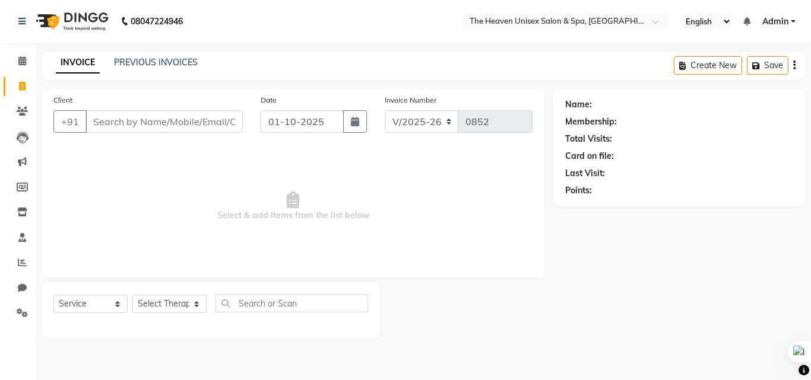
click at [624, 279] on div "Name: Membership: Total Visits: Card on file: Last Visit: Points:" at bounding box center [683, 214] width 260 height 250
click at [20, 266] on icon at bounding box center [22, 262] width 9 height 9
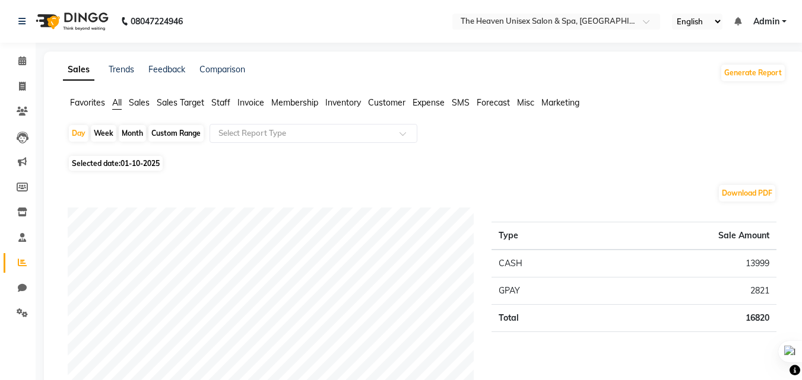
click at [427, 100] on span "Expense" at bounding box center [428, 102] width 32 height 11
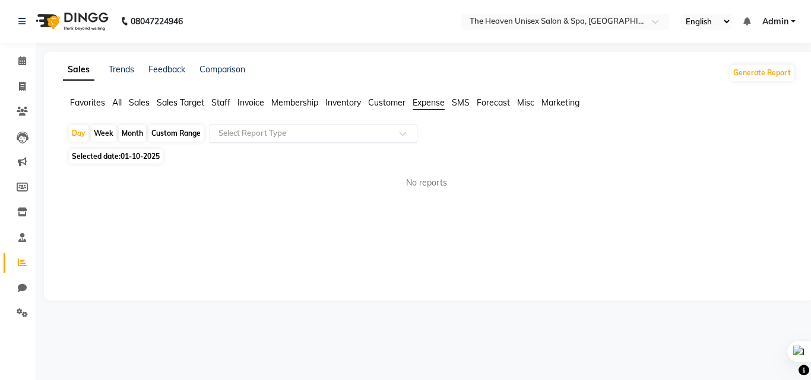
click at [374, 134] on input "text" at bounding box center [301, 134] width 171 height 12
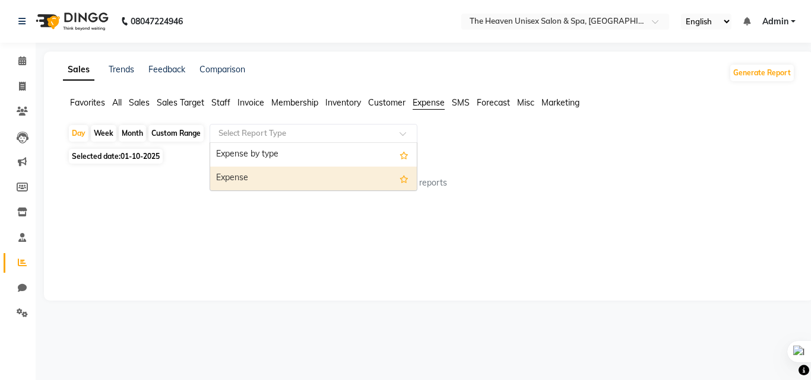
click at [280, 179] on div "Expense" at bounding box center [313, 179] width 206 height 24
select select "full_report"
select select "csv"
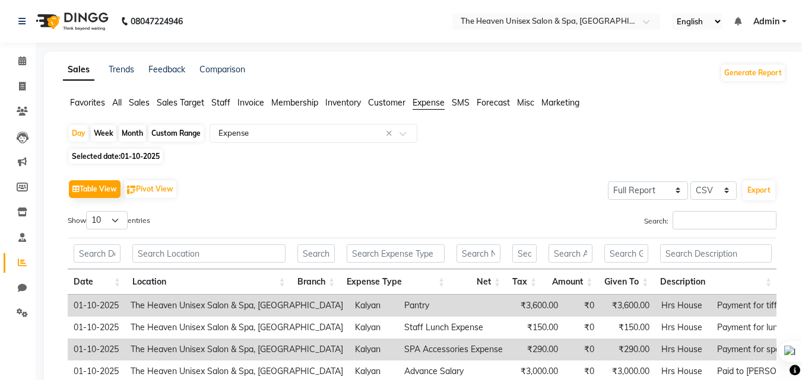
click at [174, 129] on div "Custom Range" at bounding box center [175, 133] width 55 height 17
select select "10"
select select "2025"
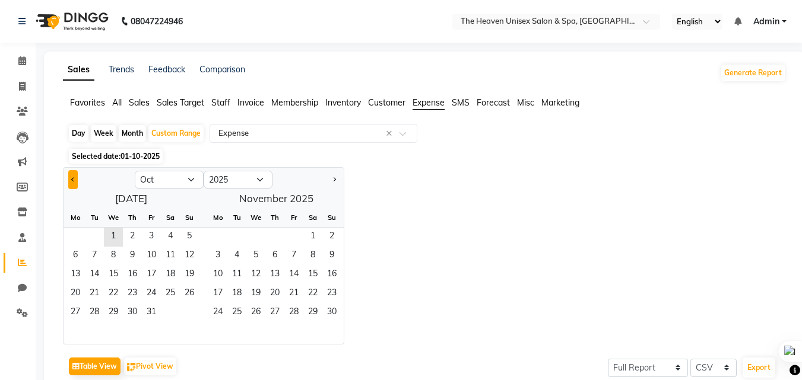
click at [71, 182] on button "Previous month" at bounding box center [72, 179] width 9 height 19
select select "8"
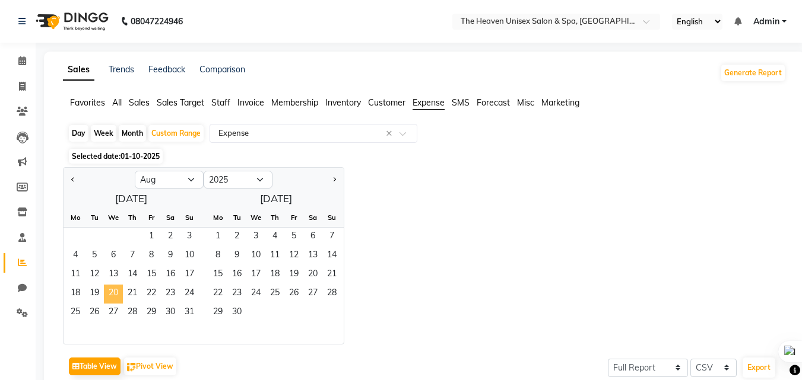
click at [117, 291] on span "20" at bounding box center [113, 294] width 19 height 19
click at [168, 313] on span "30" at bounding box center [170, 313] width 19 height 19
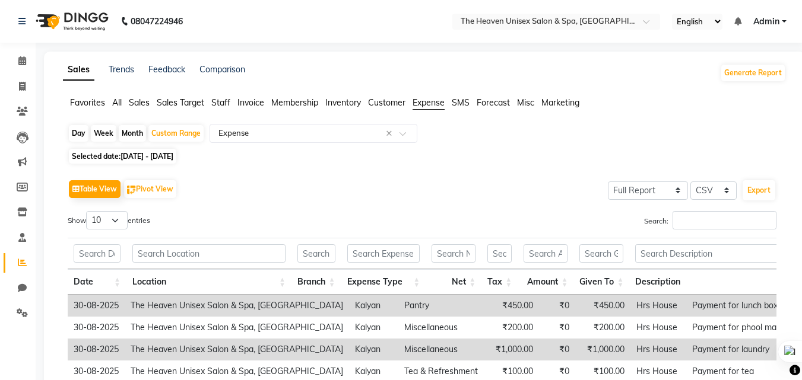
scroll to position [119, 0]
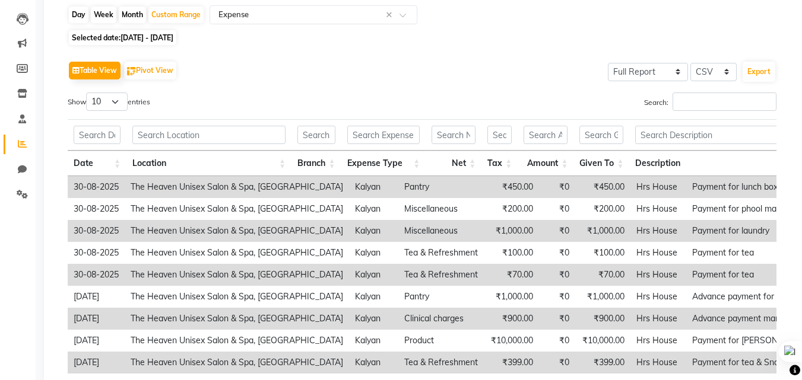
click at [752, 60] on div "Select Full Report Filtered Report Select CSV PDF Export" at bounding box center [690, 70] width 171 height 25
click at [761, 80] on button "Export" at bounding box center [758, 72] width 33 height 20
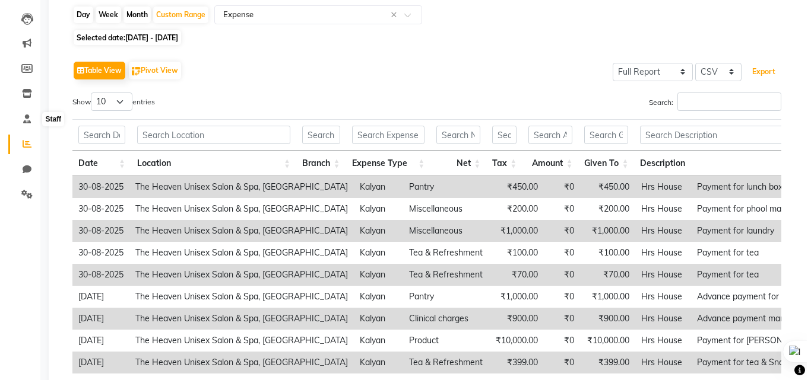
scroll to position [0, 0]
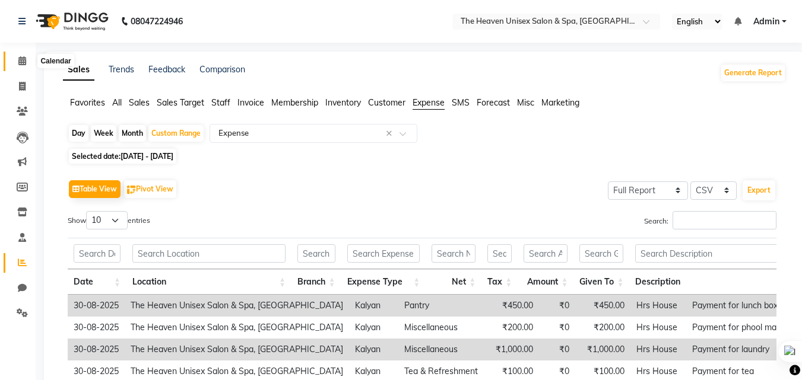
click at [21, 61] on icon at bounding box center [22, 60] width 8 height 9
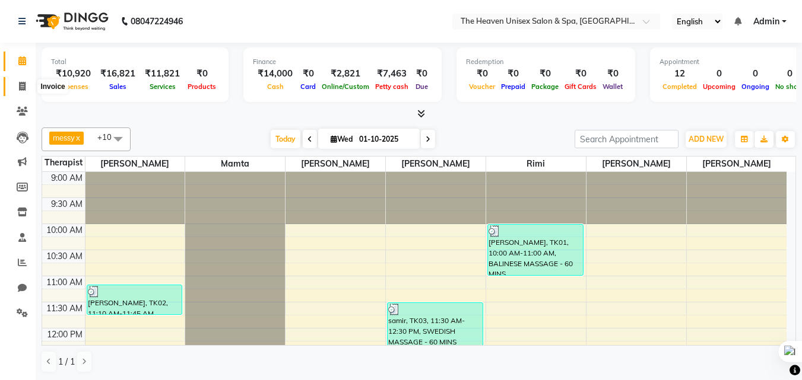
click at [25, 87] on icon at bounding box center [22, 86] width 7 height 9
select select "8417"
select select "service"
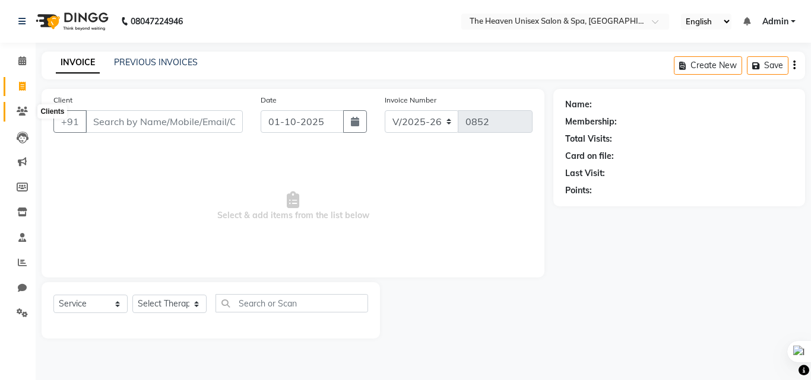
click at [30, 106] on span at bounding box center [22, 112] width 21 height 14
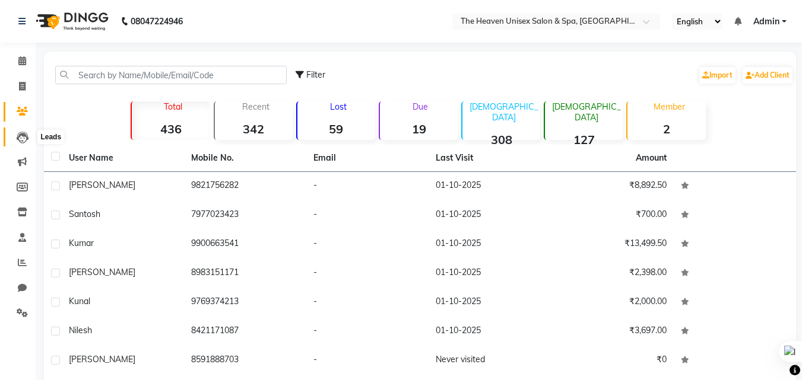
click at [23, 133] on icon at bounding box center [23, 138] width 12 height 12
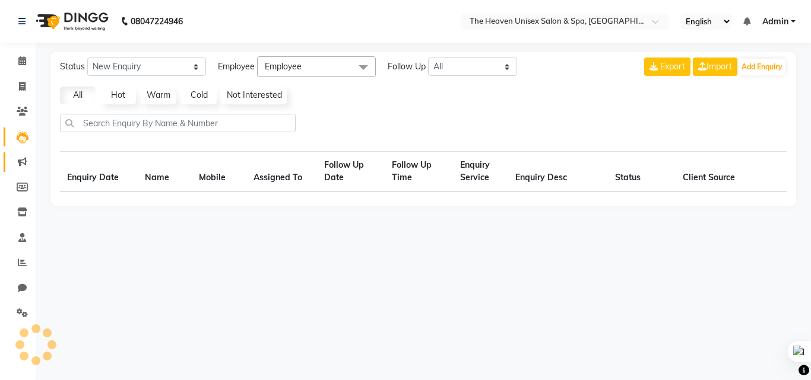
select select "10"
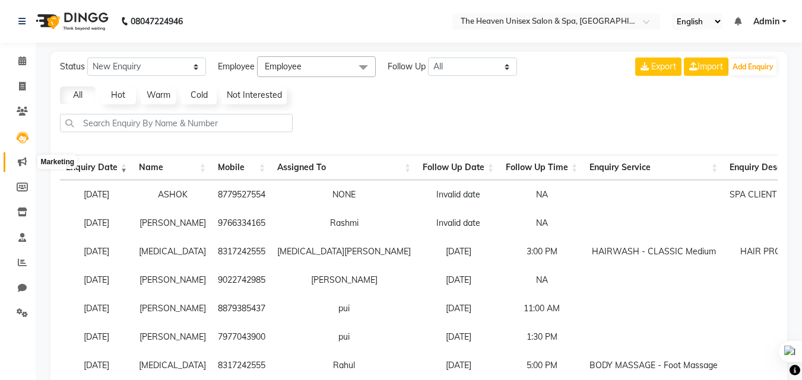
click at [15, 160] on span at bounding box center [22, 162] width 21 height 14
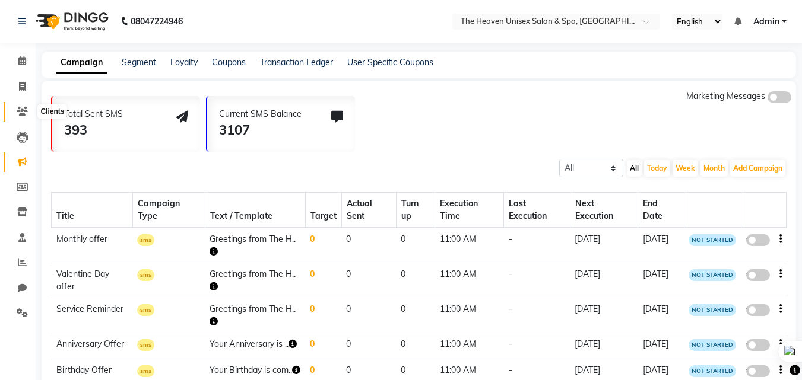
click at [22, 116] on span at bounding box center [22, 112] width 21 height 14
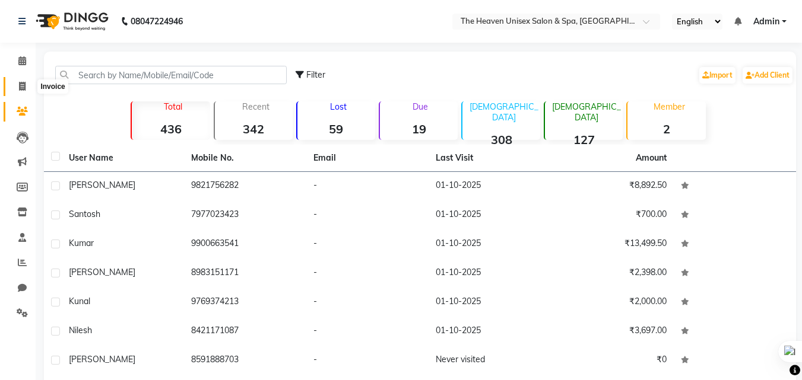
click at [20, 81] on span at bounding box center [22, 87] width 21 height 14
select select "8417"
select select "service"
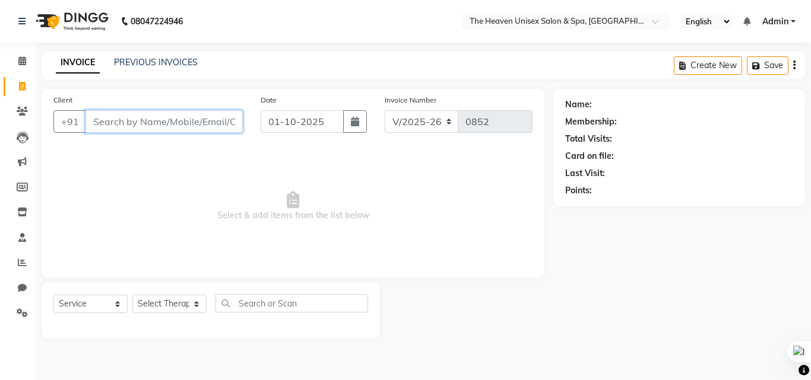
click at [141, 114] on input "Client" at bounding box center [163, 121] width 157 height 23
click at [15, 90] on span at bounding box center [22, 87] width 21 height 14
click at [21, 110] on icon at bounding box center [22, 111] width 11 height 9
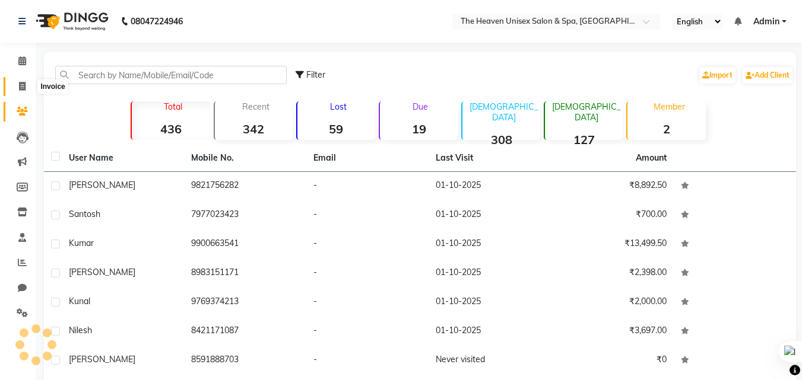
click at [30, 85] on span at bounding box center [22, 87] width 21 height 14
select select "8417"
select select "service"
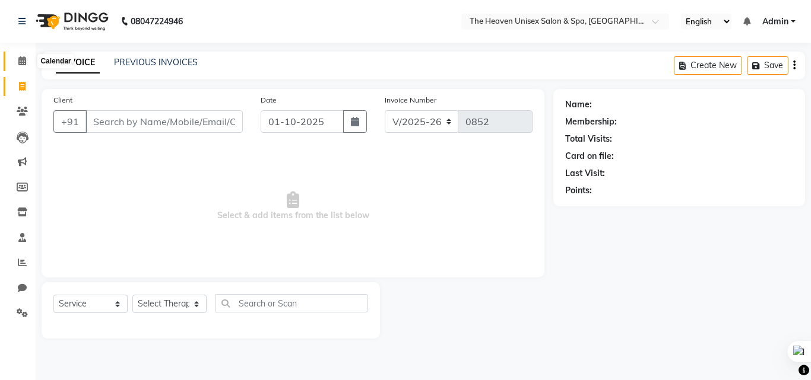
click at [29, 64] on span at bounding box center [22, 62] width 21 height 14
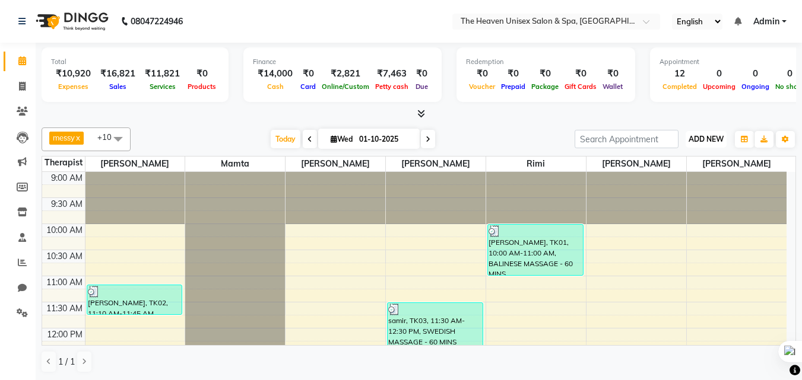
click at [697, 136] on span "ADD NEW" at bounding box center [705, 139] width 35 height 9
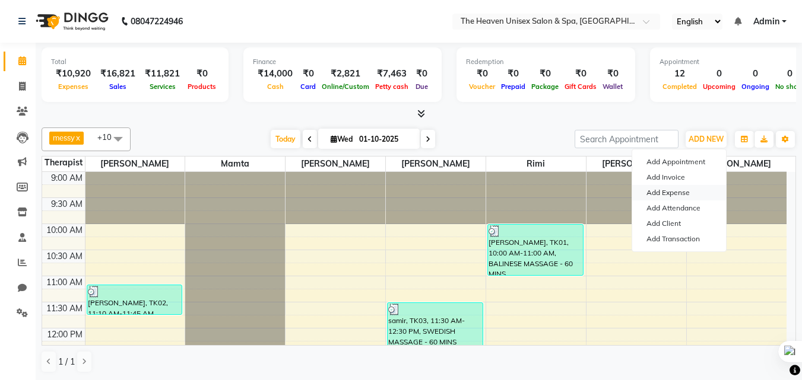
click at [678, 193] on link "Add Expense" at bounding box center [679, 192] width 94 height 15
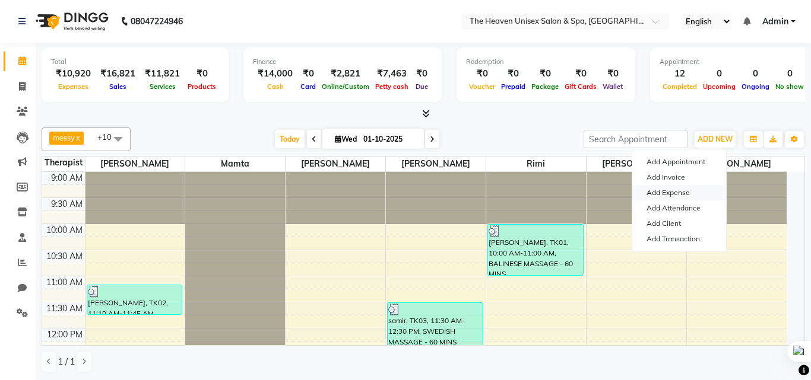
select select "1"
select select "7539"
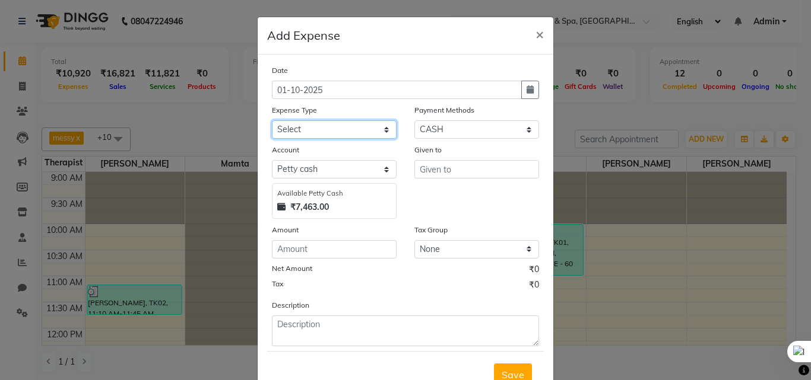
click at [352, 126] on select "Select Advance Salary Bank charges Car maintenance Cash transfer to bank Cash t…" at bounding box center [334, 129] width 125 height 18
select select "25126"
click at [272, 120] on select "Select Advance Salary Bank charges Car maintenance Cash transfer to bank Cash t…" at bounding box center [334, 129] width 125 height 18
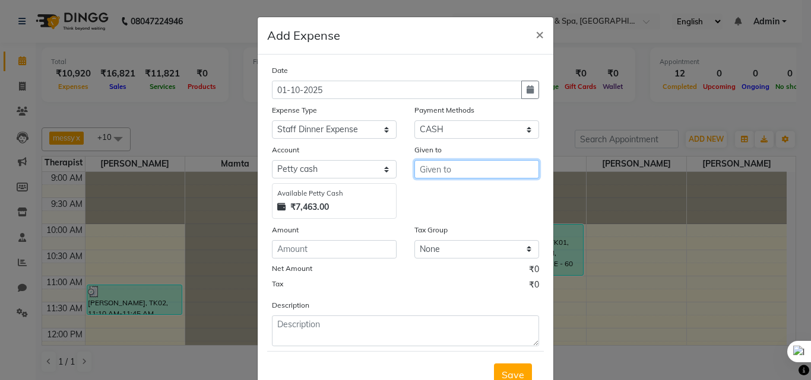
click at [466, 161] on input "text" at bounding box center [476, 169] width 125 height 18
type input "HRS House"
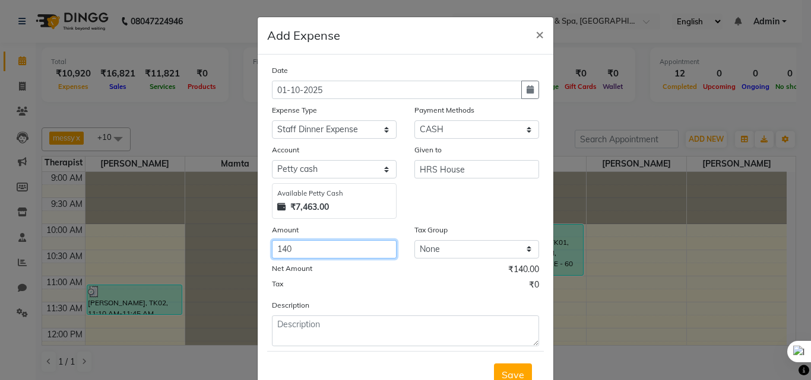
type input "140"
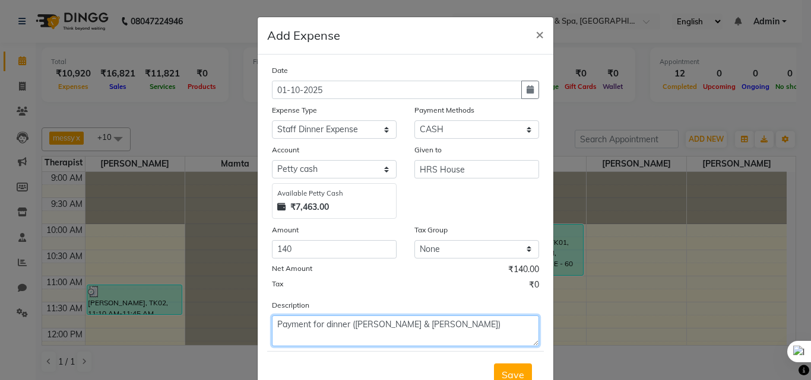
type textarea "Payment for dinner (Himanshu & Rashmi Maam)"
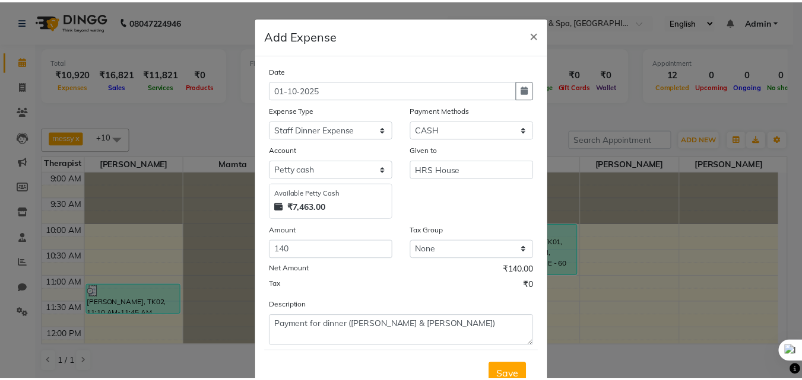
scroll to position [6, 0]
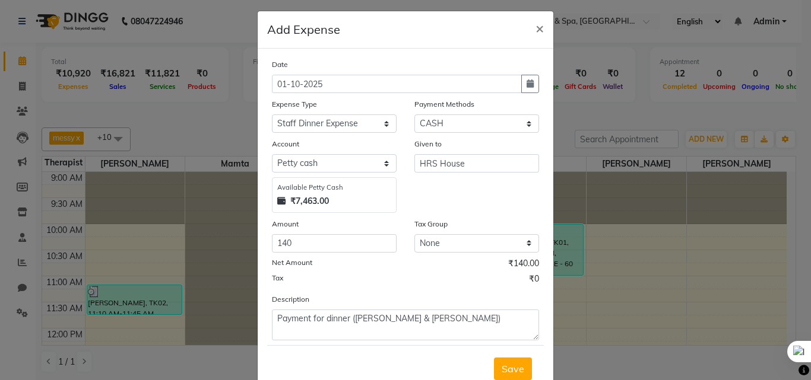
click at [494, 358] on button "Save" at bounding box center [513, 369] width 38 height 23
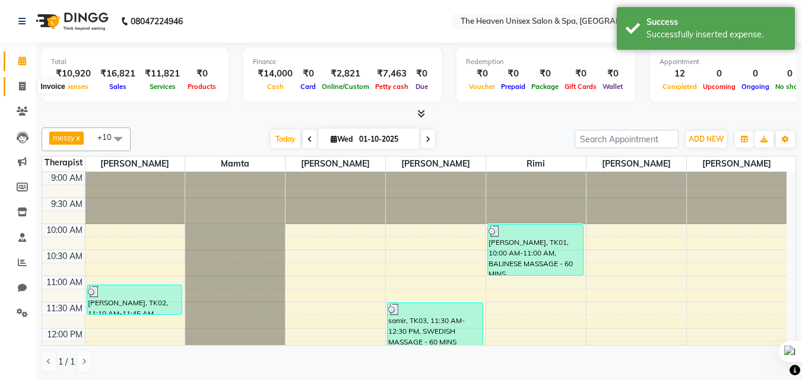
click at [21, 84] on icon at bounding box center [22, 86] width 7 height 9
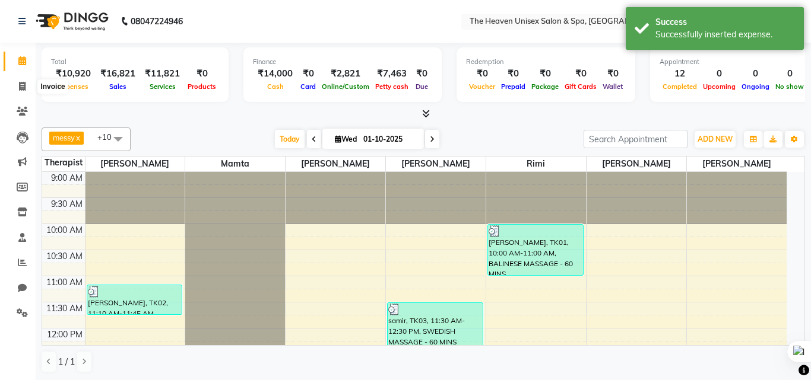
select select "8417"
select select "service"
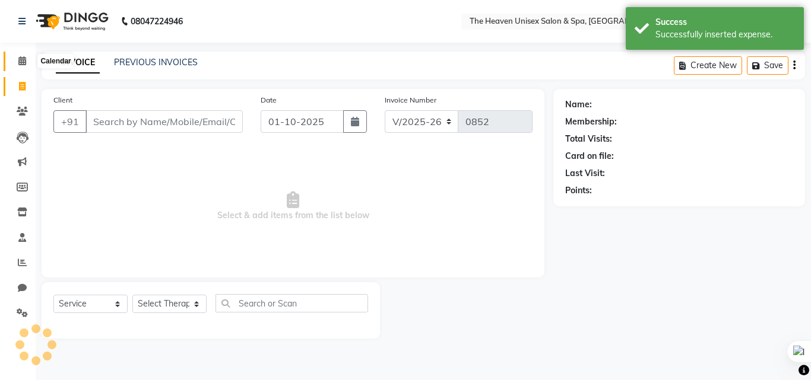
click at [29, 63] on span at bounding box center [22, 62] width 21 height 14
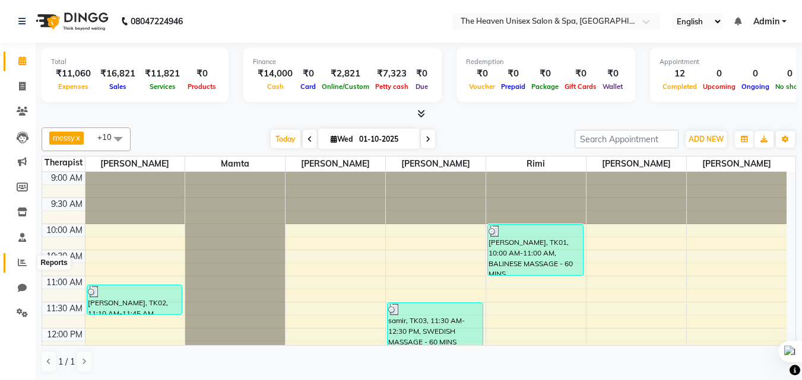
click at [23, 265] on icon at bounding box center [22, 262] width 9 height 9
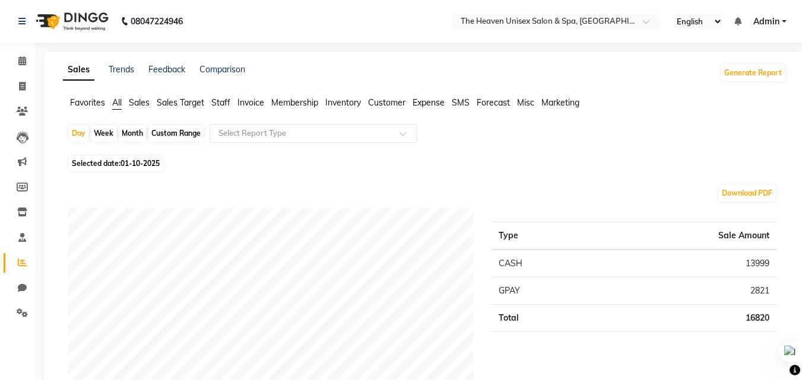
click at [428, 97] on li "Expense" at bounding box center [428, 103] width 32 height 12
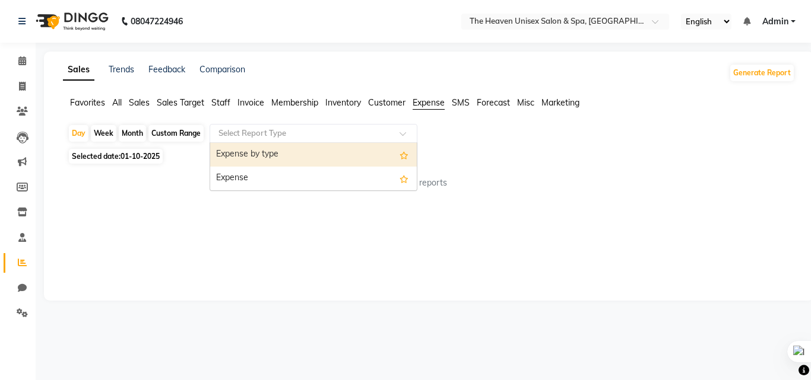
click at [383, 135] on input "text" at bounding box center [301, 134] width 171 height 12
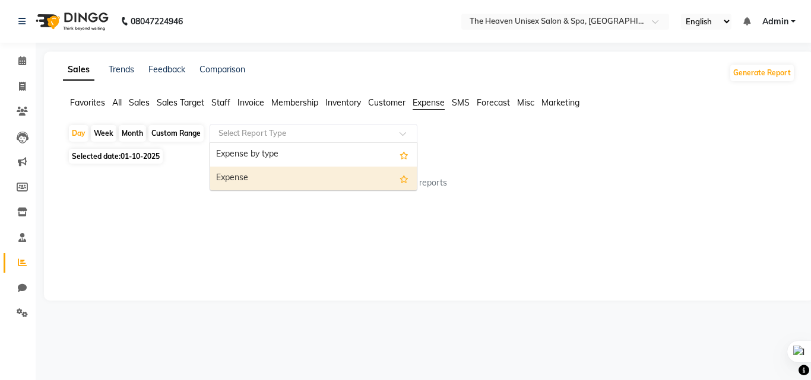
click at [370, 168] on div "Expense" at bounding box center [313, 179] width 206 height 24
select select "full_report"
select select "csv"
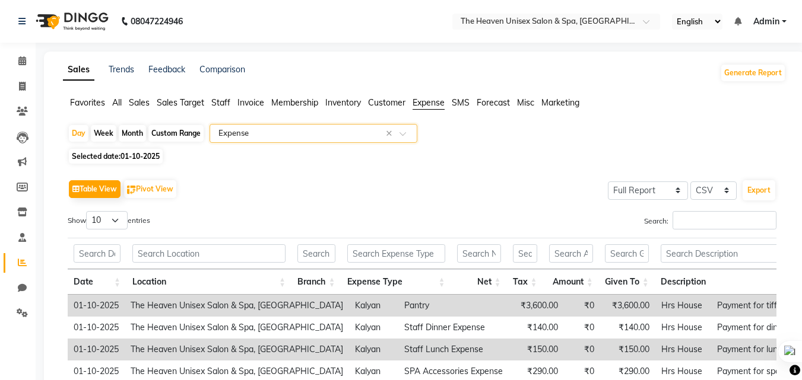
scroll to position [119, 0]
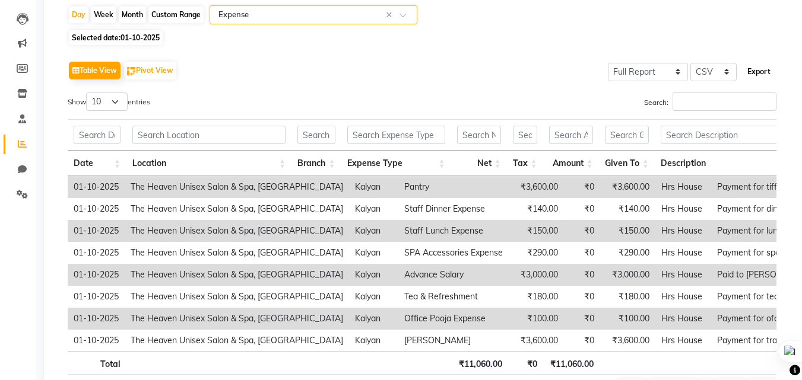
click at [758, 72] on button "Export" at bounding box center [758, 72] width 33 height 20
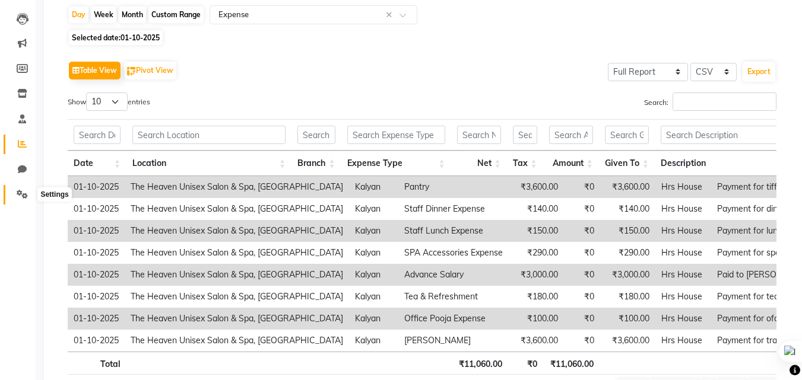
click at [24, 191] on icon at bounding box center [22, 194] width 11 height 9
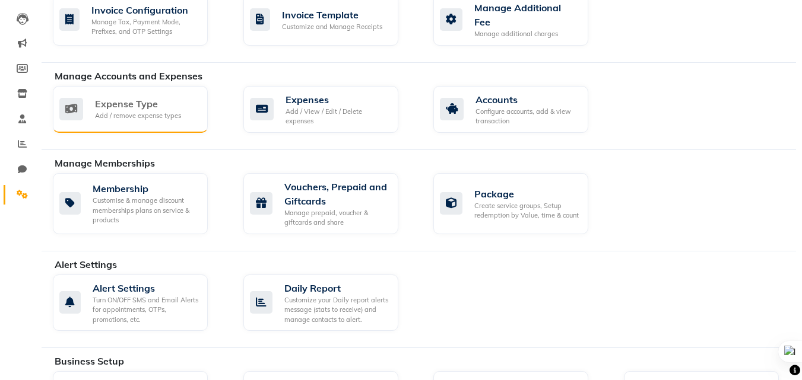
click at [152, 111] on div "Add / remove expense types" at bounding box center [138, 116] width 86 height 10
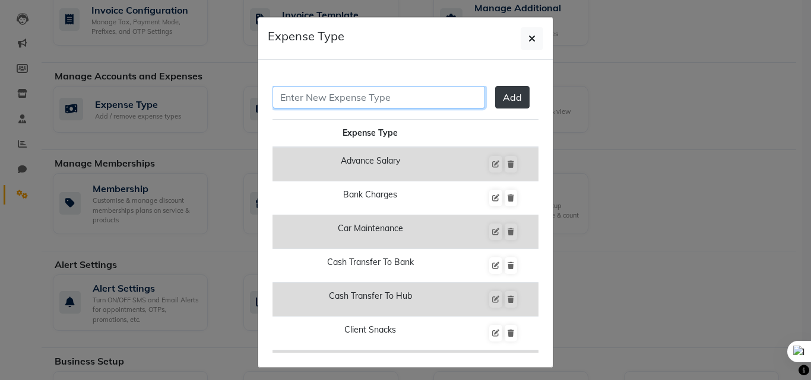
click at [384, 99] on input "text" at bounding box center [378, 97] width 212 height 23
type input "Tip expense"
click at [505, 100] on span "Add" at bounding box center [512, 97] width 19 height 12
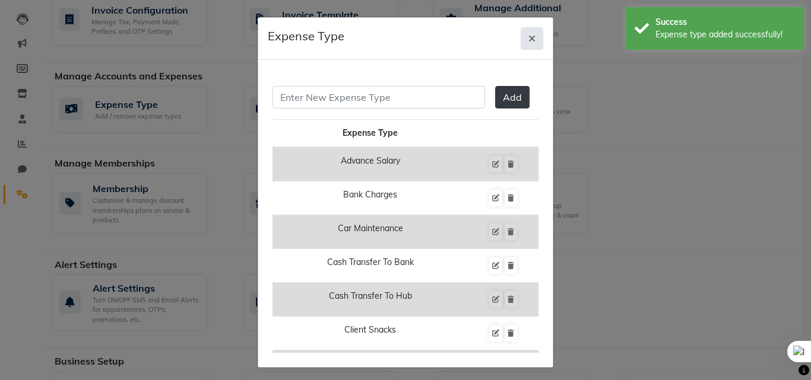
click at [528, 37] on icon "button" at bounding box center [531, 38] width 7 height 9
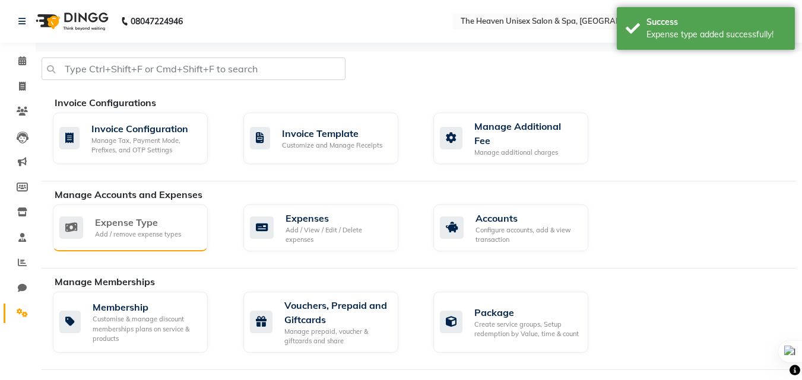
click at [119, 230] on div "Add / remove expense types" at bounding box center [138, 235] width 86 height 10
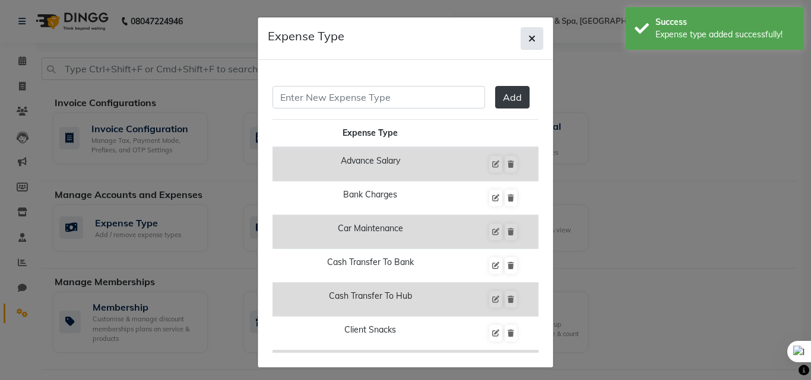
click at [522, 39] on button "button" at bounding box center [531, 38] width 23 height 23
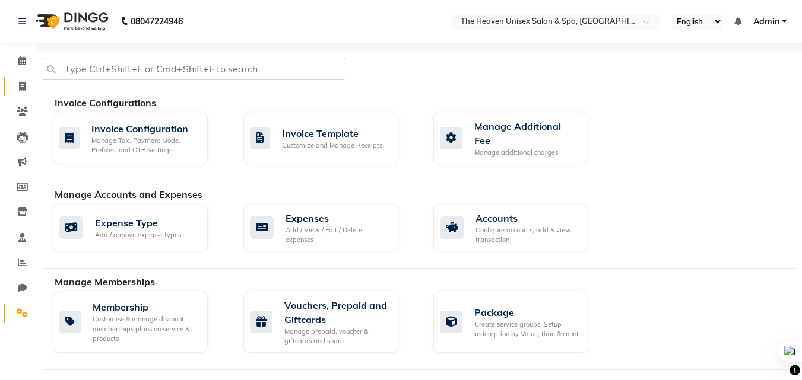
click at [22, 85] on icon at bounding box center [22, 86] width 7 height 9
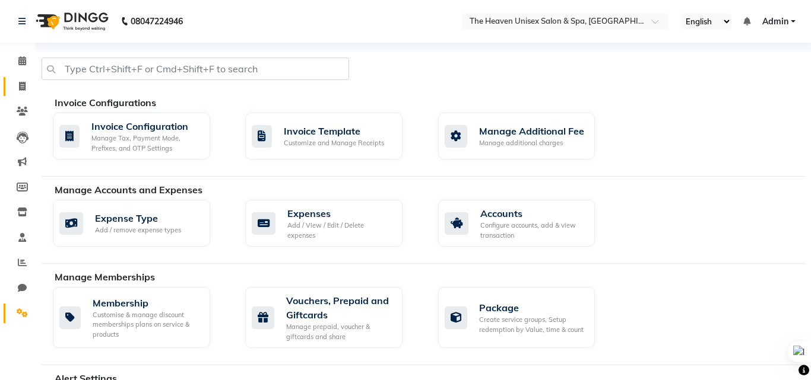
select select "8417"
select select "service"
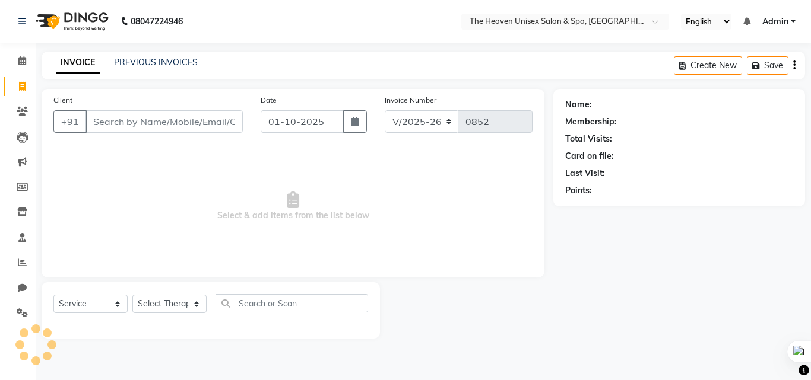
click at [132, 127] on input "Client" at bounding box center [163, 121] width 157 height 23
click at [14, 62] on span at bounding box center [22, 62] width 21 height 14
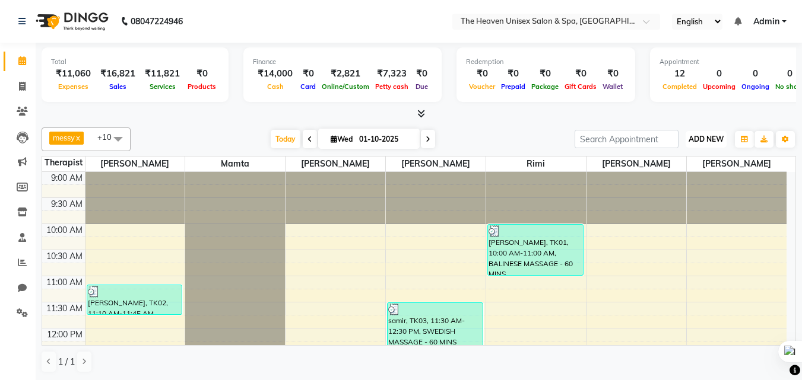
click at [700, 143] on span "ADD NEW" at bounding box center [705, 139] width 35 height 9
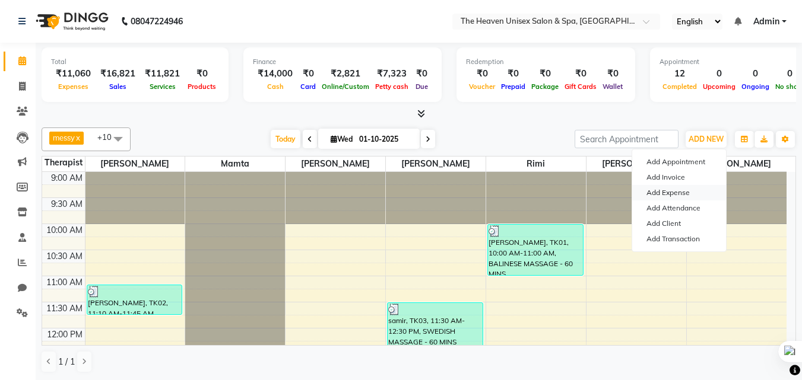
click at [676, 195] on link "Add Expense" at bounding box center [679, 192] width 94 height 15
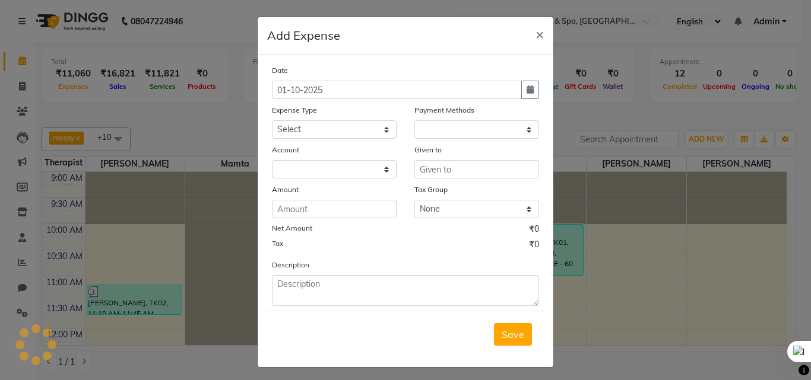
select select "1"
select select "7539"
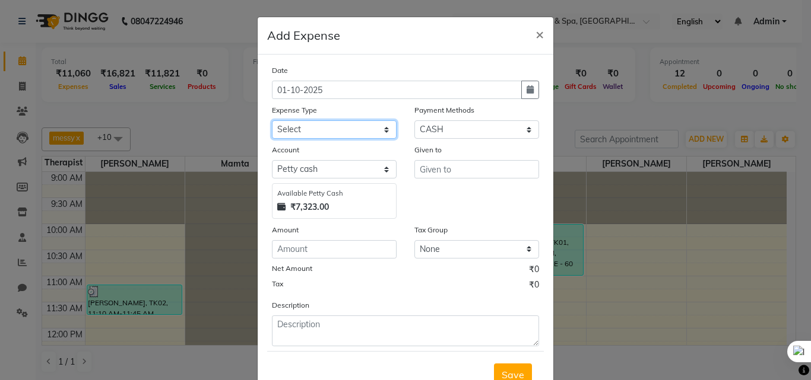
click at [338, 126] on select "Select Advance Salary Bank charges Car maintenance Cash transfer to bank Cash t…" at bounding box center [334, 129] width 125 height 18
select select "25129"
click at [272, 120] on select "Select Advance Salary Bank charges Car maintenance Cash transfer to bank Cash t…" at bounding box center [334, 129] width 125 height 18
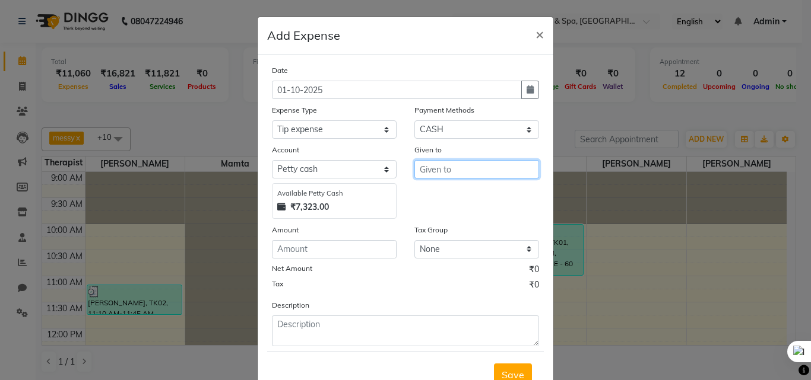
click at [457, 170] on input "text" at bounding box center [476, 169] width 125 height 18
type input "HRS House"
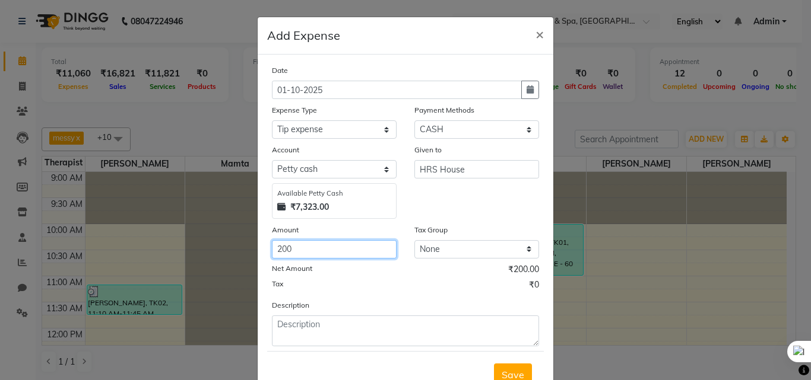
type input "200"
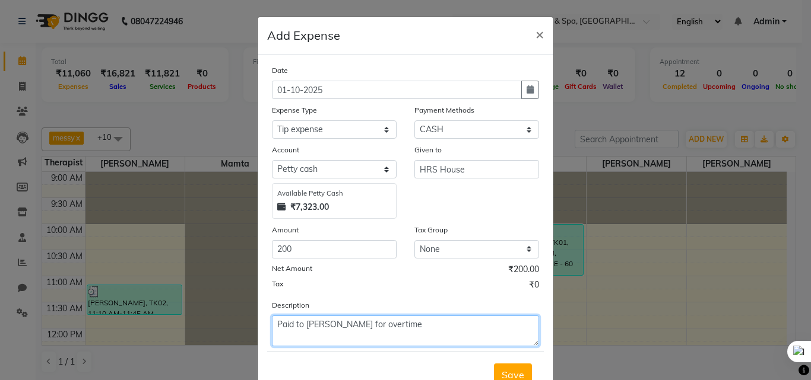
type textarea "Paid to Teressa for overtime"
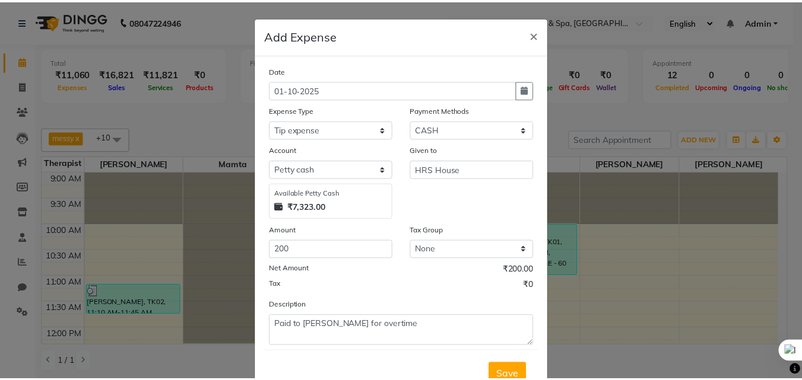
scroll to position [6, 0]
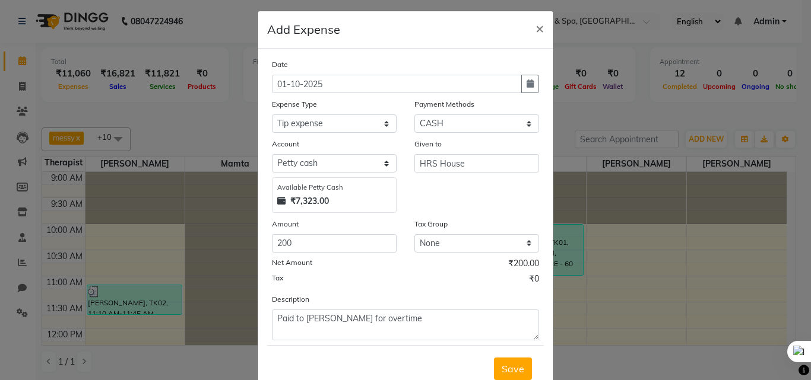
click at [494, 358] on button "Save" at bounding box center [513, 369] width 38 height 23
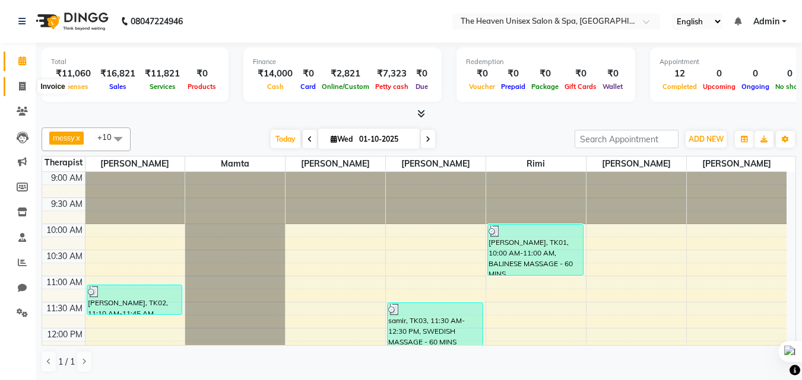
click at [23, 89] on icon at bounding box center [22, 86] width 7 height 9
select select "8417"
select select "service"
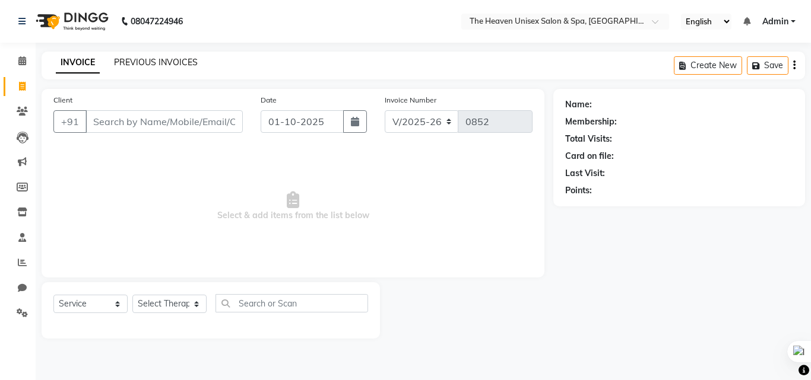
click at [148, 59] on link "PREVIOUS INVOICES" at bounding box center [156, 62] width 84 height 11
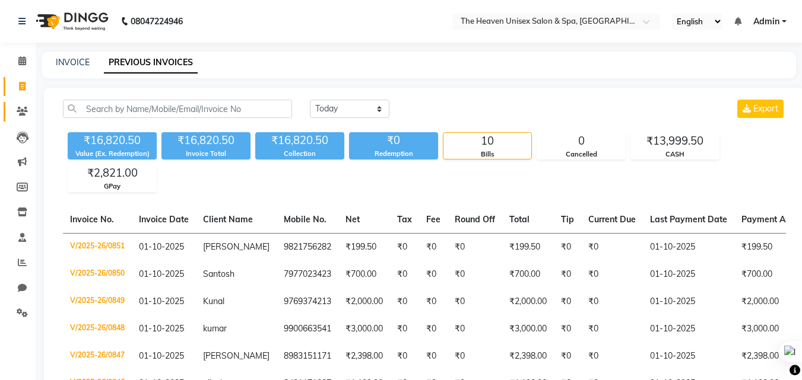
click at [25, 104] on link "Clients" at bounding box center [18, 112] width 28 height 20
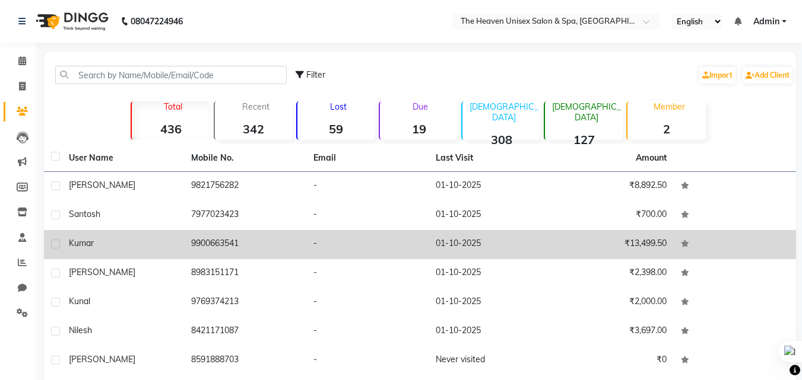
click at [183, 252] on td "kumar" at bounding box center [123, 244] width 122 height 29
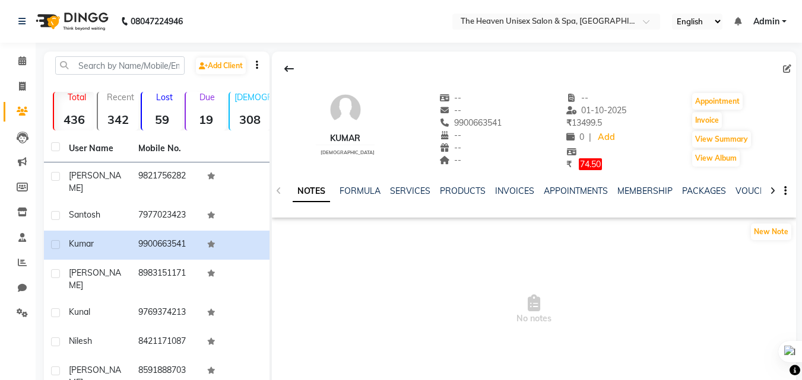
scroll to position [124, 0]
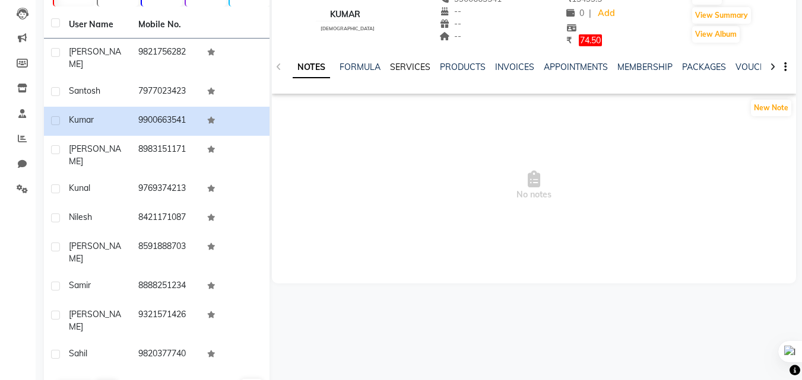
click at [414, 65] on link "SERVICES" at bounding box center [410, 67] width 40 height 11
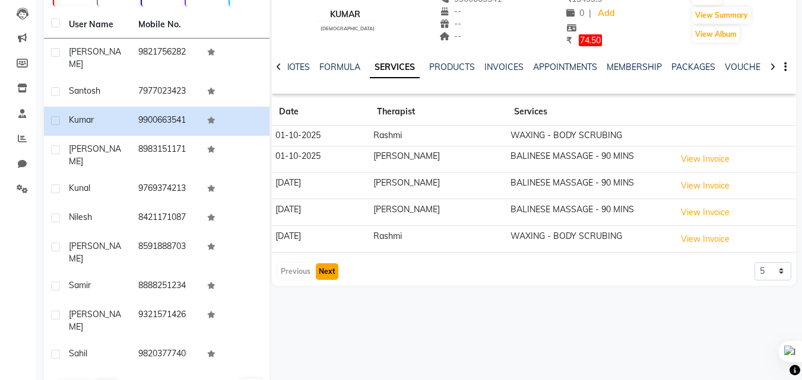
click at [327, 270] on button "Next" at bounding box center [327, 271] width 23 height 17
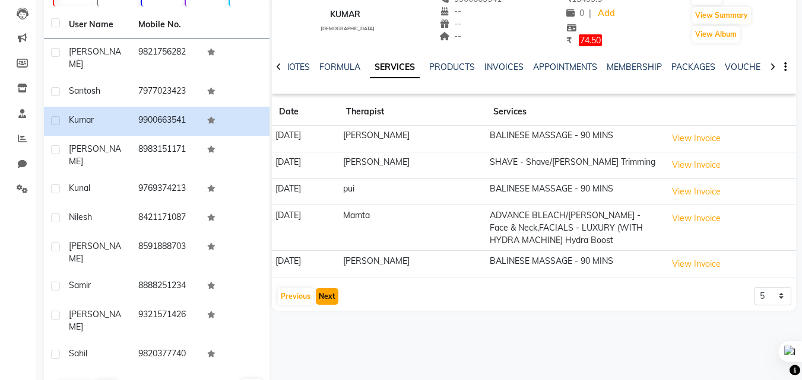
click at [326, 299] on button "Next" at bounding box center [327, 296] width 23 height 17
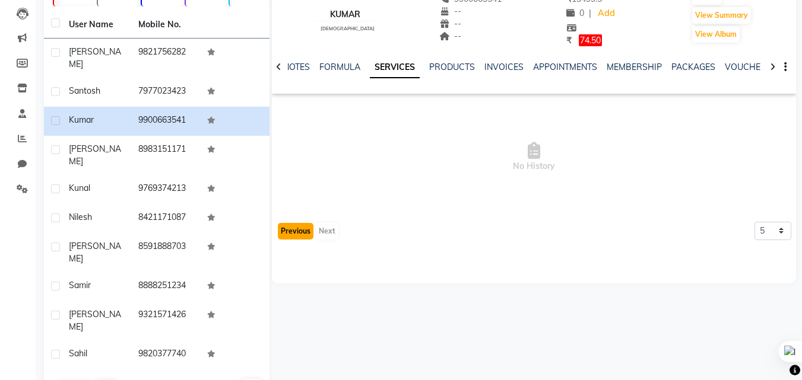
click at [300, 233] on button "Previous" at bounding box center [296, 231] width 36 height 17
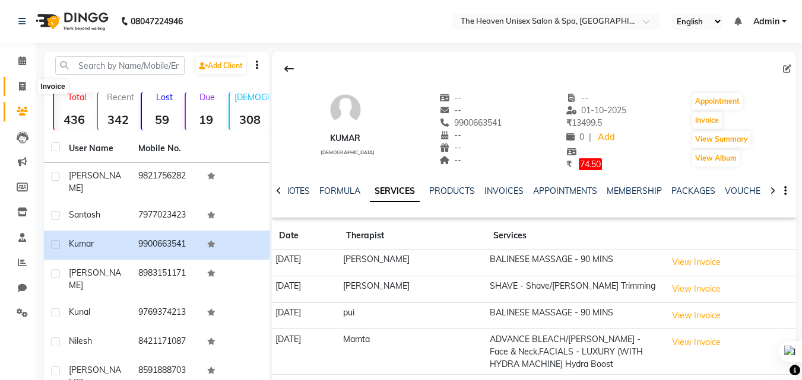
click at [22, 91] on span at bounding box center [22, 87] width 21 height 14
select select "8417"
select select "service"
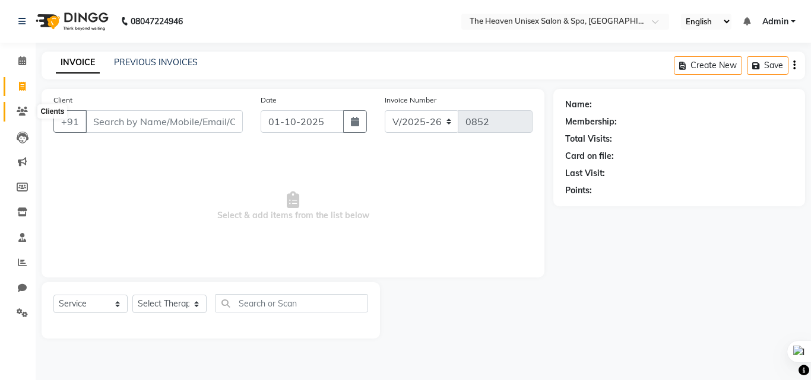
click at [24, 115] on icon at bounding box center [22, 111] width 11 height 9
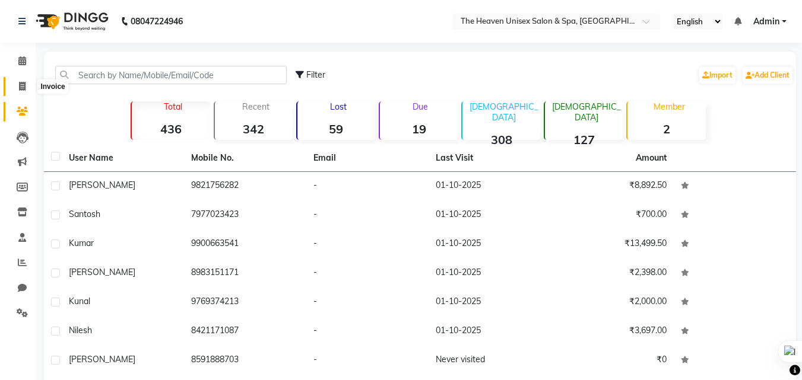
click at [23, 84] on icon at bounding box center [22, 86] width 7 height 9
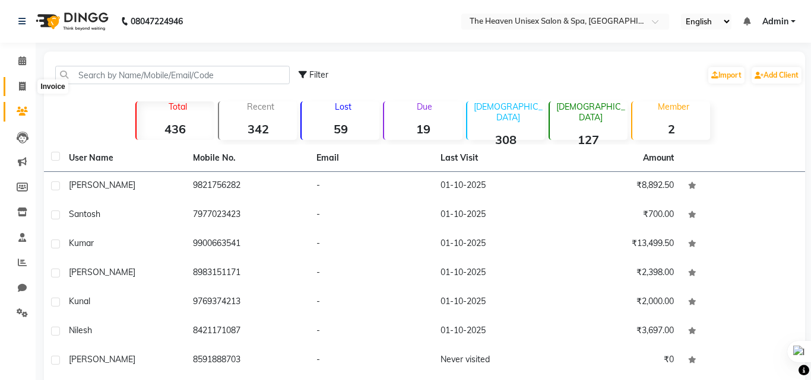
select select "8417"
select select "service"
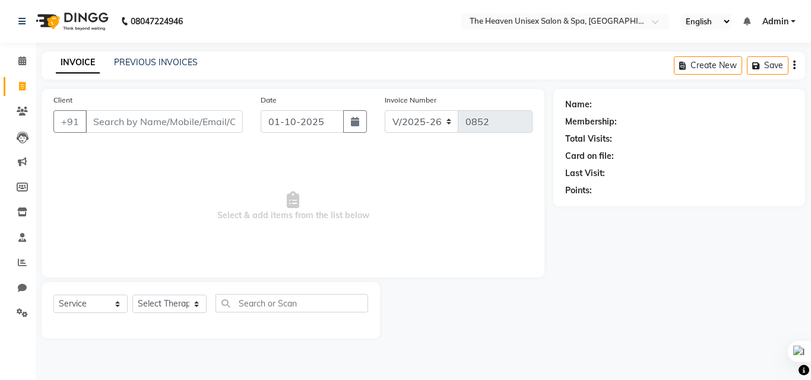
click at [123, 118] on input "Client" at bounding box center [163, 121] width 157 height 23
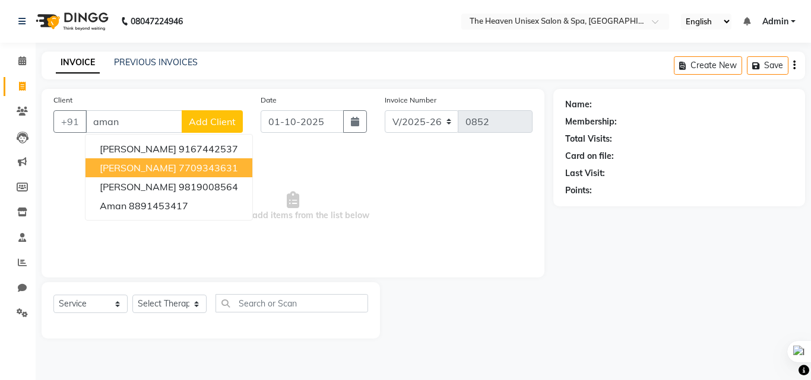
click at [186, 160] on button "Aman Lone 7709343631" at bounding box center [168, 167] width 167 height 19
type input "7709343631"
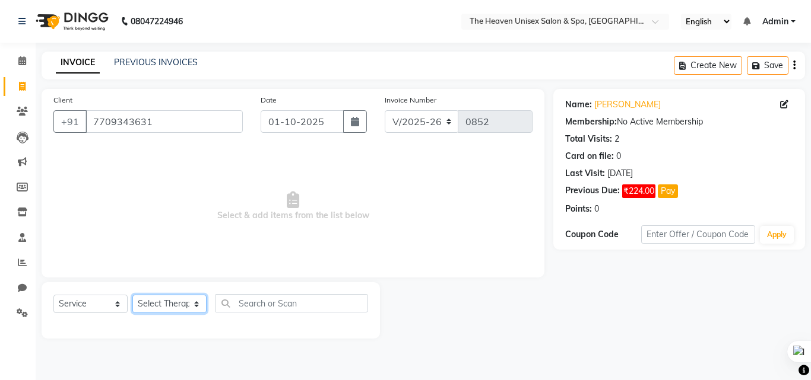
click at [168, 309] on select "Select Therapist Emtiyaz Himanshu Singh HRS House Lucky Mamta Meraj Monika pui …" at bounding box center [169, 304] width 74 height 18
select select "88810"
click at [132, 295] on select "Select Therapist Emtiyaz Himanshu Singh HRS House Lucky Mamta Meraj Monika pui …" at bounding box center [169, 304] width 74 height 18
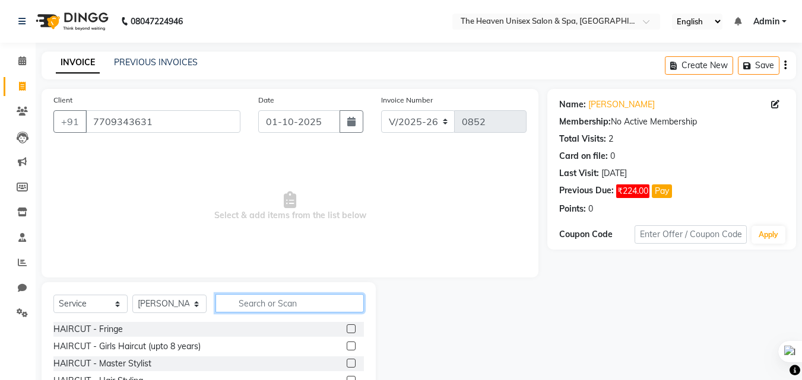
click at [281, 297] on input "text" at bounding box center [289, 303] width 148 height 18
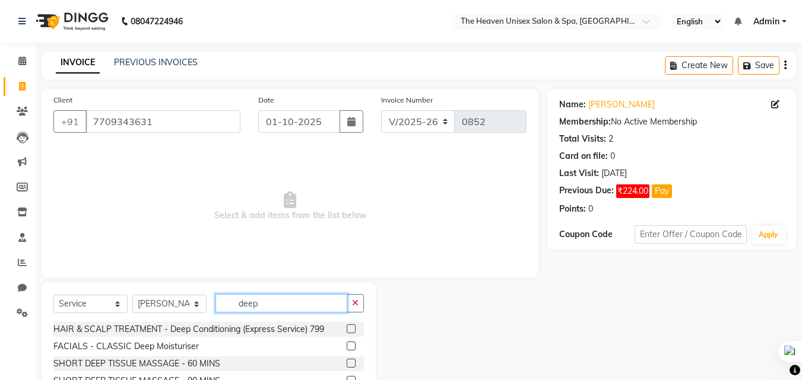
scroll to position [62, 0]
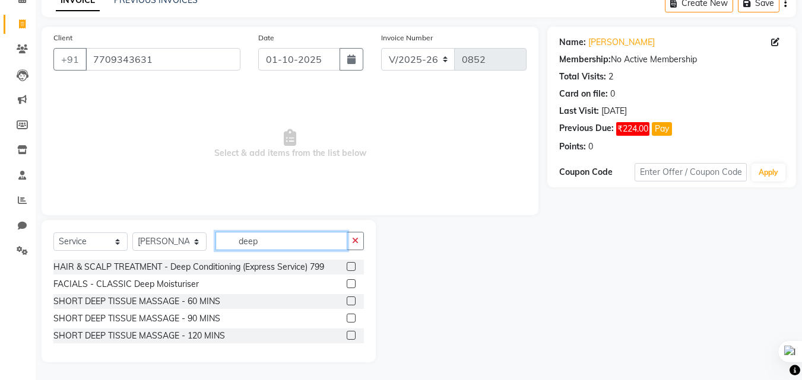
type input "deep"
click at [351, 303] on label at bounding box center [351, 301] width 9 height 9
click at [351, 303] on input "checkbox" at bounding box center [351, 302] width 8 height 8
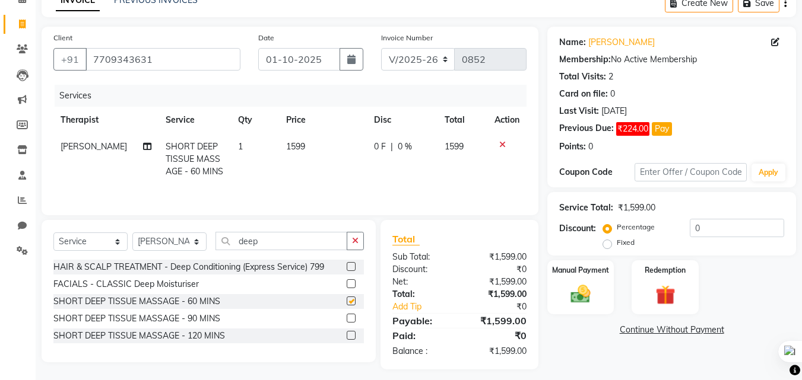
checkbox input "false"
click at [617, 242] on label "Fixed" at bounding box center [626, 242] width 18 height 11
click at [607, 242] on input "Fixed" at bounding box center [609, 243] width 8 height 8
radio input "true"
click at [727, 219] on input "0" at bounding box center [737, 228] width 94 height 18
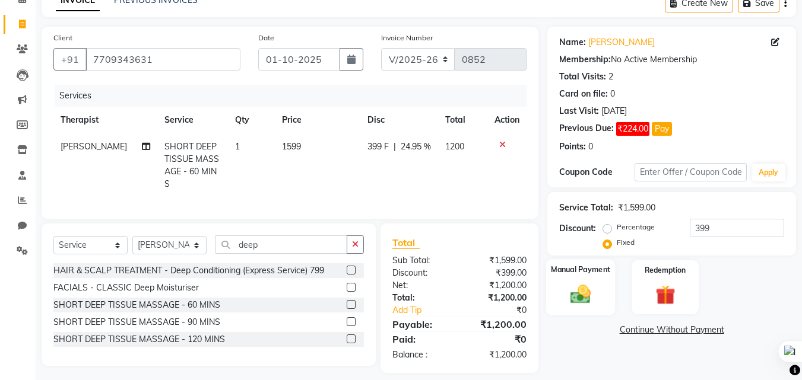
click at [584, 293] on img at bounding box center [580, 294] width 33 height 24
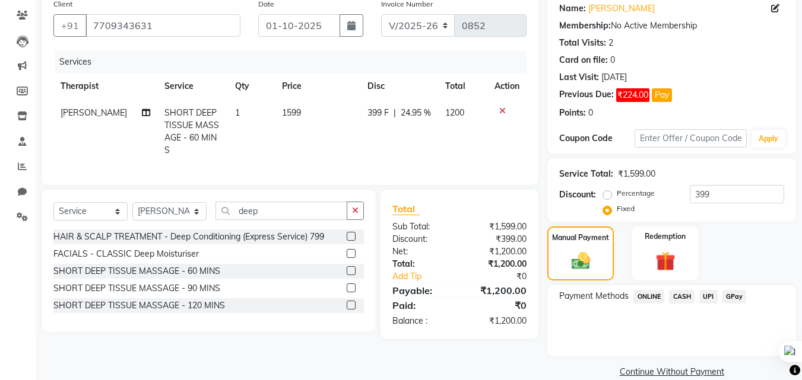
scroll to position [115, 0]
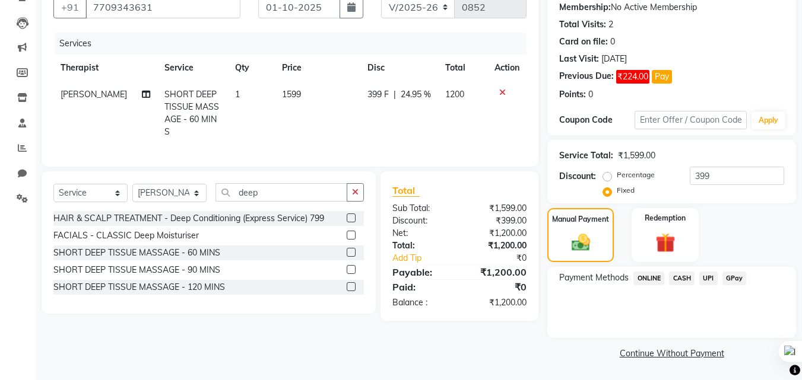
click at [734, 277] on span "GPay" at bounding box center [734, 279] width 24 height 14
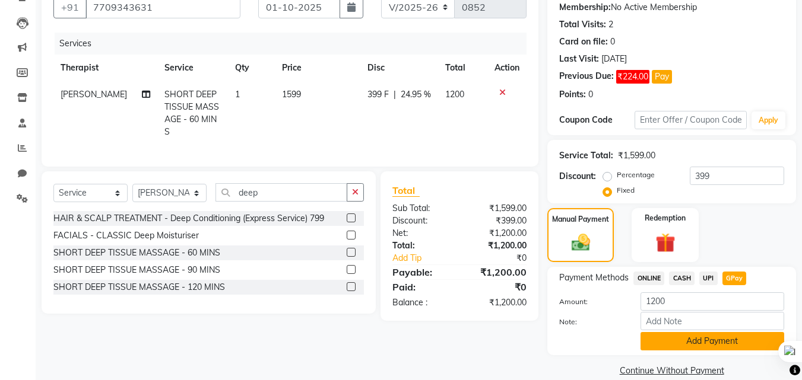
click at [707, 347] on button "Add Payment" at bounding box center [712, 341] width 144 height 18
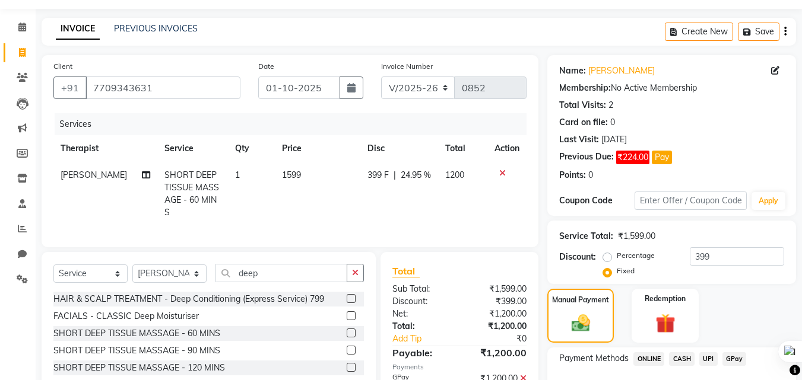
scroll to position [182, 0]
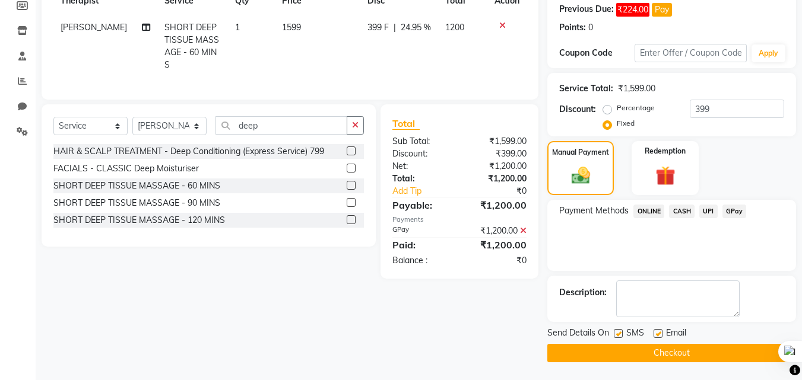
click at [523, 231] on icon at bounding box center [523, 231] width 7 height 8
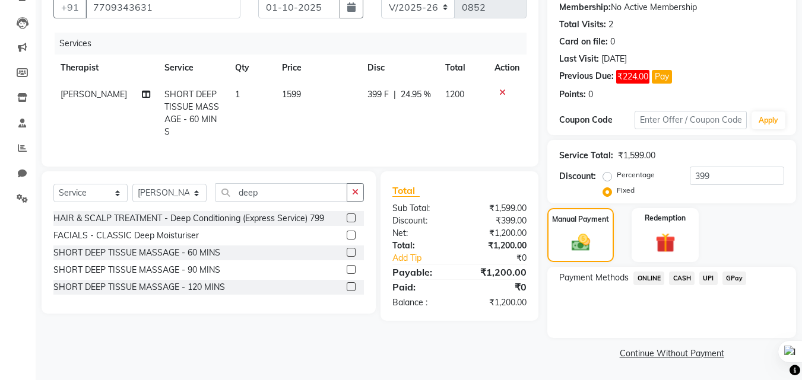
scroll to position [115, 0]
drag, startPoint x: 720, startPoint y: 177, endPoint x: 672, endPoint y: 177, distance: 48.1
click at [672, 177] on div "Percentage Fixed 399" at bounding box center [694, 183] width 179 height 32
drag, startPoint x: 718, startPoint y: 174, endPoint x: 680, endPoint y: 174, distance: 38.0
click at [680, 174] on div "Percentage Fixed 599" at bounding box center [694, 183] width 179 height 32
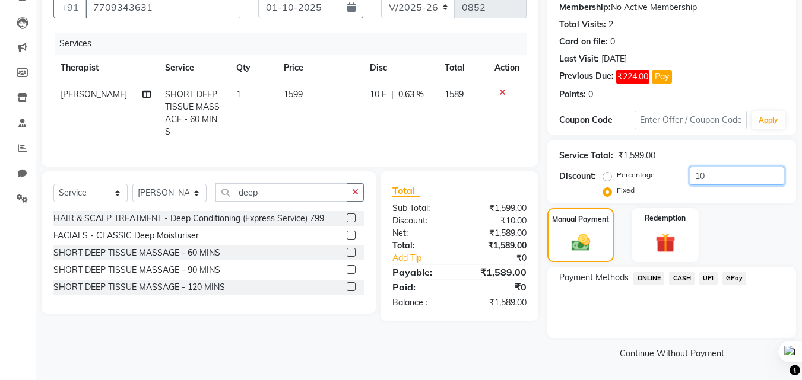
type input "1"
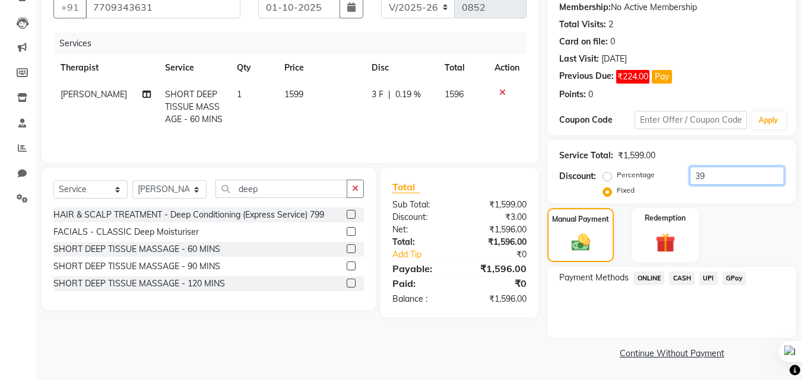
type input "399"
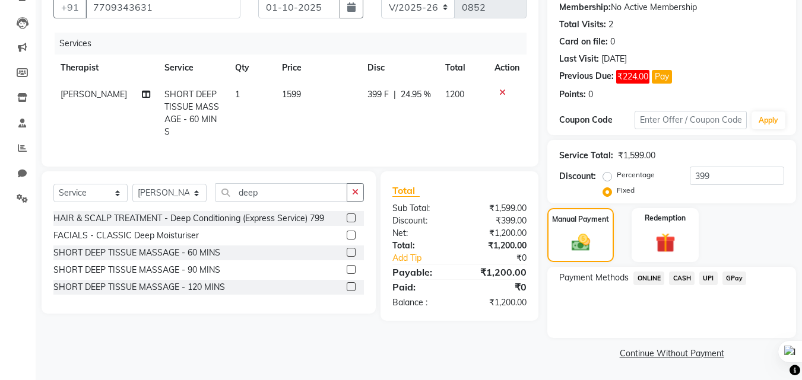
click at [738, 277] on span "GPay" at bounding box center [734, 279] width 24 height 14
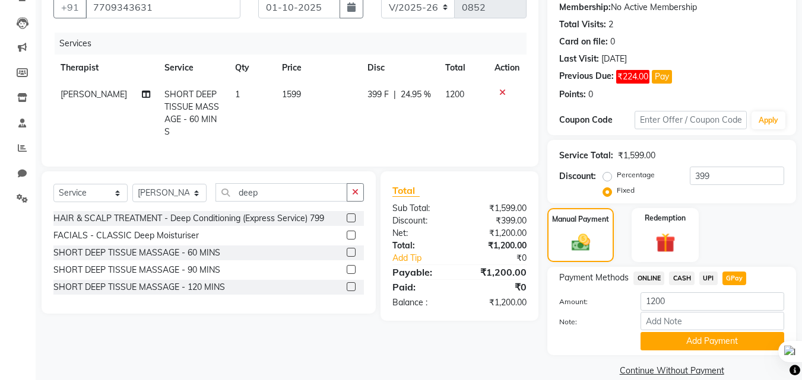
scroll to position [132, 0]
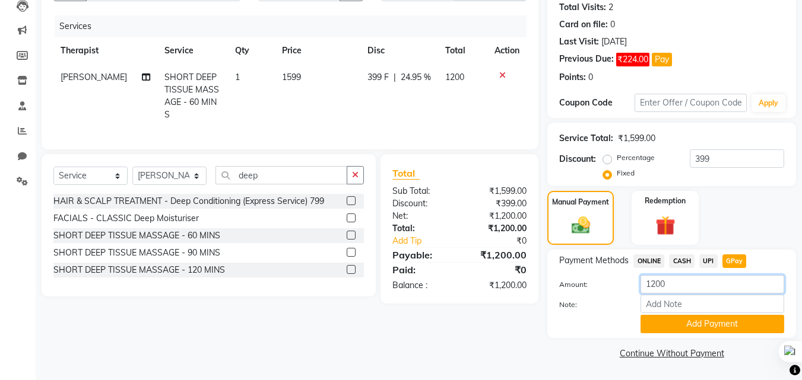
drag, startPoint x: 684, startPoint y: 287, endPoint x: 640, endPoint y: 287, distance: 43.3
click at [640, 287] on input "1200" at bounding box center [712, 284] width 144 height 18
type input "1000"
click at [732, 325] on button "Add Payment" at bounding box center [712, 324] width 144 height 18
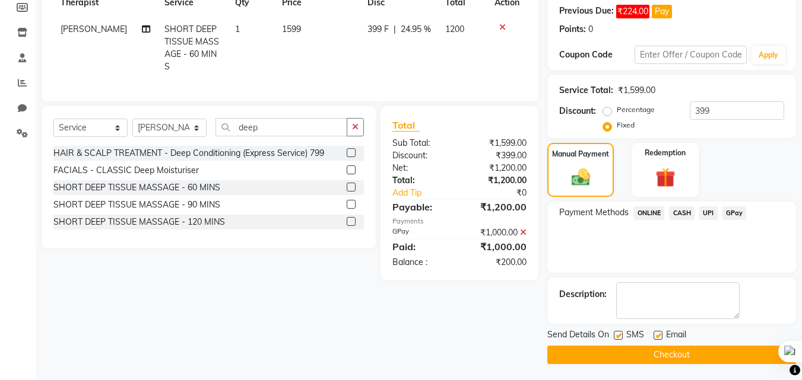
scroll to position [182, 0]
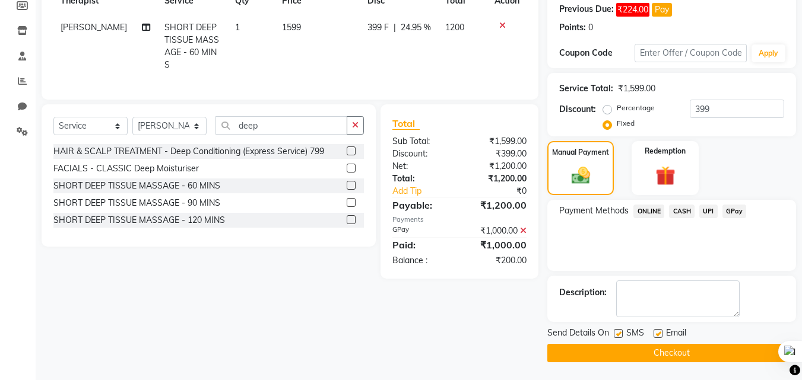
click at [663, 351] on button "Checkout" at bounding box center [671, 353] width 249 height 18
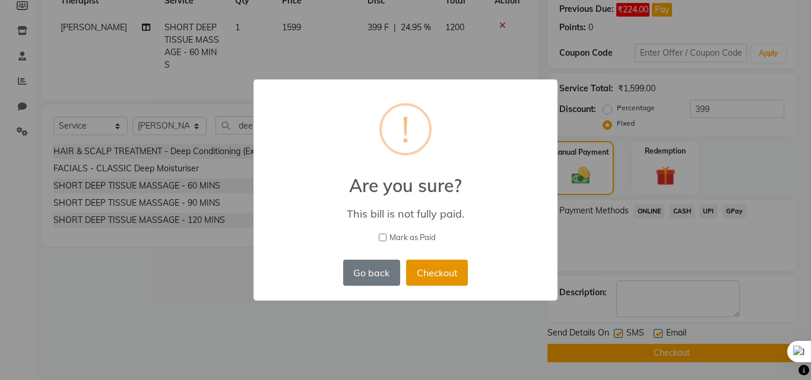
click at [432, 280] on button "Checkout" at bounding box center [437, 273] width 62 height 26
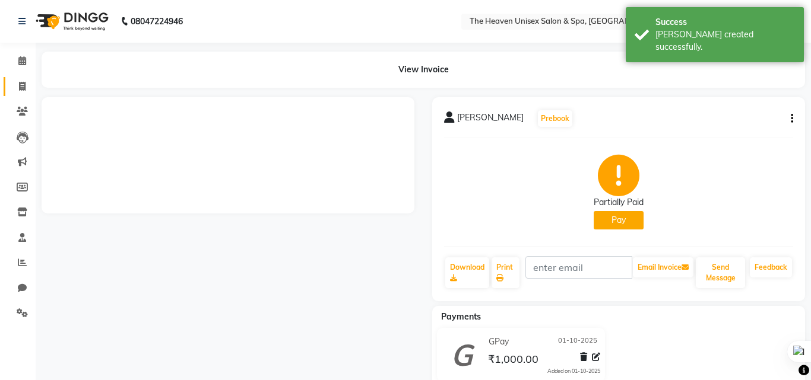
click at [27, 87] on span at bounding box center [22, 87] width 21 height 14
select select "service"
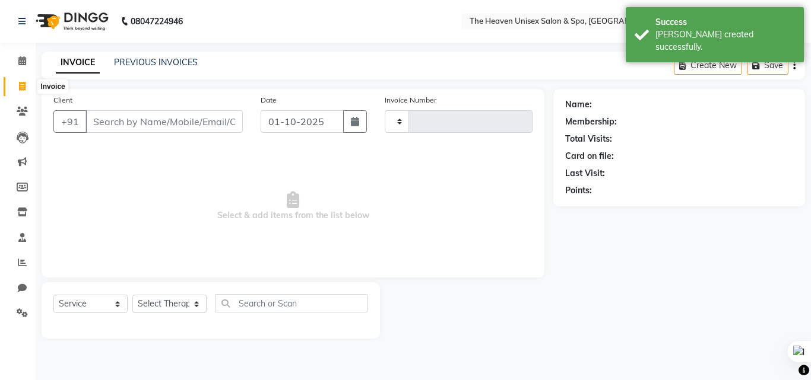
click at [17, 88] on span at bounding box center [22, 87] width 21 height 14
select select "service"
type input "0853"
select select "8417"
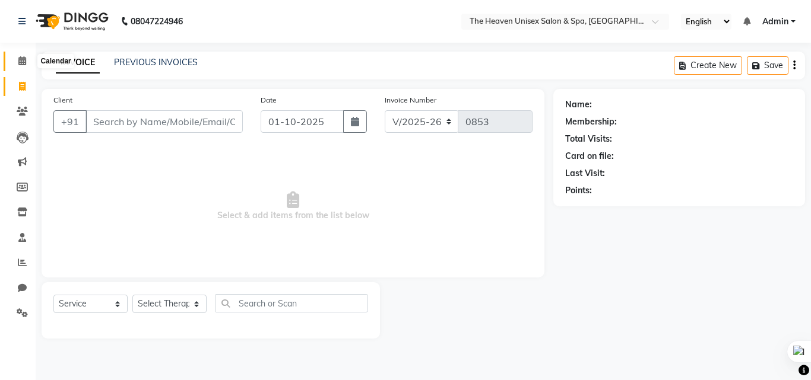
click at [20, 62] on icon at bounding box center [22, 60] width 8 height 9
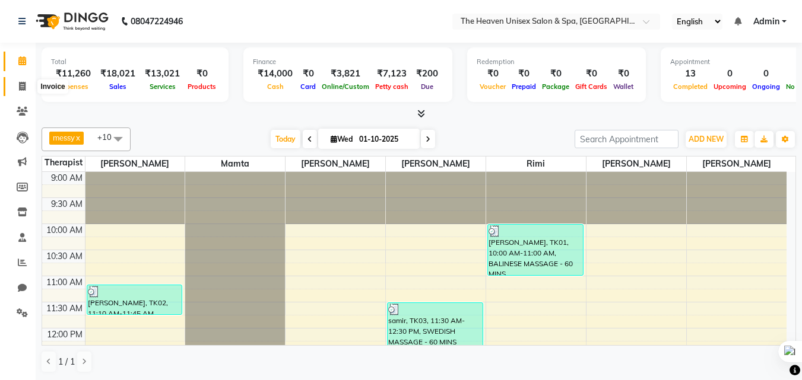
click at [21, 81] on span at bounding box center [22, 87] width 21 height 14
select select "8417"
select select "service"
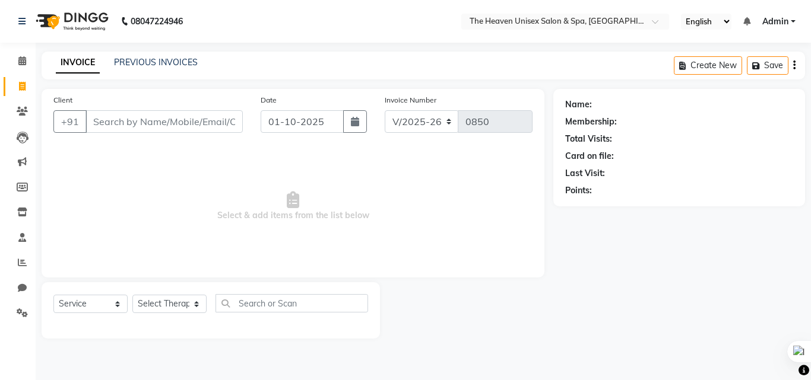
select select "8417"
select select "service"
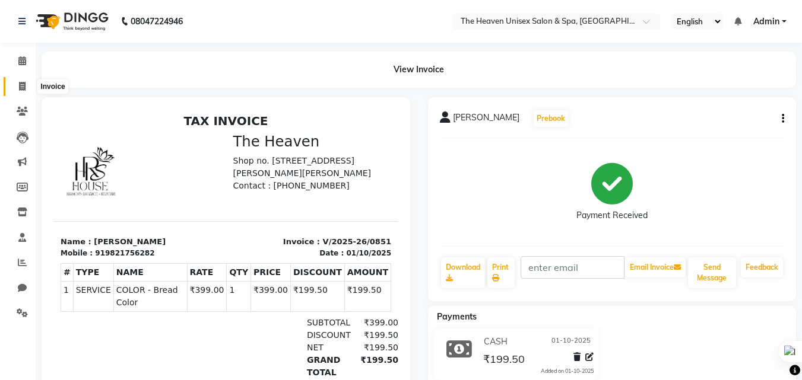
click at [26, 89] on span at bounding box center [22, 87] width 21 height 14
select select "8417"
select select "service"
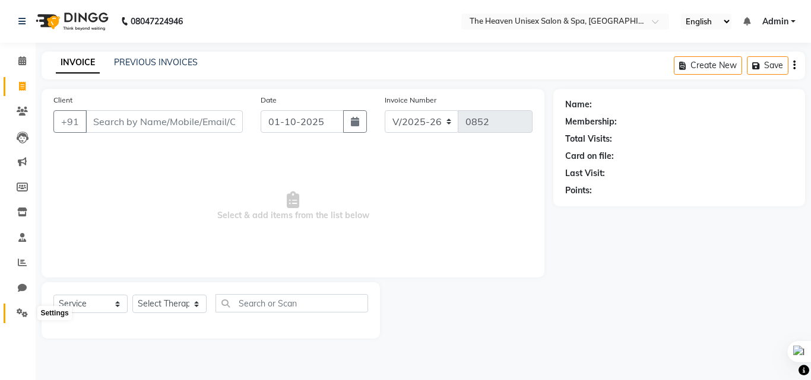
click at [21, 311] on icon at bounding box center [22, 313] width 11 height 9
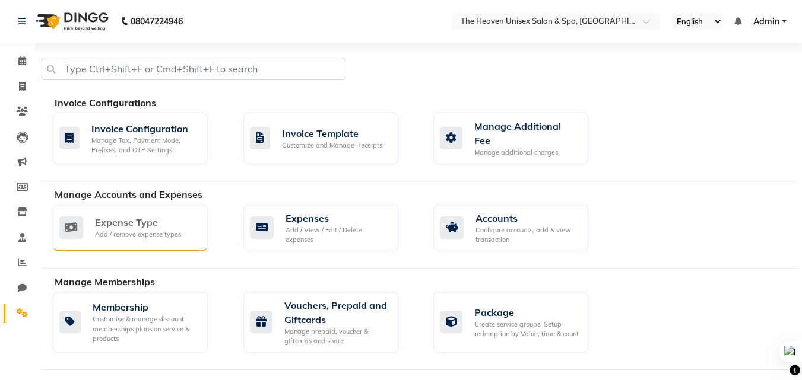
click at [155, 230] on div "Add / remove expense types" at bounding box center [138, 235] width 86 height 10
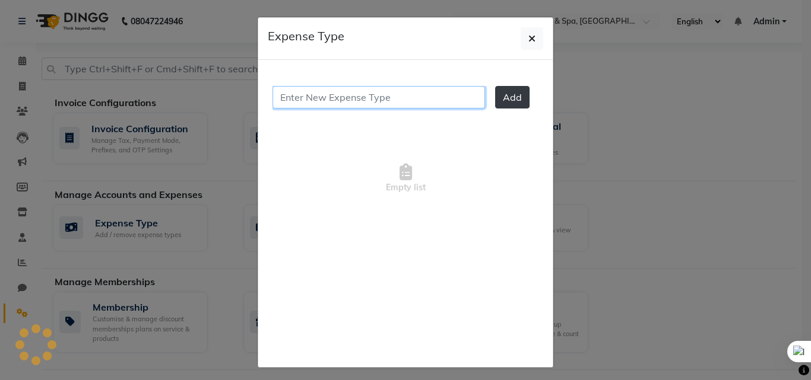
click at [399, 102] on input "text" at bounding box center [378, 97] width 212 height 23
type input "P"
type input "Office Pooja Expense"
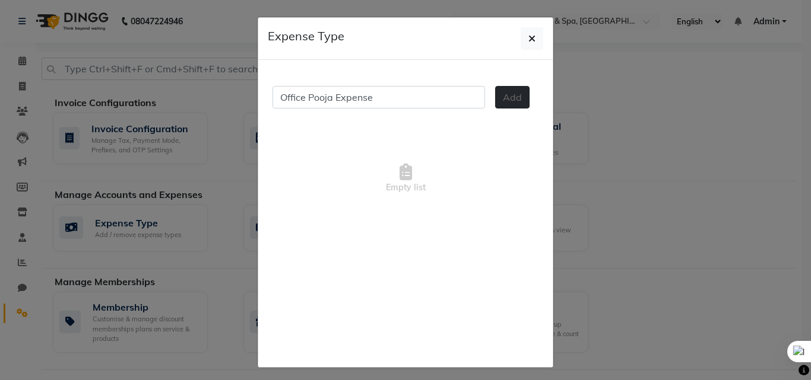
click at [503, 100] on span "Add" at bounding box center [512, 97] width 19 height 12
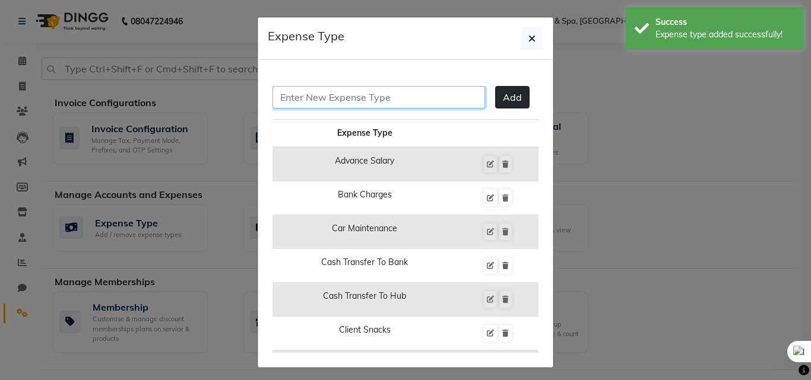
click at [329, 97] on input "text" at bounding box center [378, 97] width 212 height 23
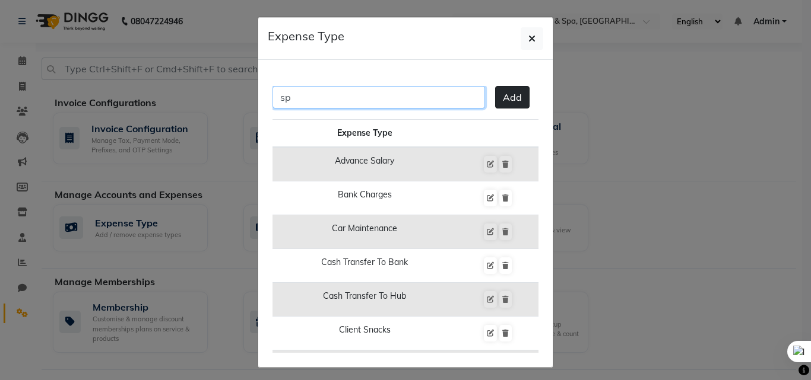
type input "s"
type input "SPA Accessories Expense"
click at [503, 102] on span "Add" at bounding box center [512, 97] width 19 height 12
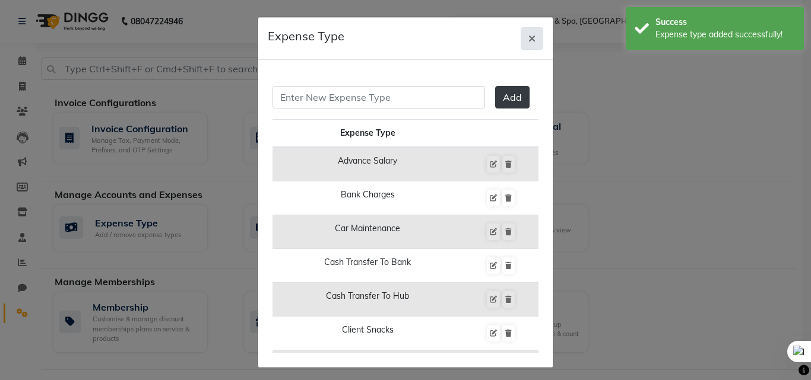
click at [528, 38] on icon "button" at bounding box center [531, 38] width 7 height 9
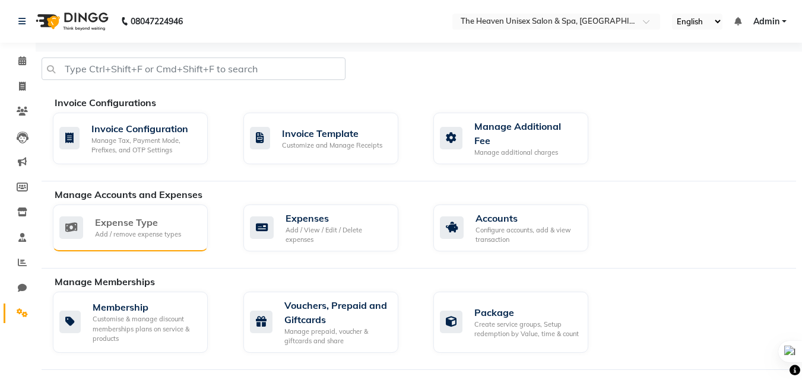
click at [152, 215] on div "Expense Type" at bounding box center [138, 222] width 86 height 14
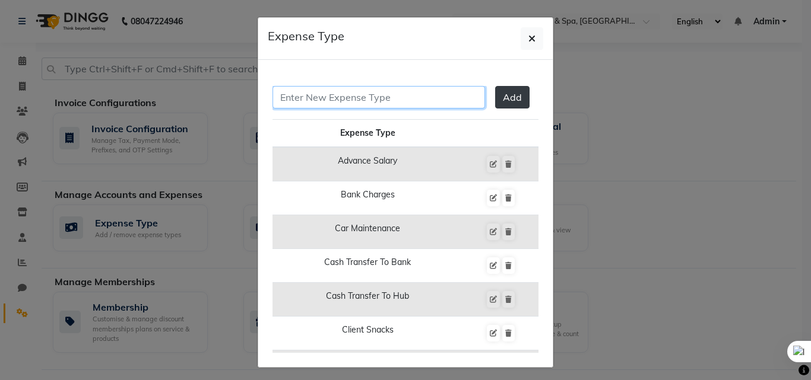
click at [377, 96] on input "text" at bounding box center [378, 97] width 212 height 23
type input "L"
type input "Staff Lunch Expense"
click at [495, 91] on button "Add" at bounding box center [512, 97] width 34 height 23
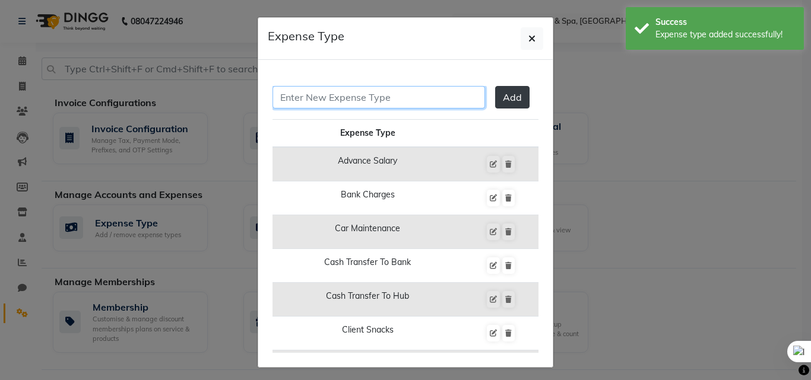
click at [345, 99] on input "text" at bounding box center [378, 97] width 212 height 23
type input "Staff Dinner Expense"
click at [495, 94] on button "Add" at bounding box center [512, 97] width 34 height 23
click at [344, 100] on input "text" at bounding box center [378, 97] width 212 height 23
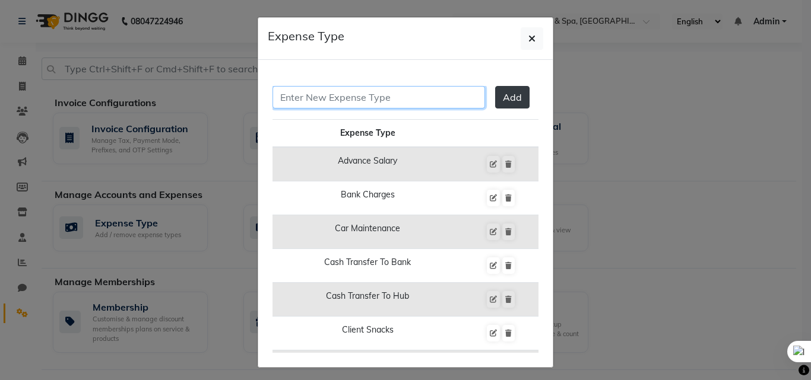
type input "s"
type input "S"
type input "Office Water Bottle Expense"
click at [503, 93] on span "Add" at bounding box center [512, 97] width 19 height 12
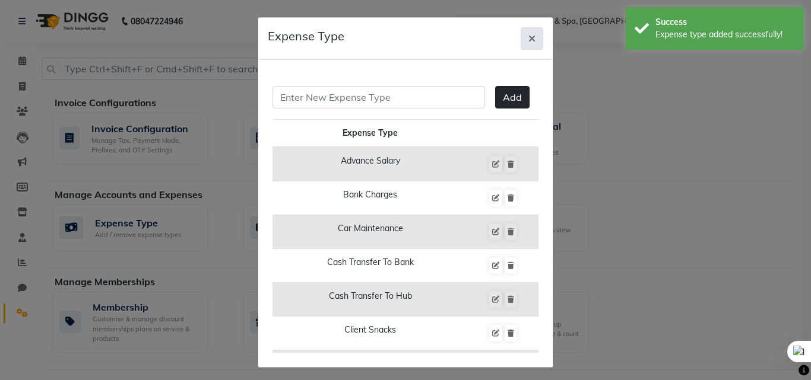
click at [528, 39] on icon "button" at bounding box center [531, 38] width 7 height 9
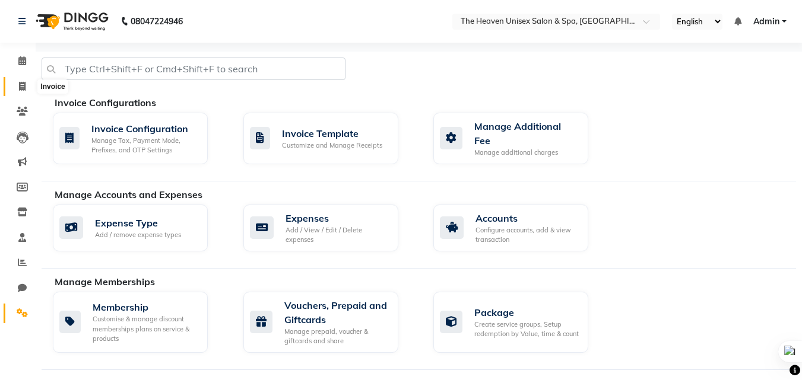
click at [19, 82] on icon at bounding box center [22, 86] width 7 height 9
select select "service"
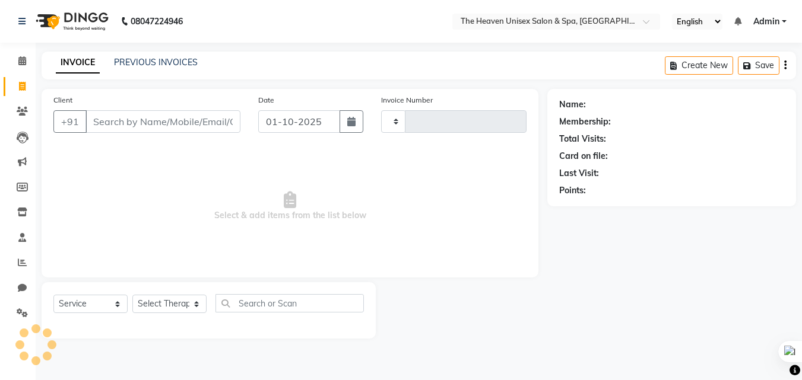
type input "0852"
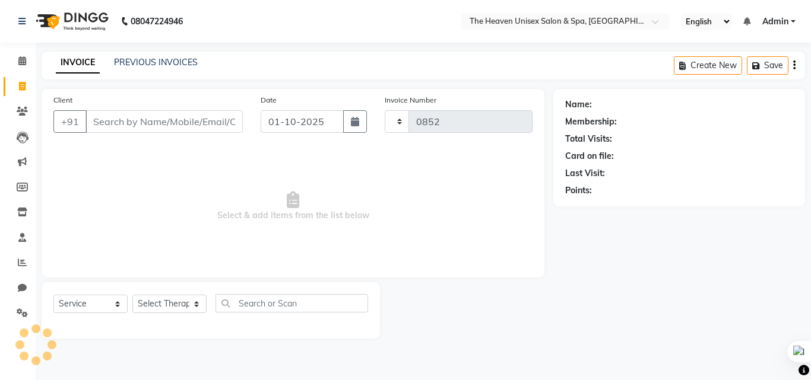
select select "8417"
select select "service"
click at [24, 312] on icon at bounding box center [22, 313] width 11 height 9
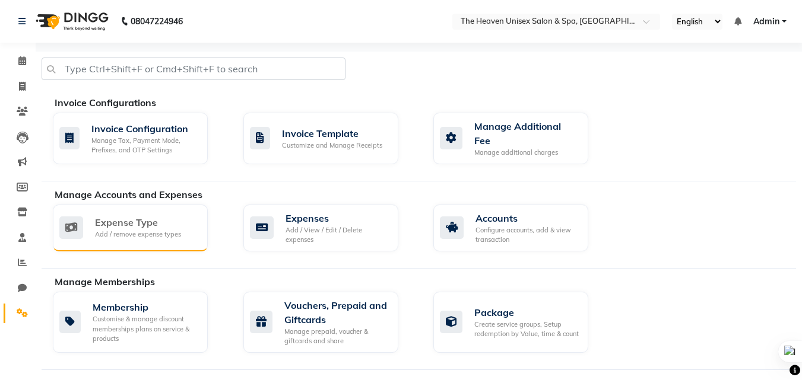
click at [129, 234] on div "Add / remove expense types" at bounding box center [138, 235] width 86 height 10
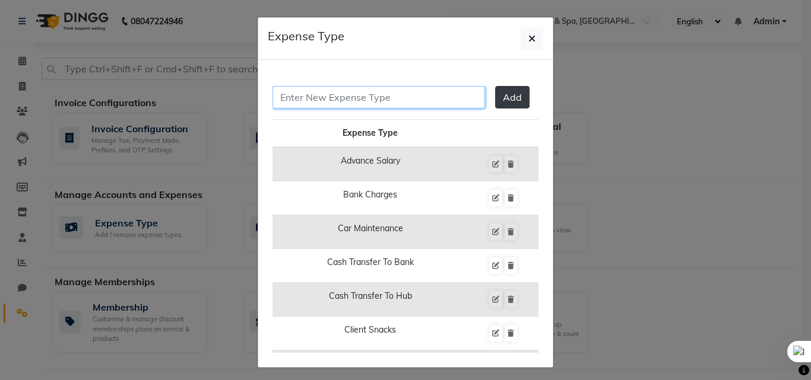
click at [420, 98] on input "text" at bounding box center [378, 97] width 212 height 23
click at [504, 93] on span "Add" at bounding box center [512, 97] width 19 height 12
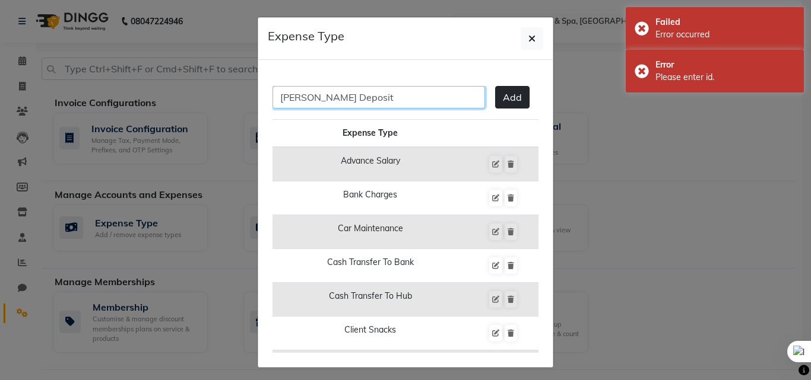
click at [327, 98] on input "[PERSON_NAME] Deposit" at bounding box center [378, 97] width 212 height 23
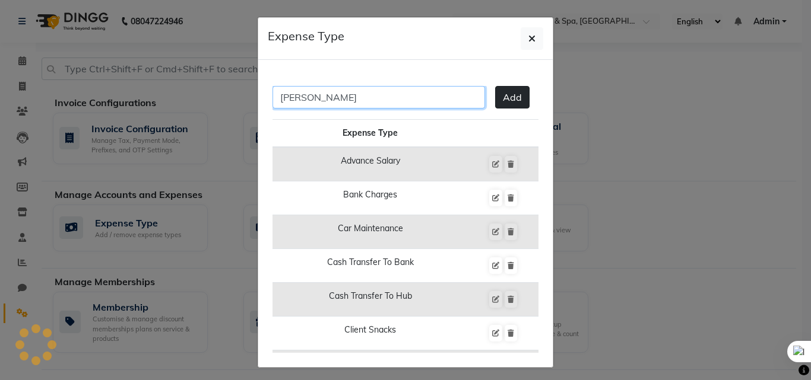
type input "[PERSON_NAME]"
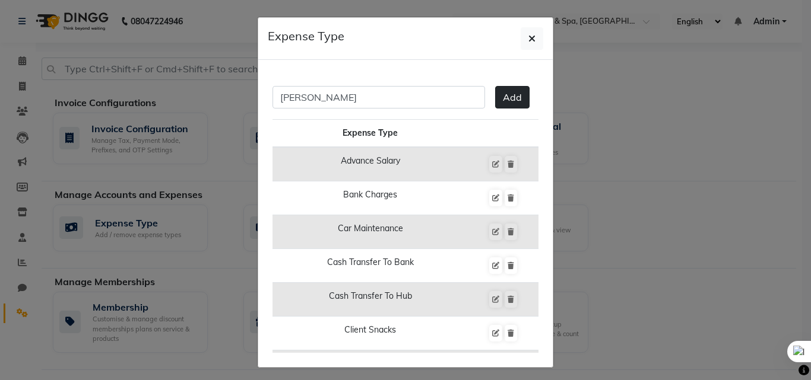
click at [495, 89] on button "Add" at bounding box center [512, 97] width 34 height 23
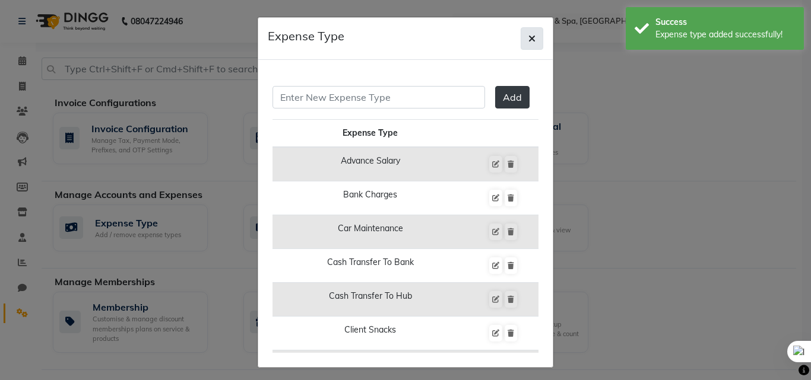
click at [532, 39] on button "button" at bounding box center [531, 38] width 23 height 23
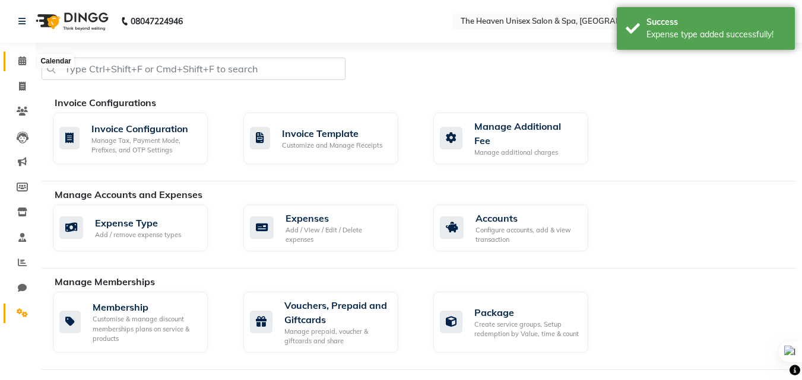
click at [26, 55] on span at bounding box center [22, 62] width 21 height 14
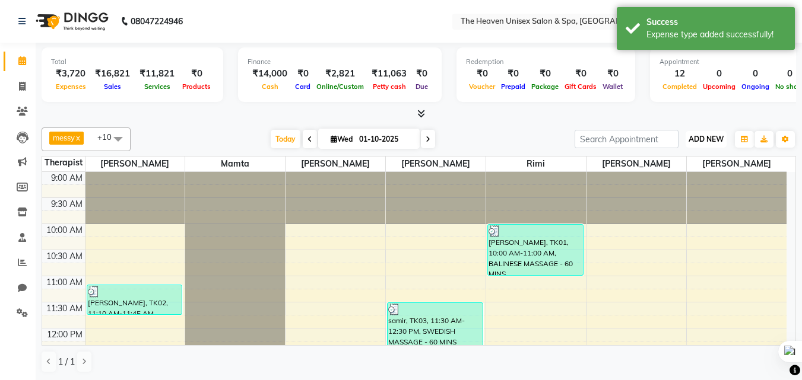
click at [704, 137] on span "ADD NEW" at bounding box center [705, 139] width 35 height 9
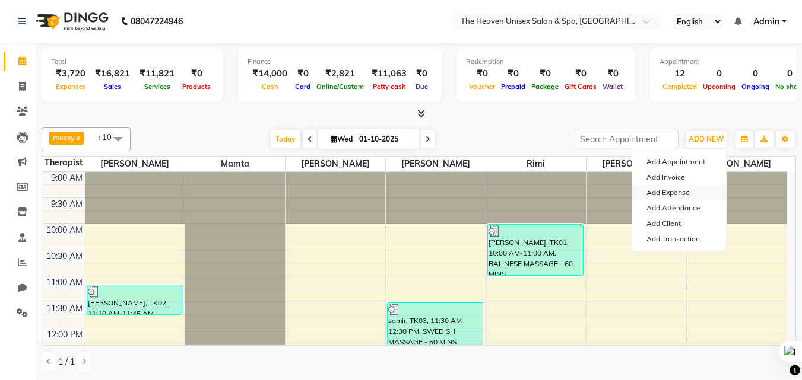
click at [684, 189] on link "Add Expense" at bounding box center [679, 192] width 94 height 15
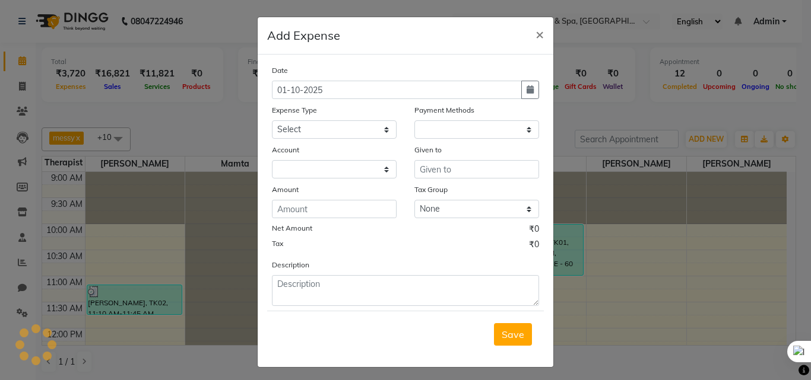
select select "1"
select select "7539"
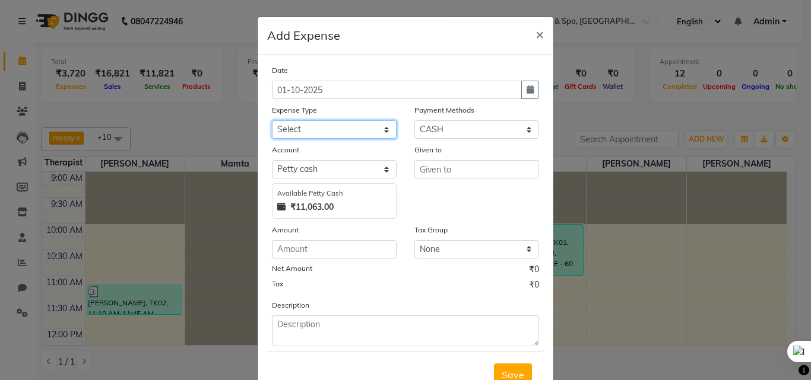
click at [322, 126] on select "Select Advance Salary Bank charges Car maintenance Cash transfer to bank Cash t…" at bounding box center [334, 129] width 125 height 18
select select "25128"
click at [272, 120] on select "Select Advance Salary Bank charges Car maintenance Cash transfer to bank Cash t…" at bounding box center [334, 129] width 125 height 18
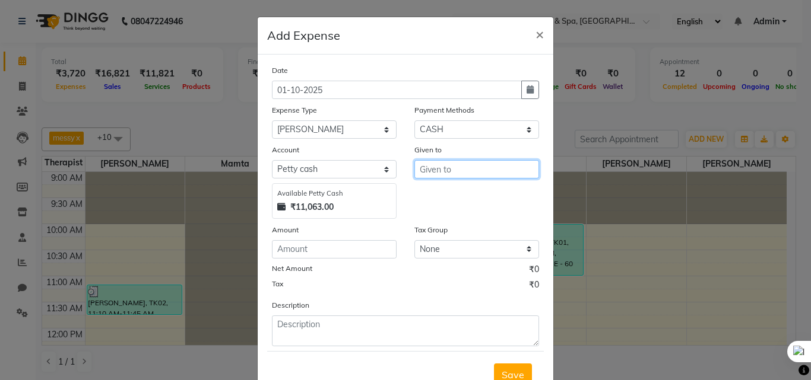
click at [506, 174] on input "text" at bounding box center [476, 169] width 125 height 18
type input "HRS House"
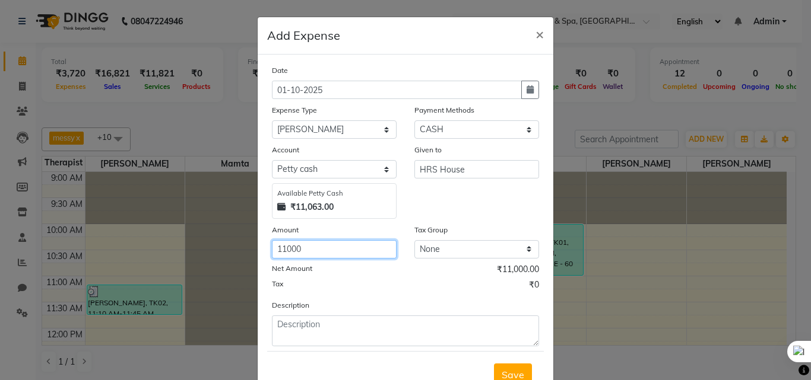
type input "11000"
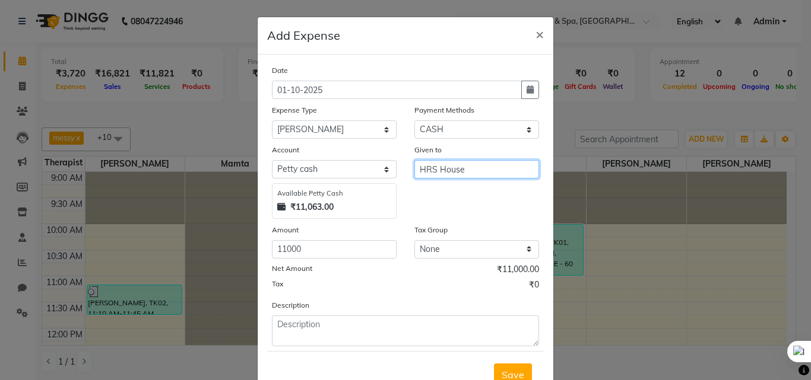
click at [501, 169] on input "HRS House" at bounding box center [476, 169] width 125 height 18
type input "H"
type input "r"
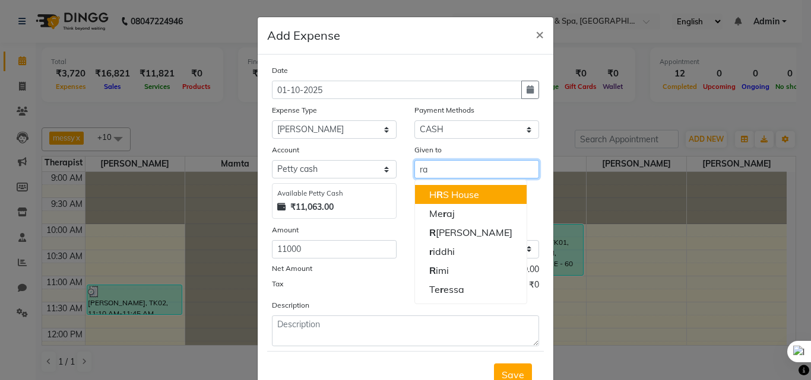
type input "ras"
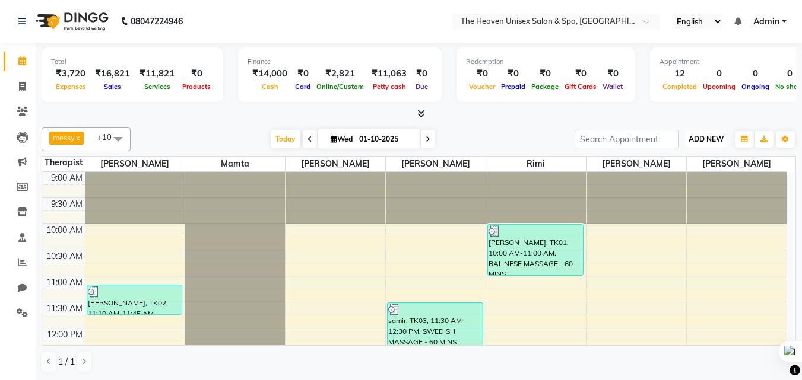
click at [706, 137] on span "ADD NEW" at bounding box center [705, 139] width 35 height 9
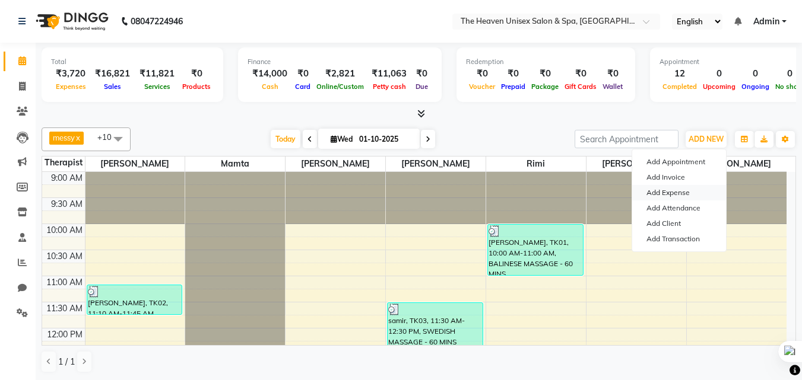
click at [672, 193] on link "Add Expense" at bounding box center [679, 192] width 94 height 15
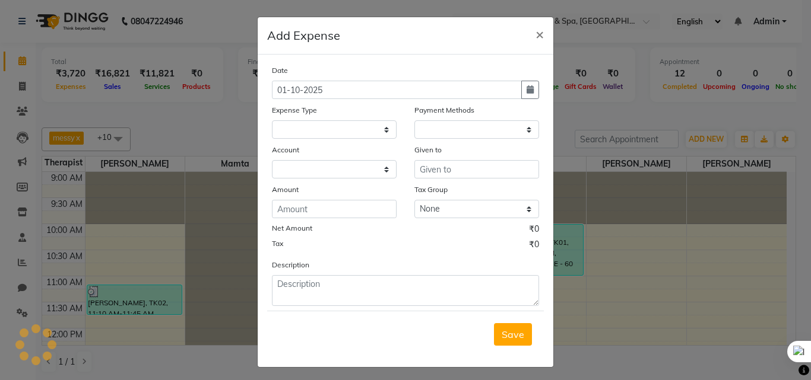
select select "1"
select select "7539"
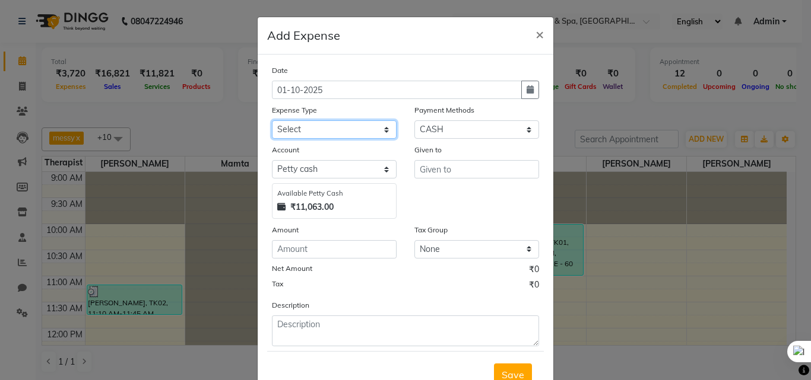
click at [309, 133] on select "Select Advance Salary Bank charges Car maintenance Cash transfer to bank Cash t…" at bounding box center [334, 129] width 125 height 18
click at [535, 37] on span "×" at bounding box center [539, 34] width 8 height 18
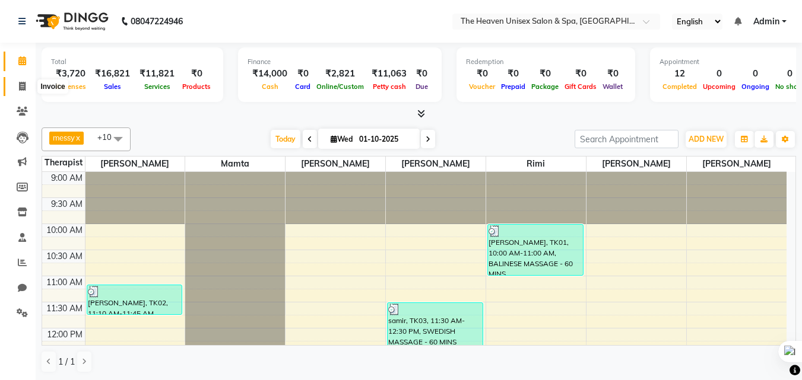
click at [28, 89] on span at bounding box center [22, 87] width 21 height 14
select select "8417"
select select "service"
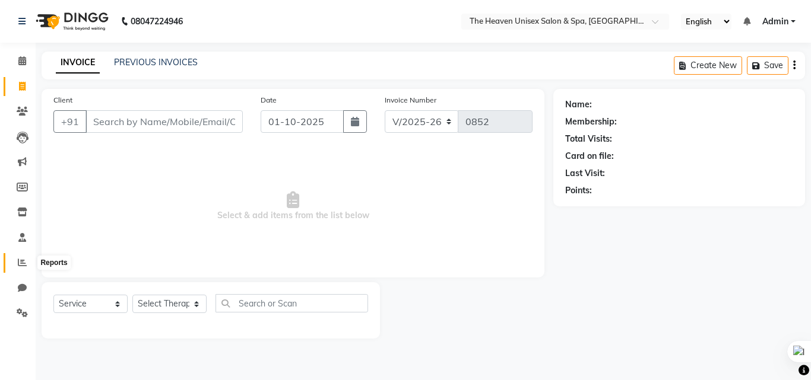
click at [23, 259] on icon at bounding box center [22, 262] width 9 height 9
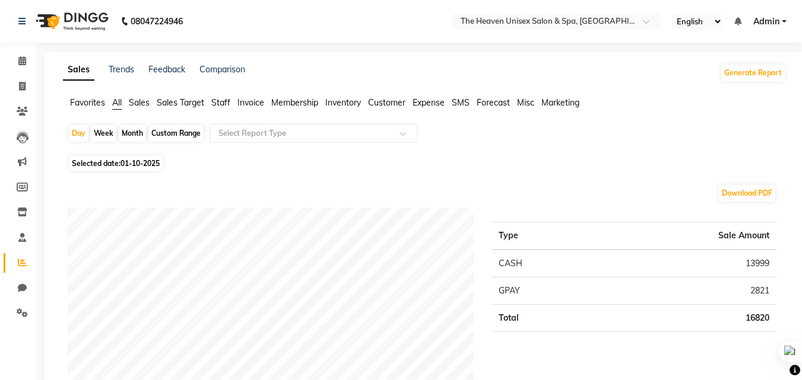
click at [425, 104] on span "Expense" at bounding box center [428, 102] width 32 height 11
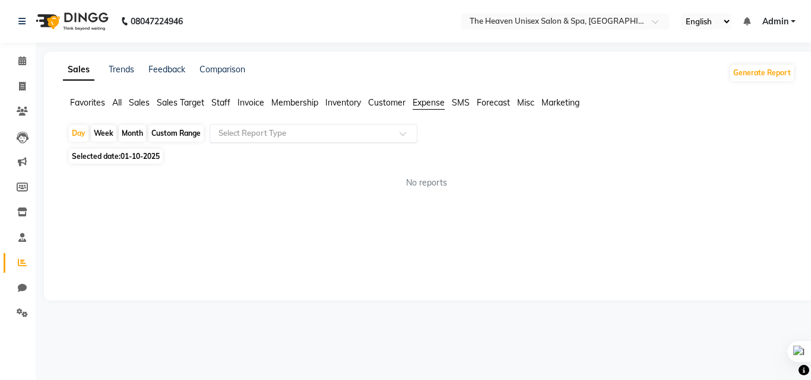
click at [396, 131] on div at bounding box center [313, 134] width 206 height 12
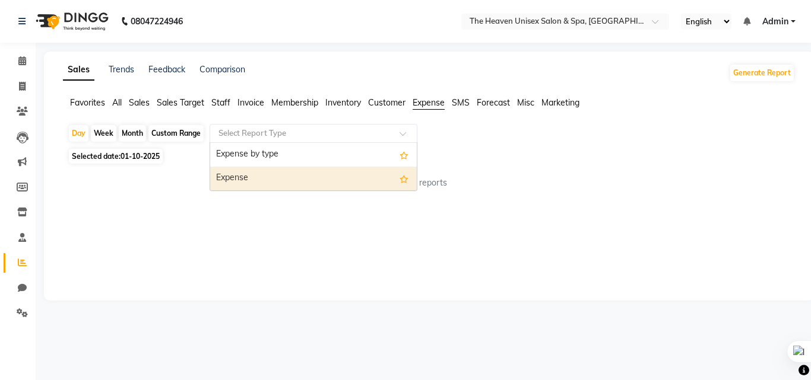
click at [329, 172] on div "Expense" at bounding box center [313, 179] width 206 height 24
select select "full_report"
select select "csv"
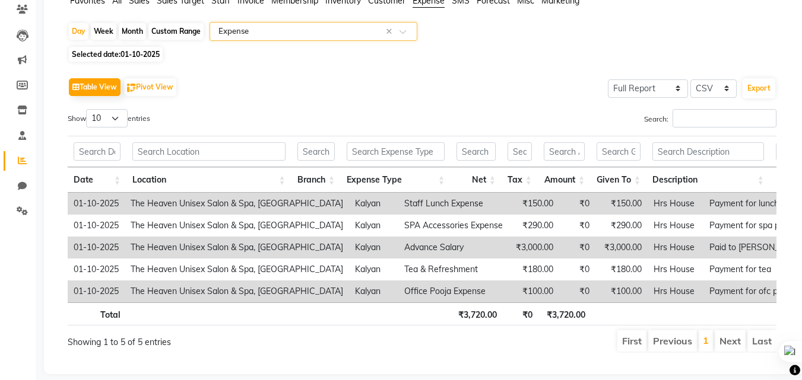
scroll to position [119, 0]
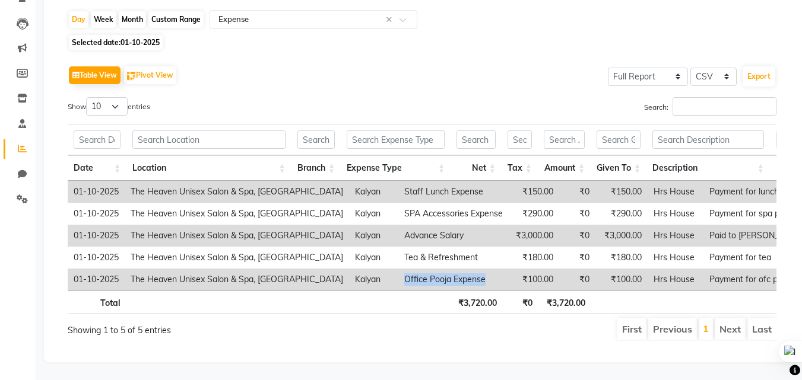
drag, startPoint x: 437, startPoint y: 270, endPoint x: 329, endPoint y: 271, distance: 108.0
click at [329, 271] on tr "[DATE] The Heaven Unisex Salon & Spa, Kalyan Kalyan Office Pooja Expense ₹100.0…" at bounding box center [510, 280] width 884 height 22
click at [470, 81] on div "Table View Pivot View Select Full Report Filtered Report Select CSV PDF Export" at bounding box center [422, 75] width 708 height 25
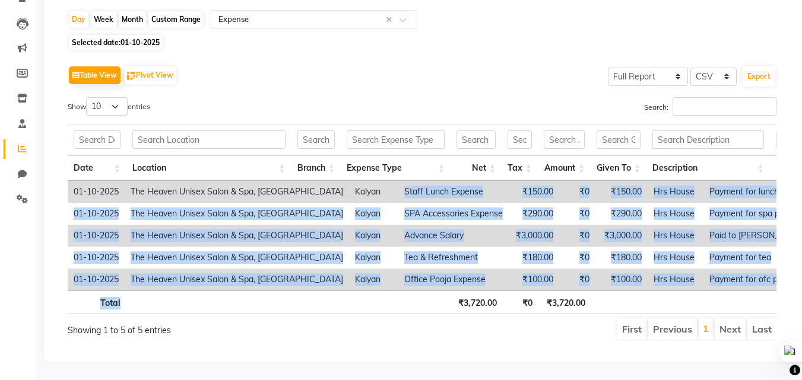
drag, startPoint x: 350, startPoint y: 187, endPoint x: 393, endPoint y: 302, distance: 122.8
click at [393, 302] on div "Date Location Branch Expense Type Net Tax Amount Given To Description Payment M…" at bounding box center [422, 218] width 708 height 197
click at [398, 227] on td "Advance Salary" at bounding box center [453, 236] width 110 height 22
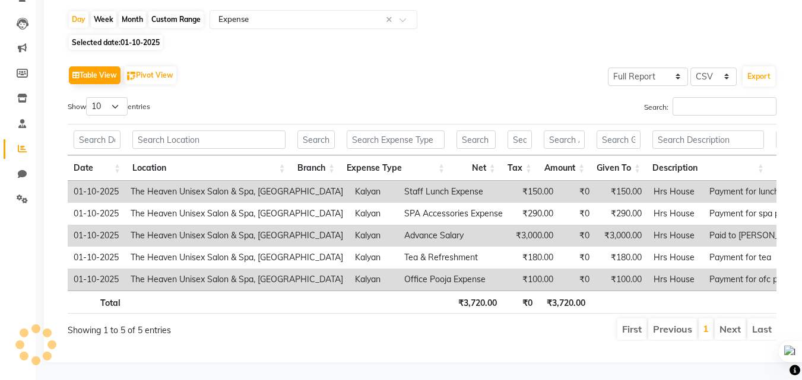
click at [394, 98] on div "Show 10 25 50 100 entries" at bounding box center [240, 108] width 345 height 23
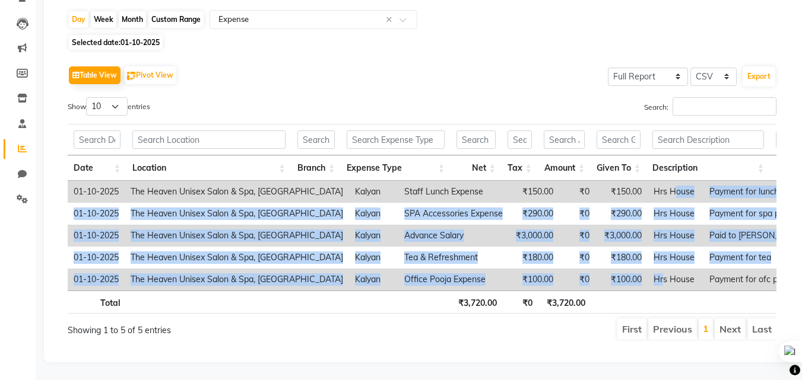
drag, startPoint x: 617, startPoint y: 185, endPoint x: 608, endPoint y: 266, distance: 81.8
click at [608, 266] on tbody "[DATE] The Heaven Unisex Salon & Spa, [GEOGRAPHIC_DATA] Kalyan Staff Lunch Expe…" at bounding box center [510, 236] width 884 height 110
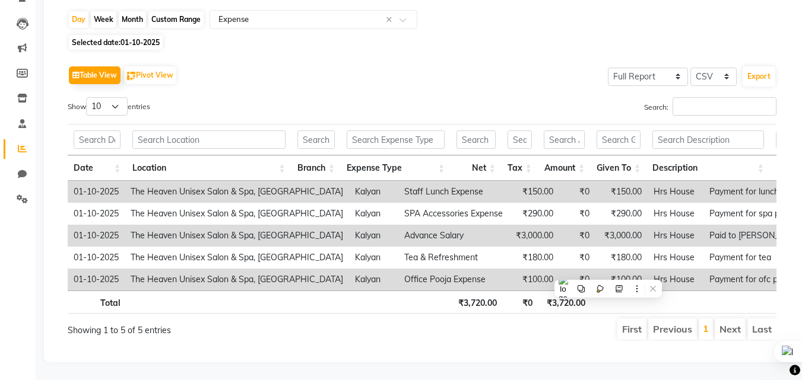
click at [569, 20] on div "Day Week Month Custom Range Select Report Type × Expense ×" at bounding box center [424, 20] width 713 height 21
